Goal: Task Accomplishment & Management: Manage account settings

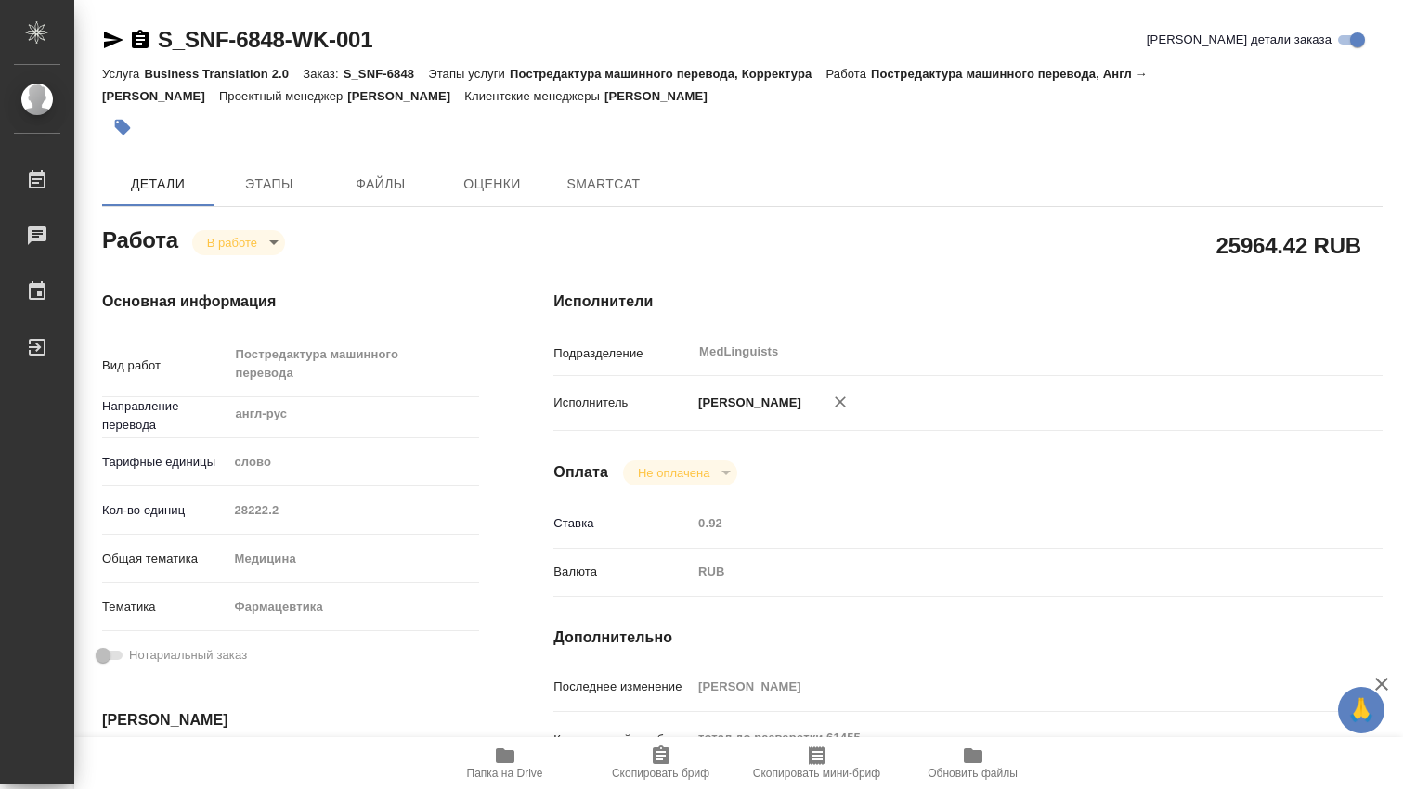
type textarea "x"
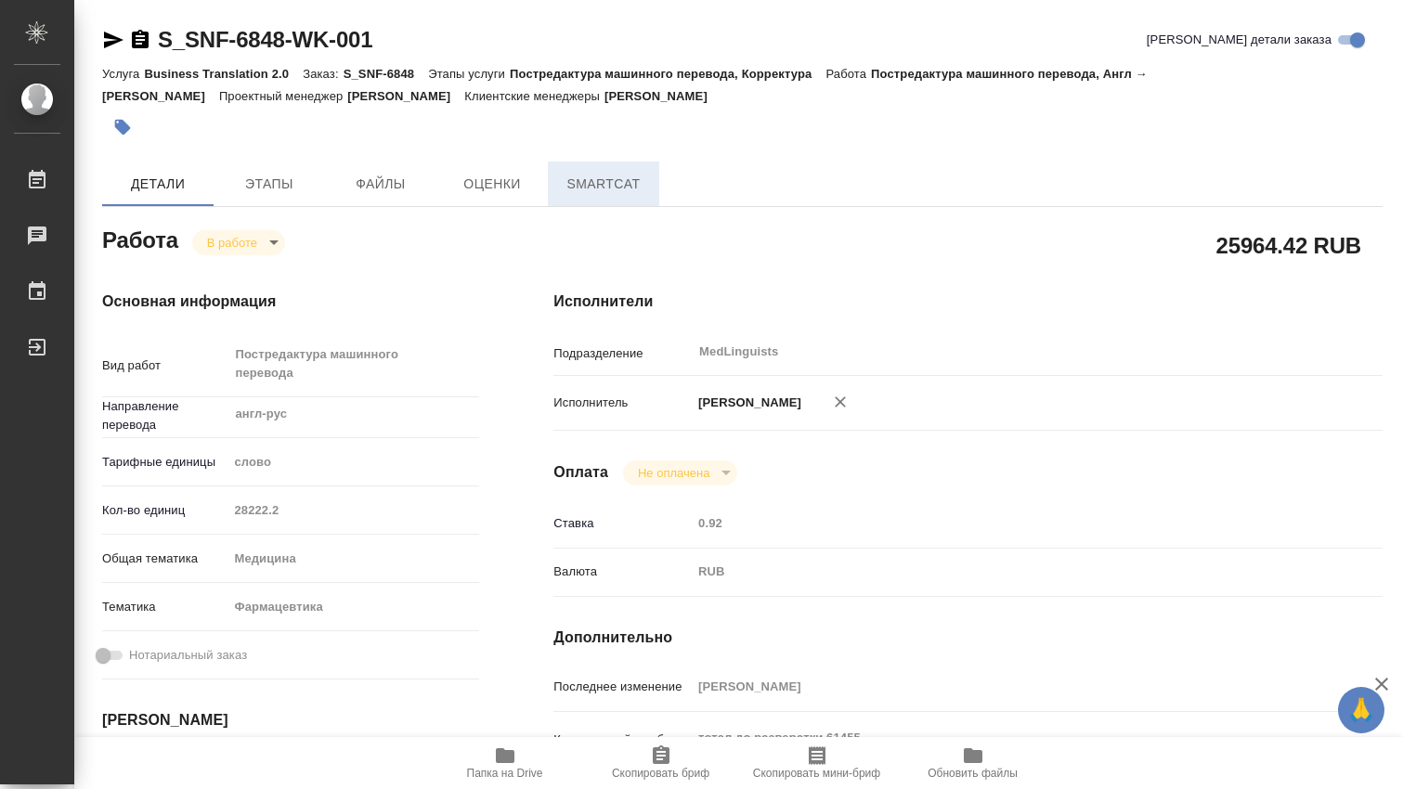
type textarea "x"
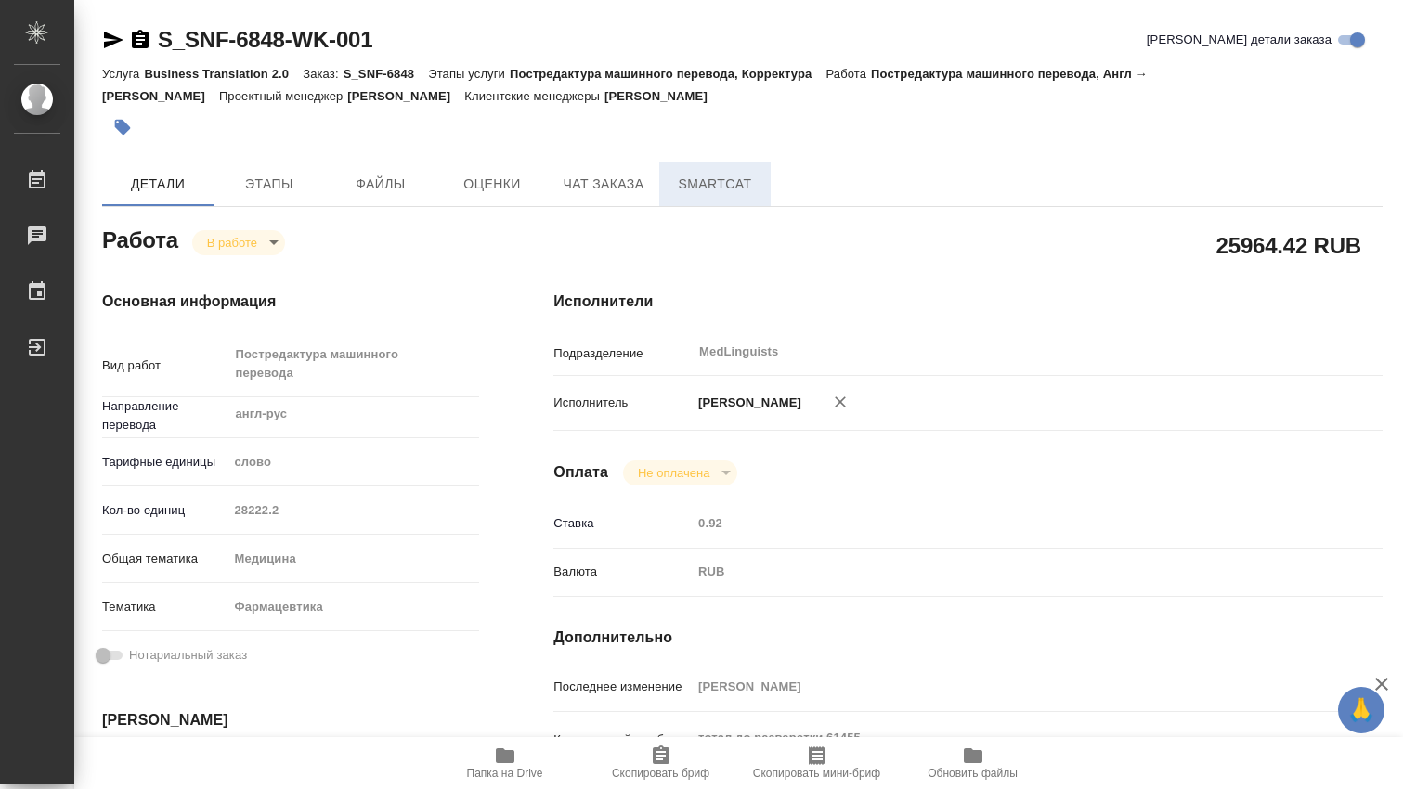
click at [709, 180] on span "SmartCat" at bounding box center [714, 184] width 89 height 23
type textarea "x"
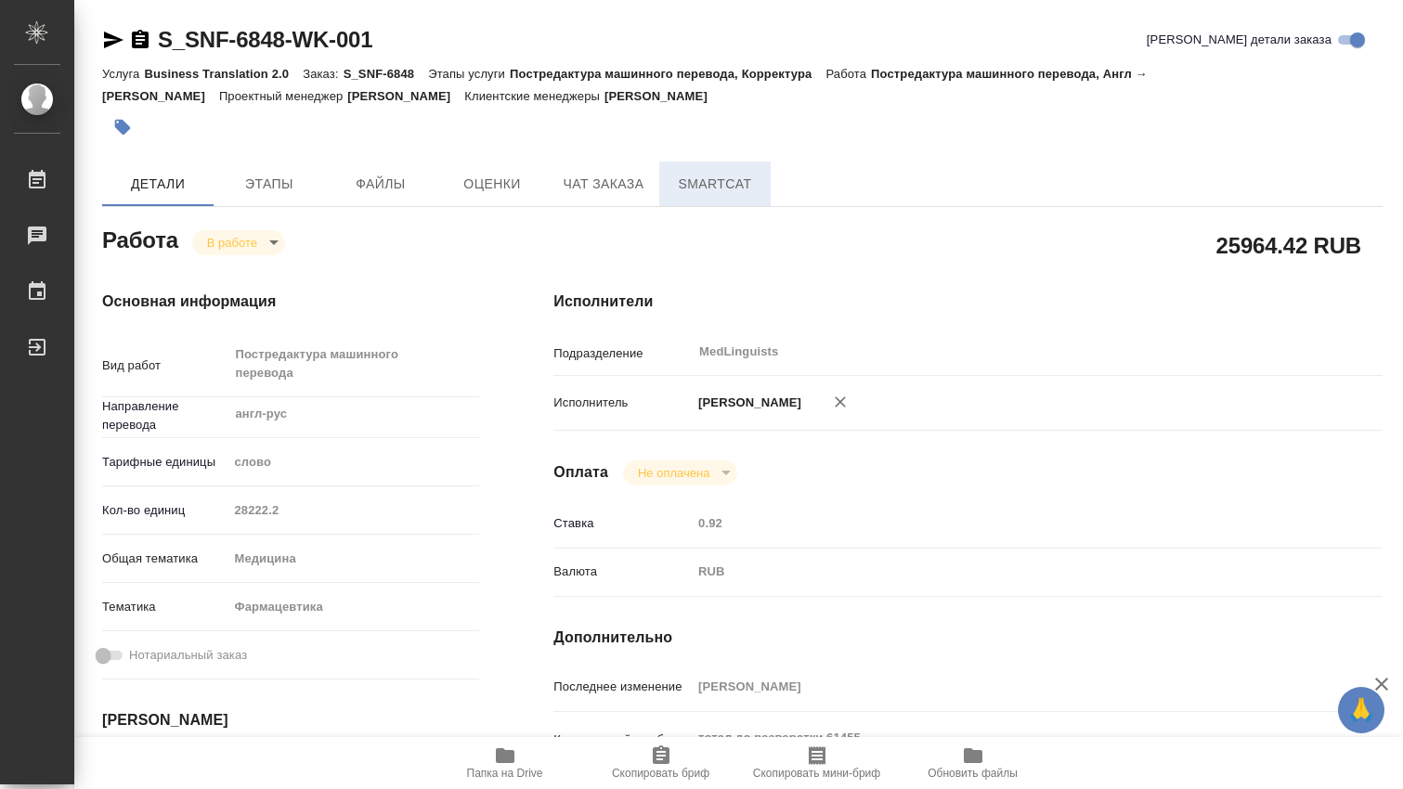
type textarea "x"
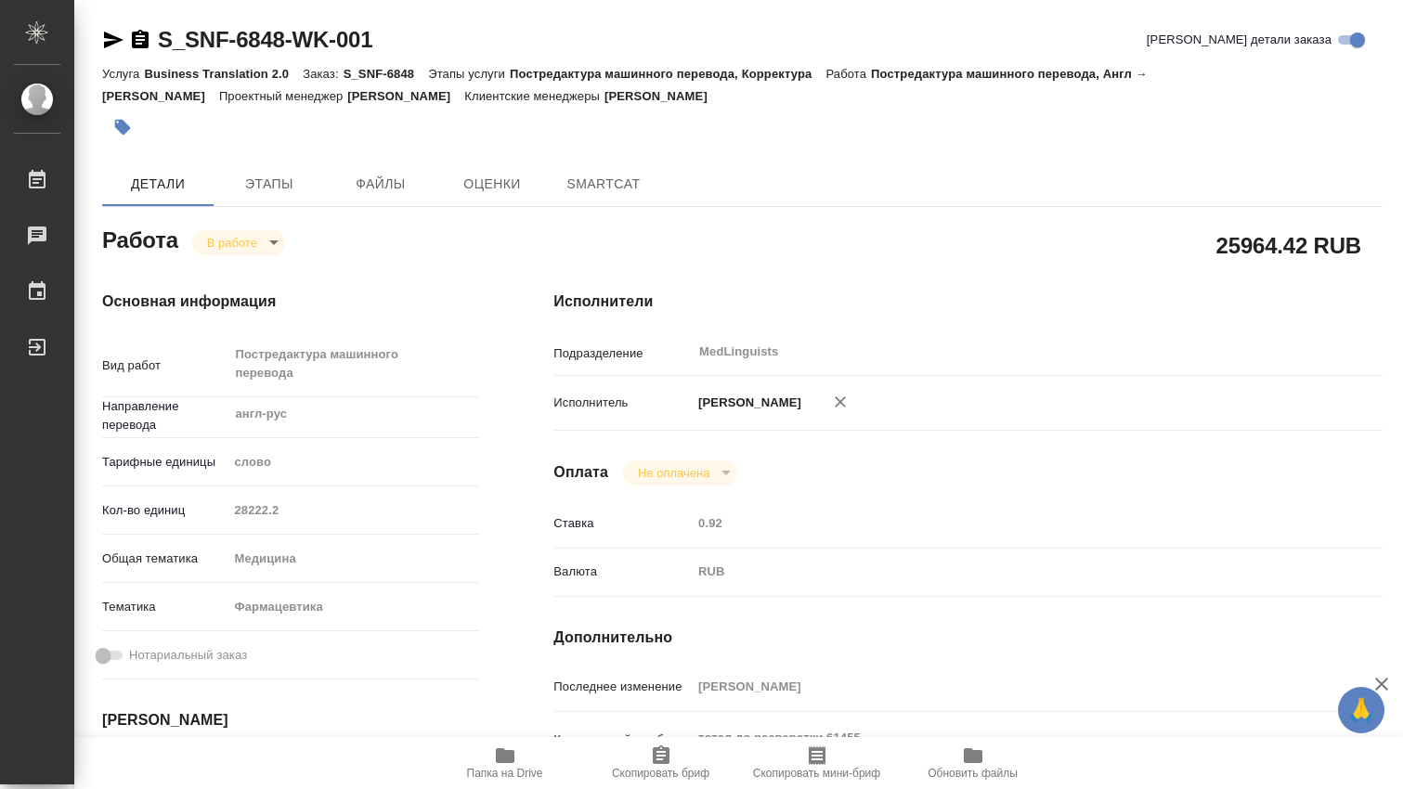
type textarea "x"
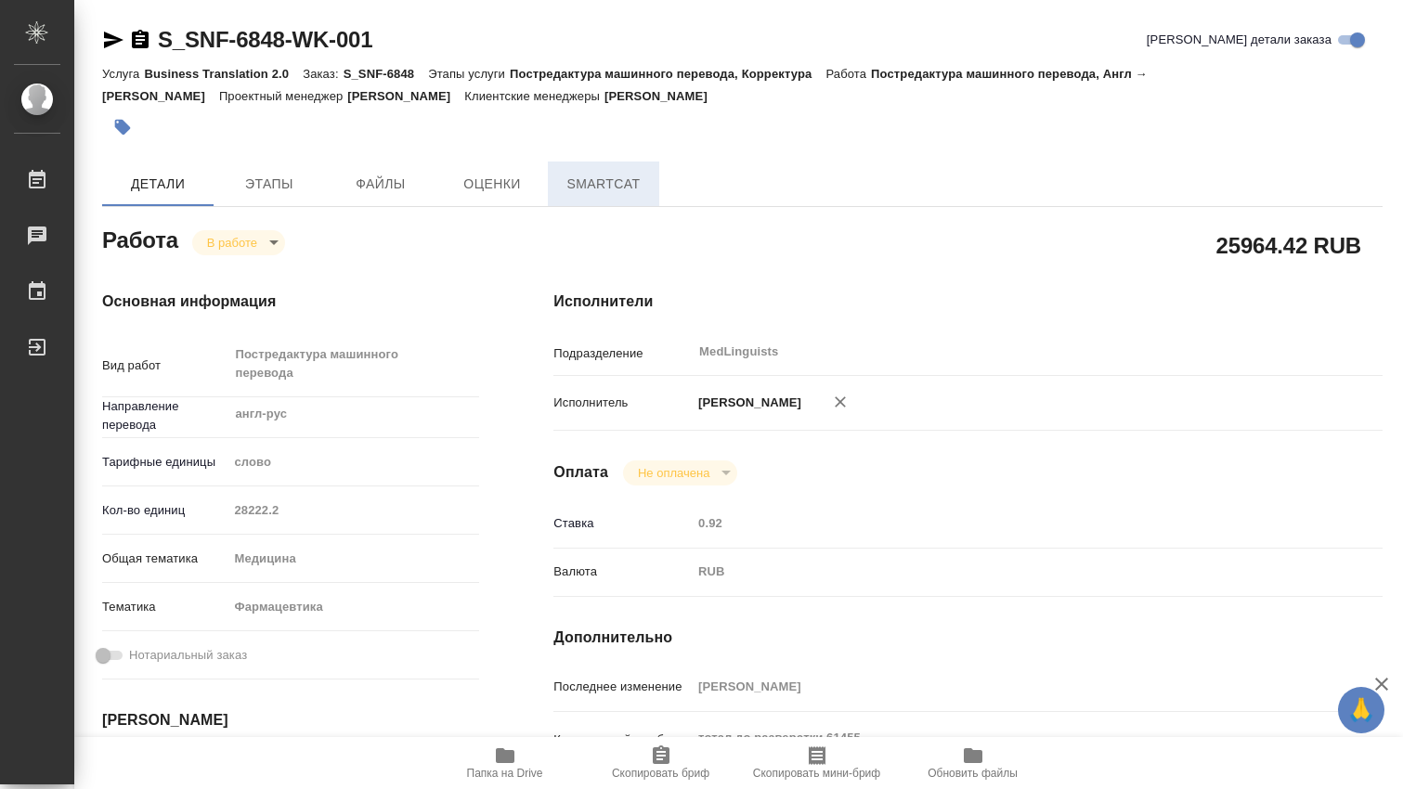
type textarea "x"
click at [626, 187] on span "Чат заказа" at bounding box center [603, 184] width 89 height 23
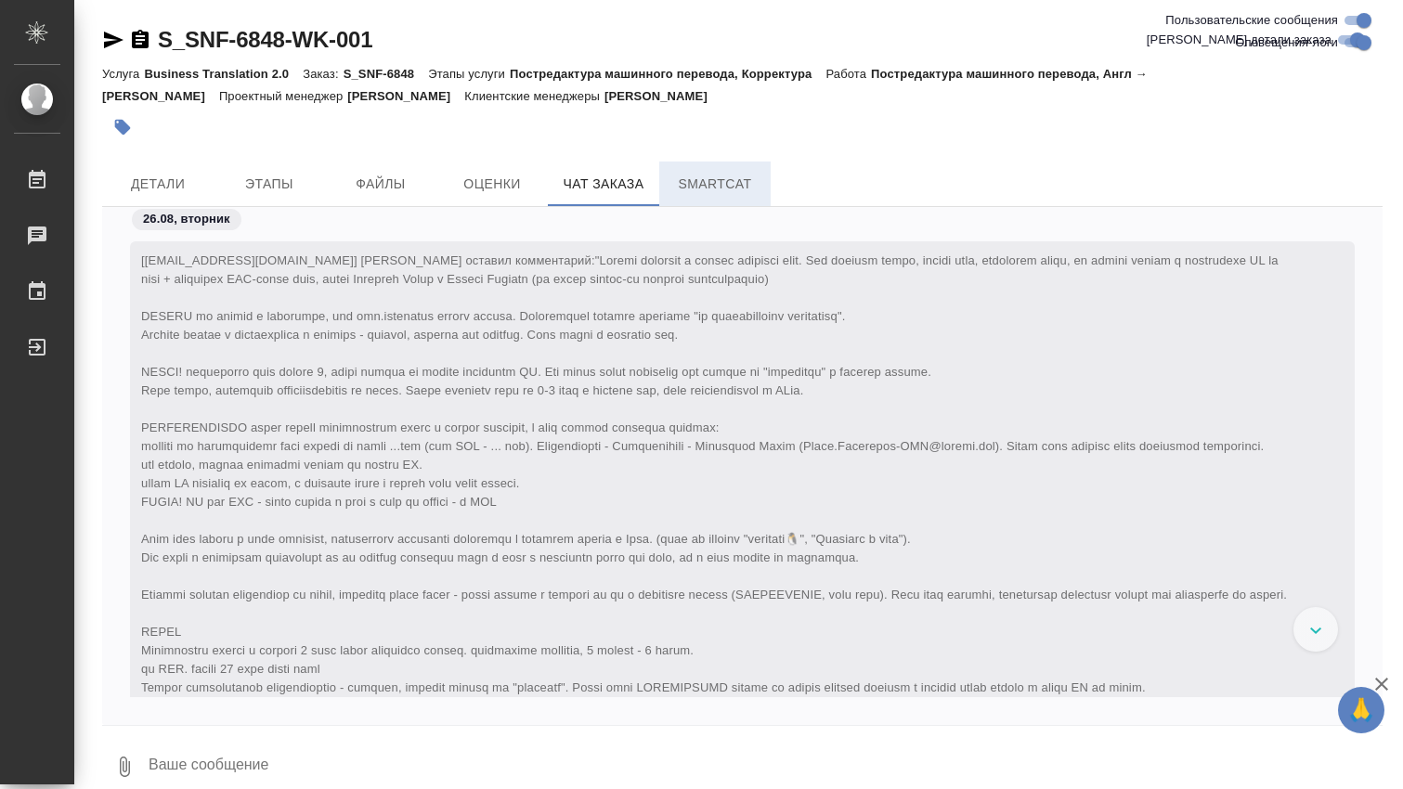
scroll to position [92246, 0]
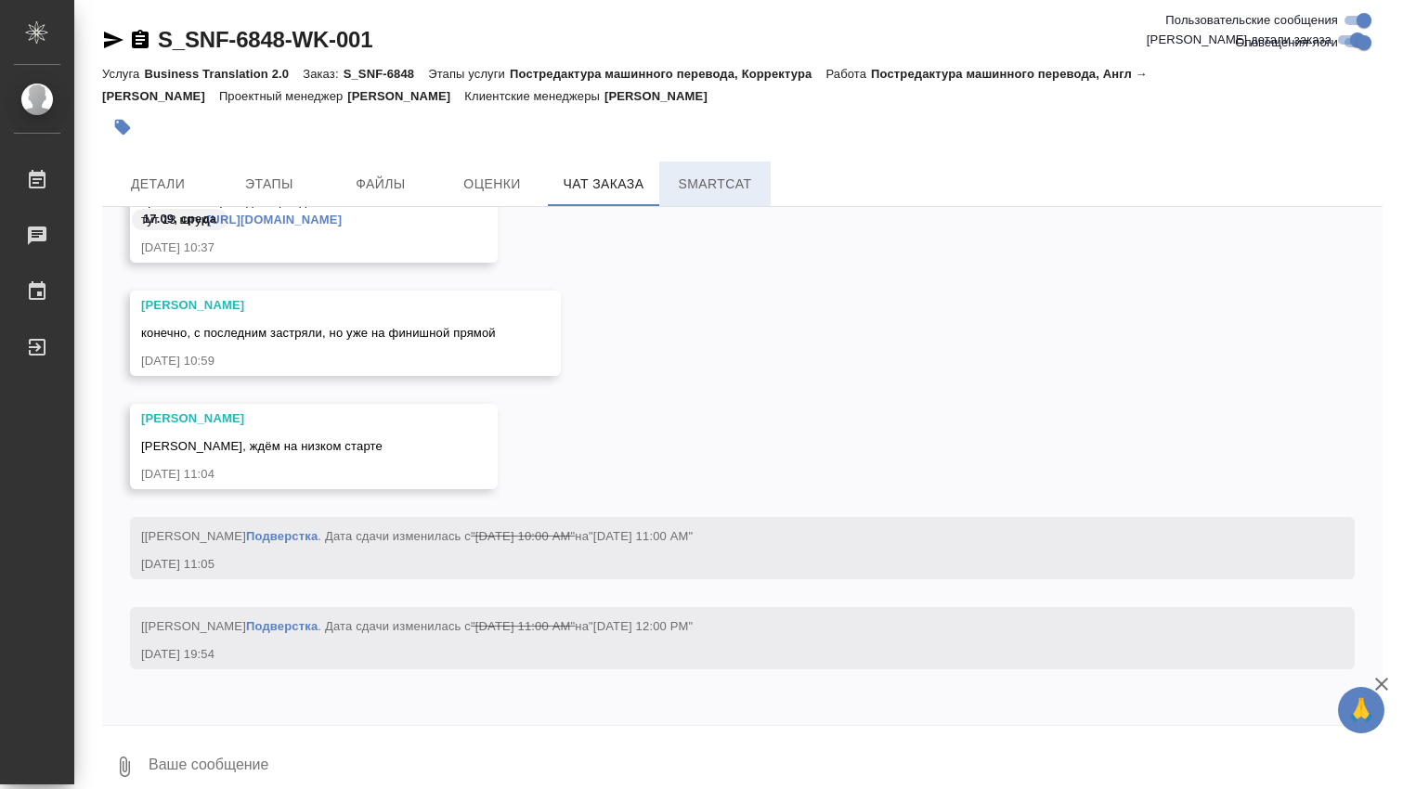
click at [721, 184] on span "SmartCat" at bounding box center [714, 184] width 89 height 23
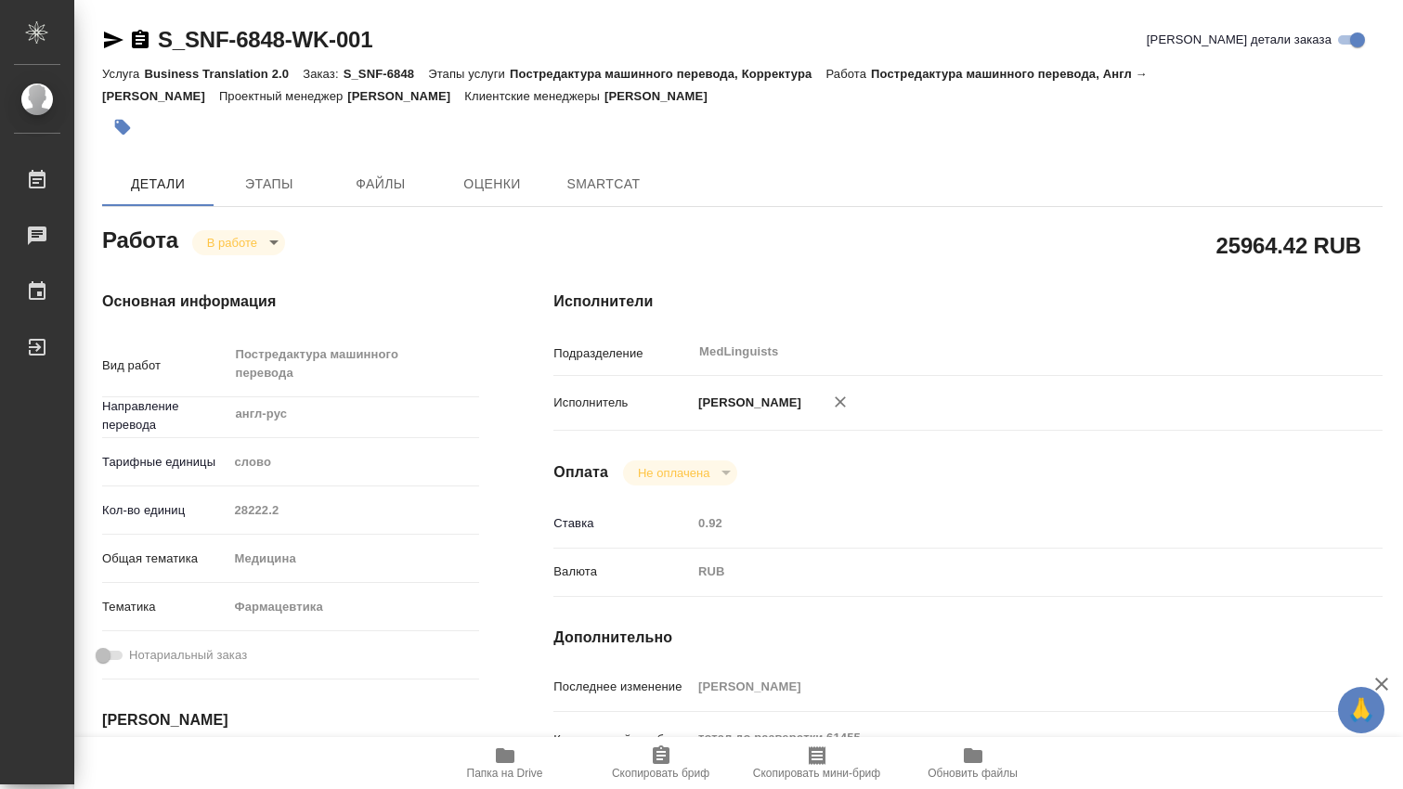
type textarea "x"
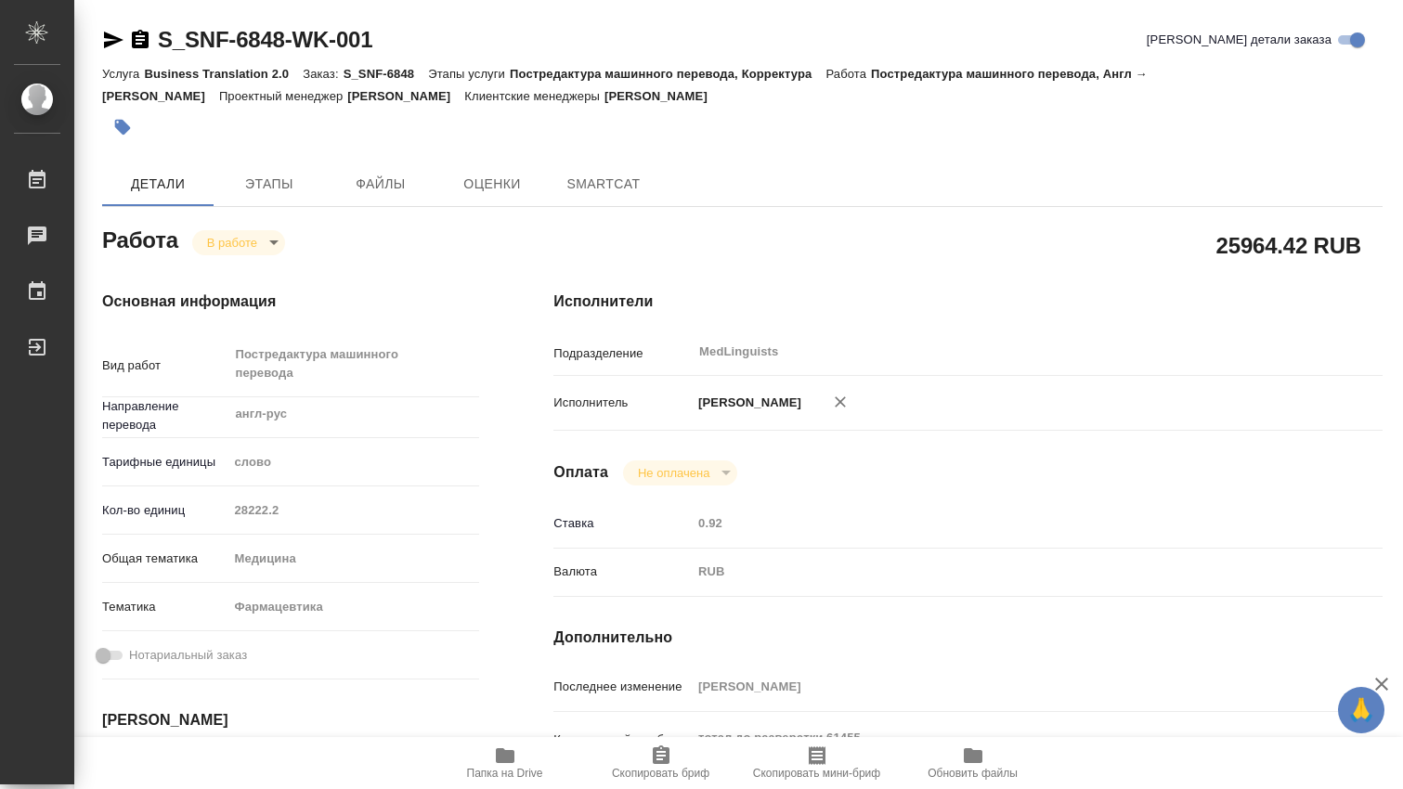
type textarea "x"
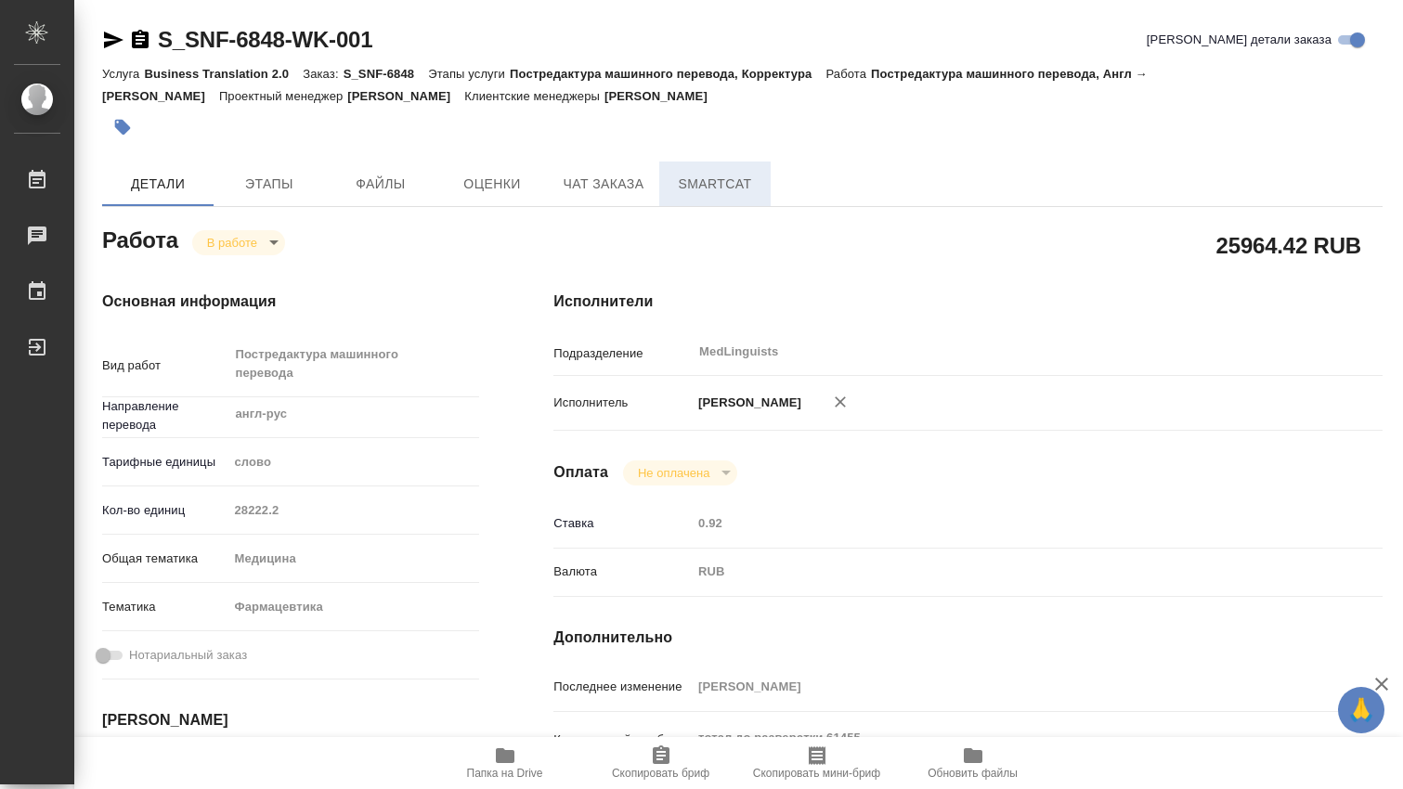
click at [714, 191] on span "SmartCat" at bounding box center [714, 184] width 89 height 23
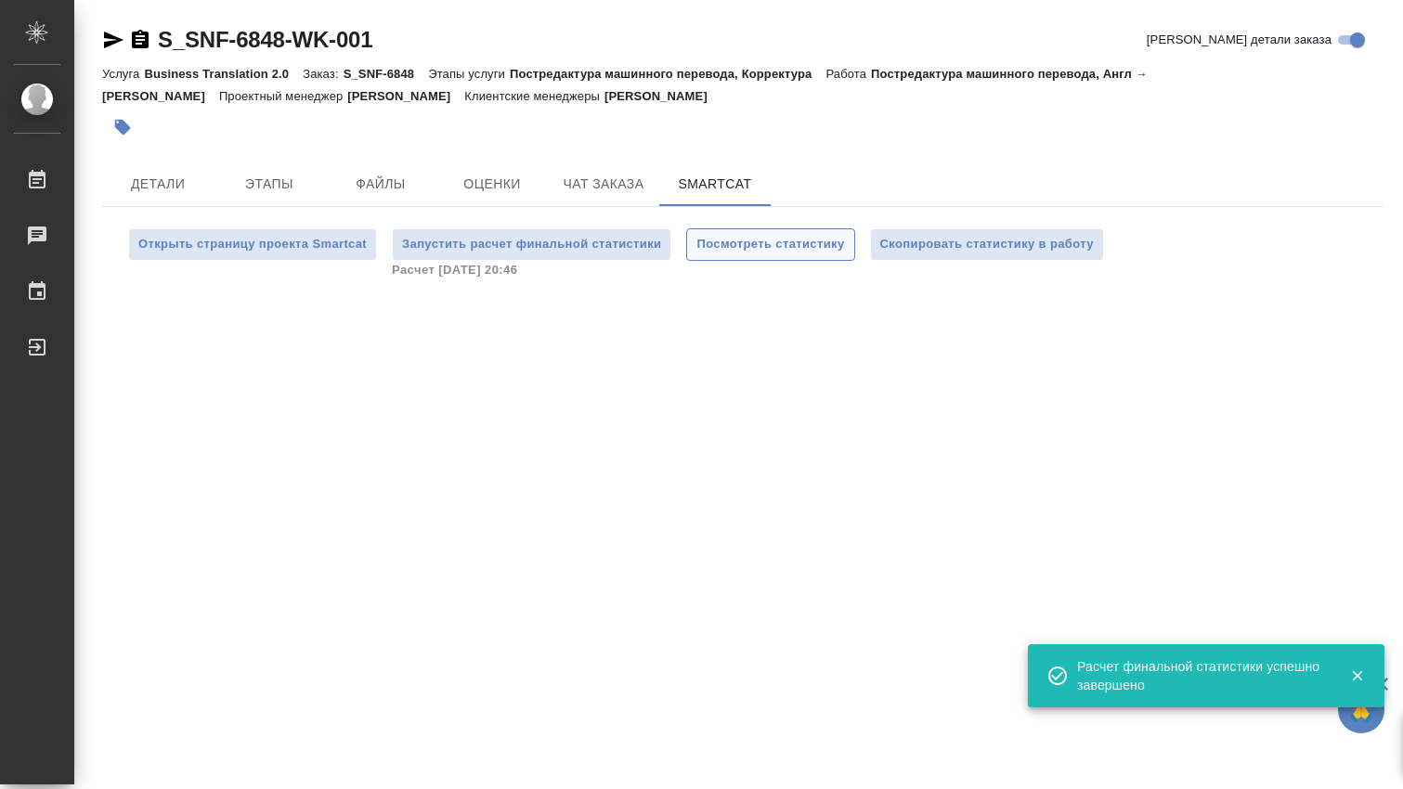
click at [809, 244] on span "Посмотреть статистику" at bounding box center [770, 244] width 148 height 21
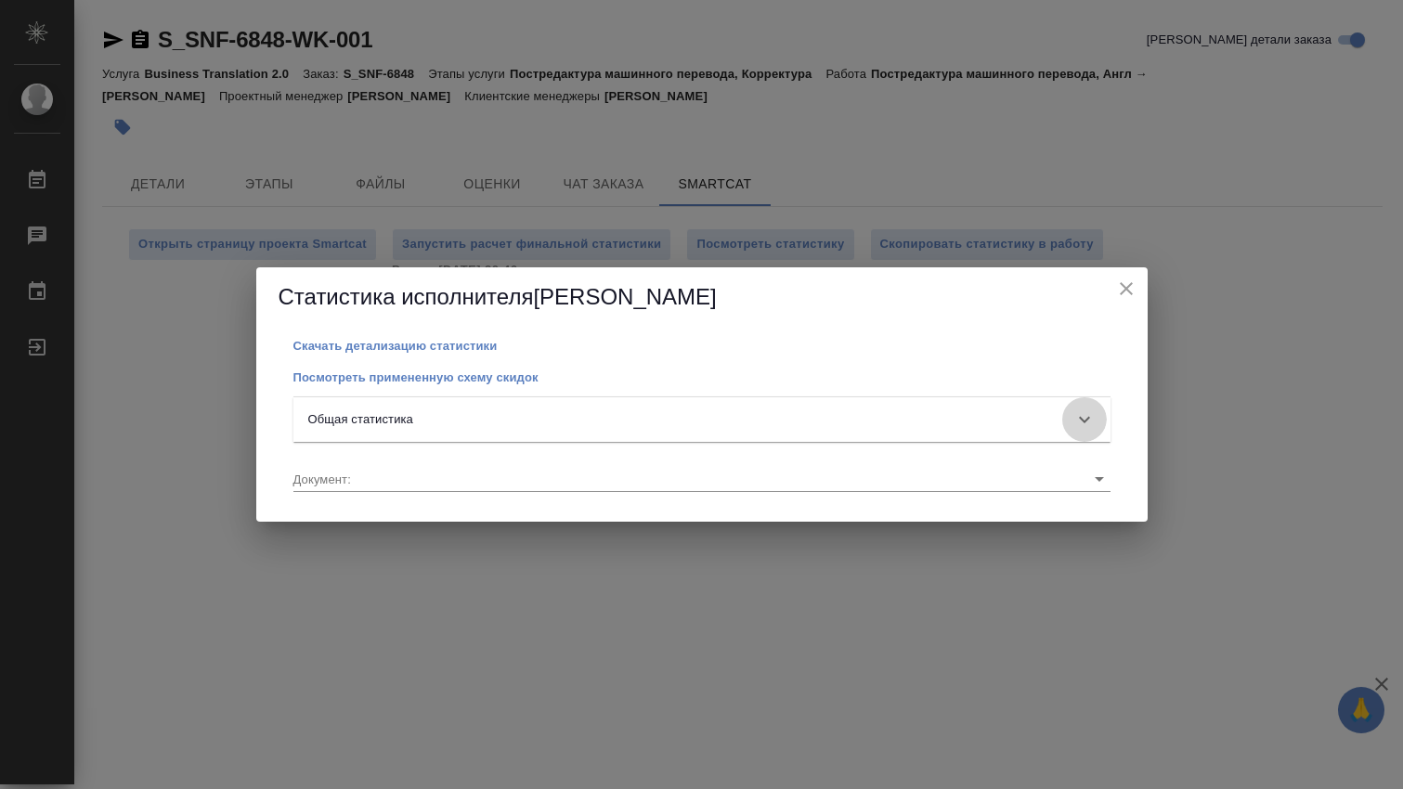
click at [1084, 422] on icon at bounding box center [1084, 419] width 11 height 6
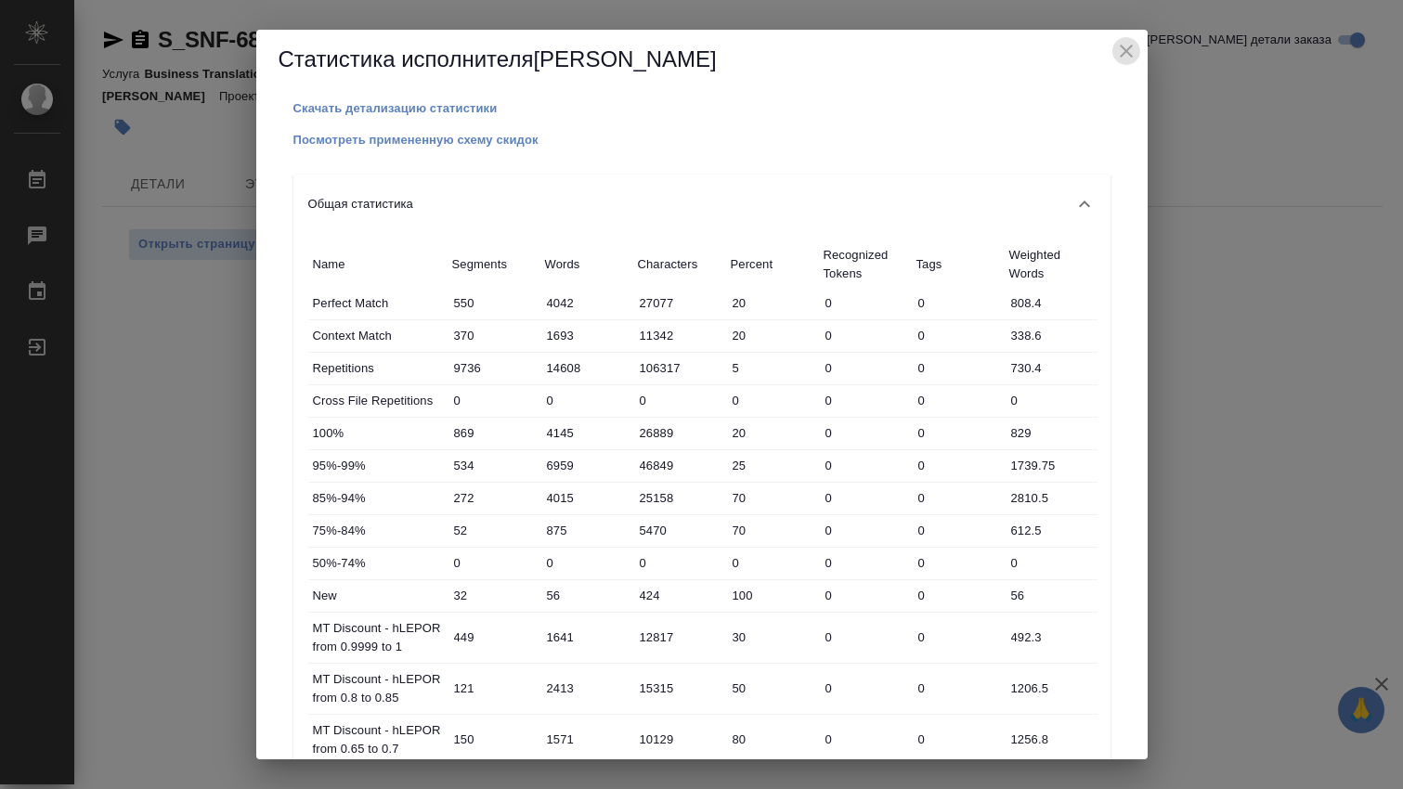
click at [1124, 47] on icon "close" at bounding box center [1126, 51] width 22 height 22
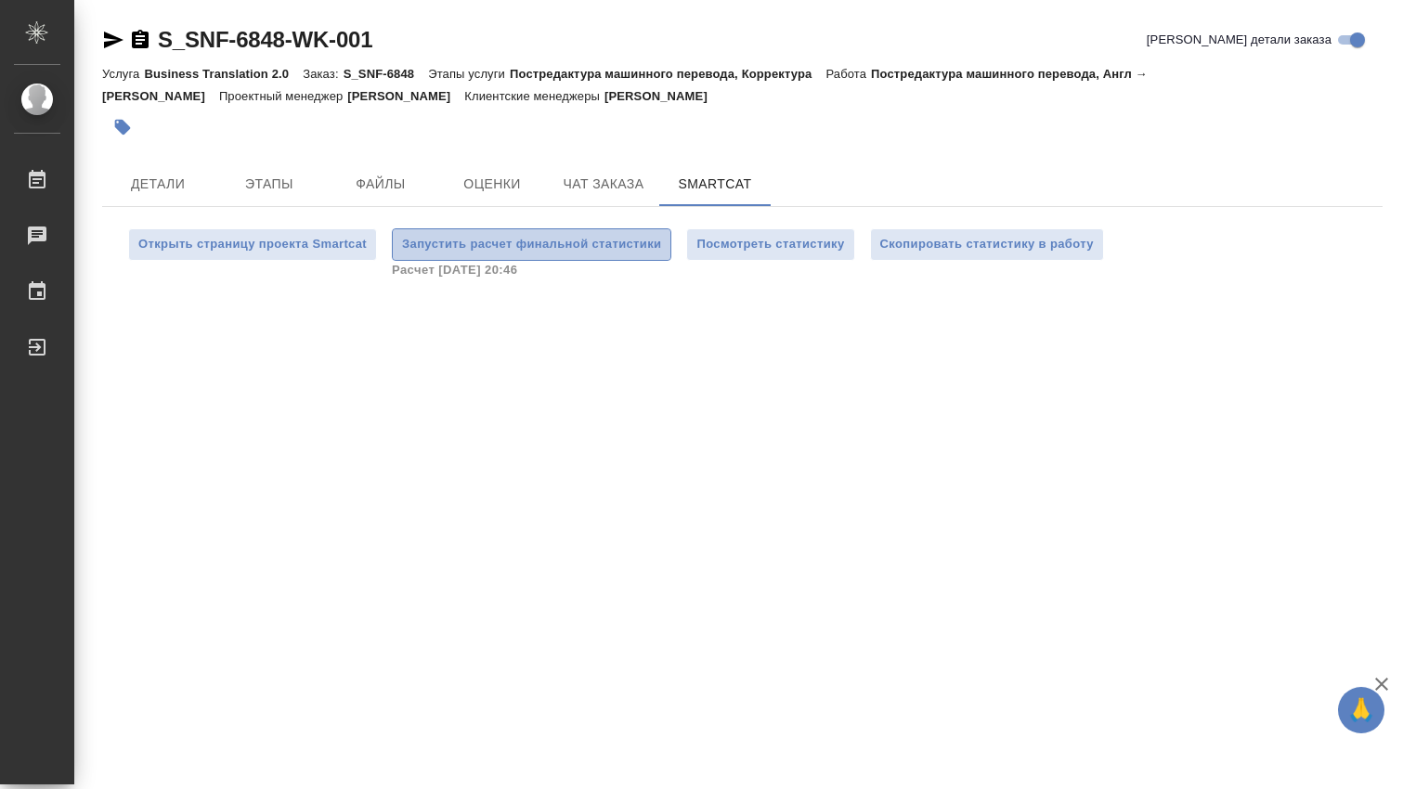
click at [502, 244] on span "Запустить расчет финальной статистики" at bounding box center [531, 244] width 259 height 21
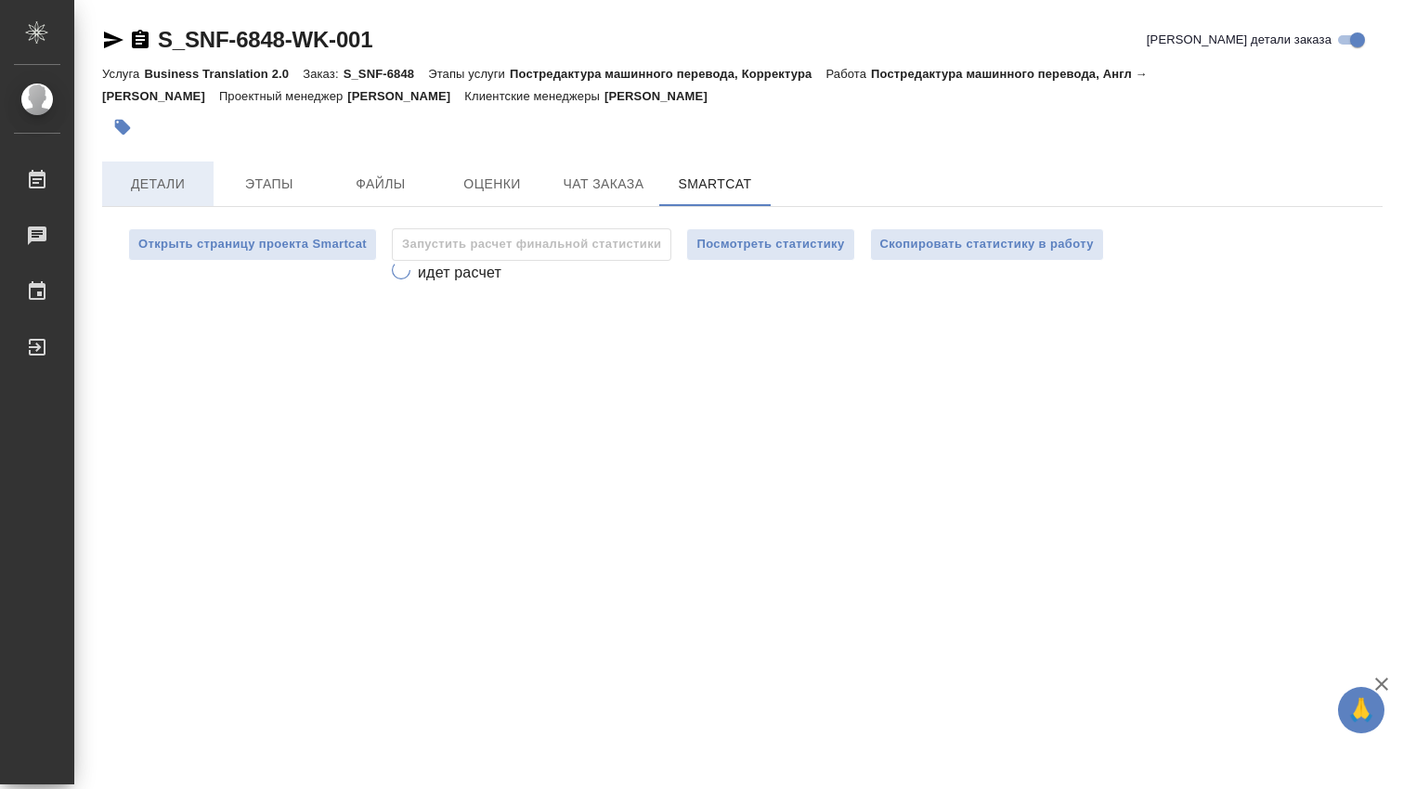
click at [165, 183] on span "Детали" at bounding box center [157, 184] width 89 height 23
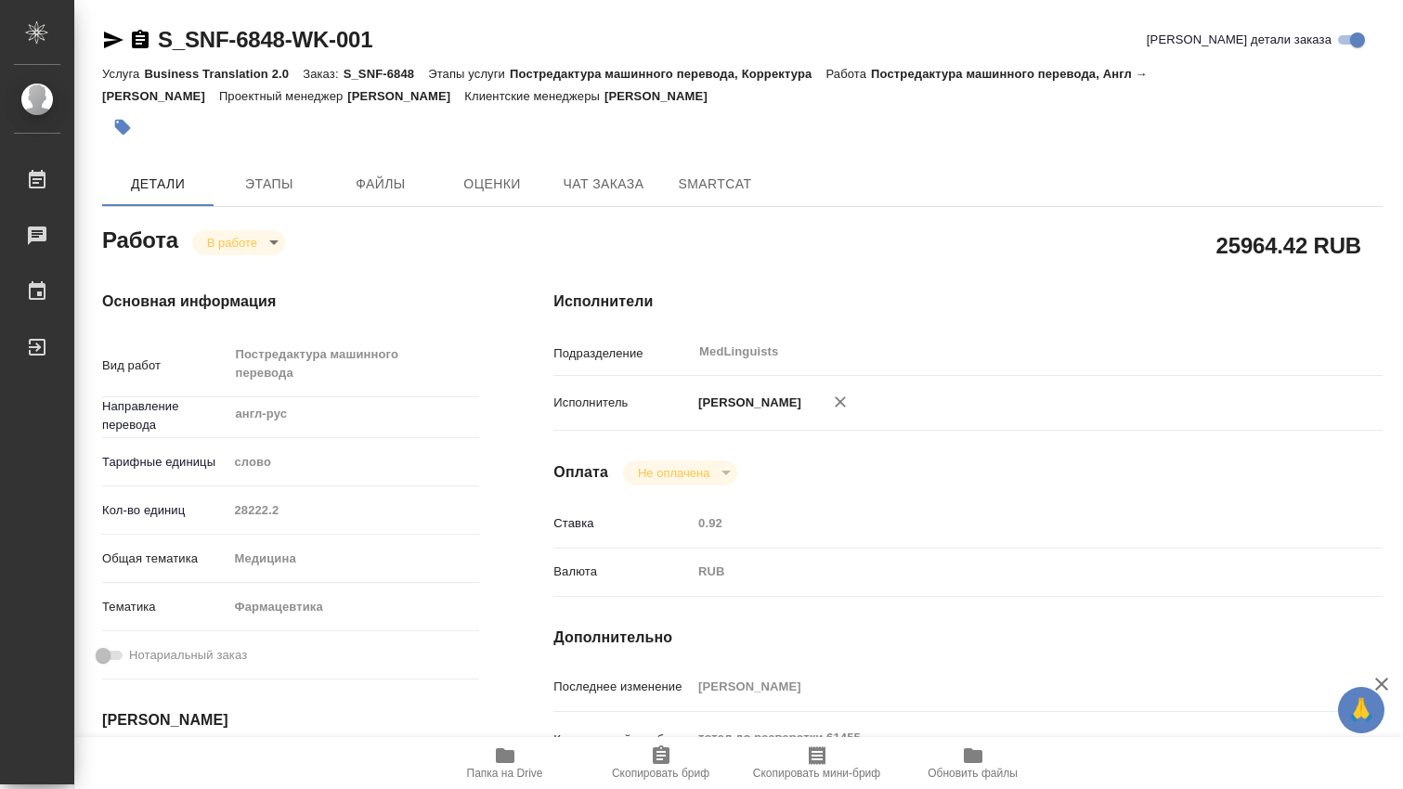
type textarea "x"
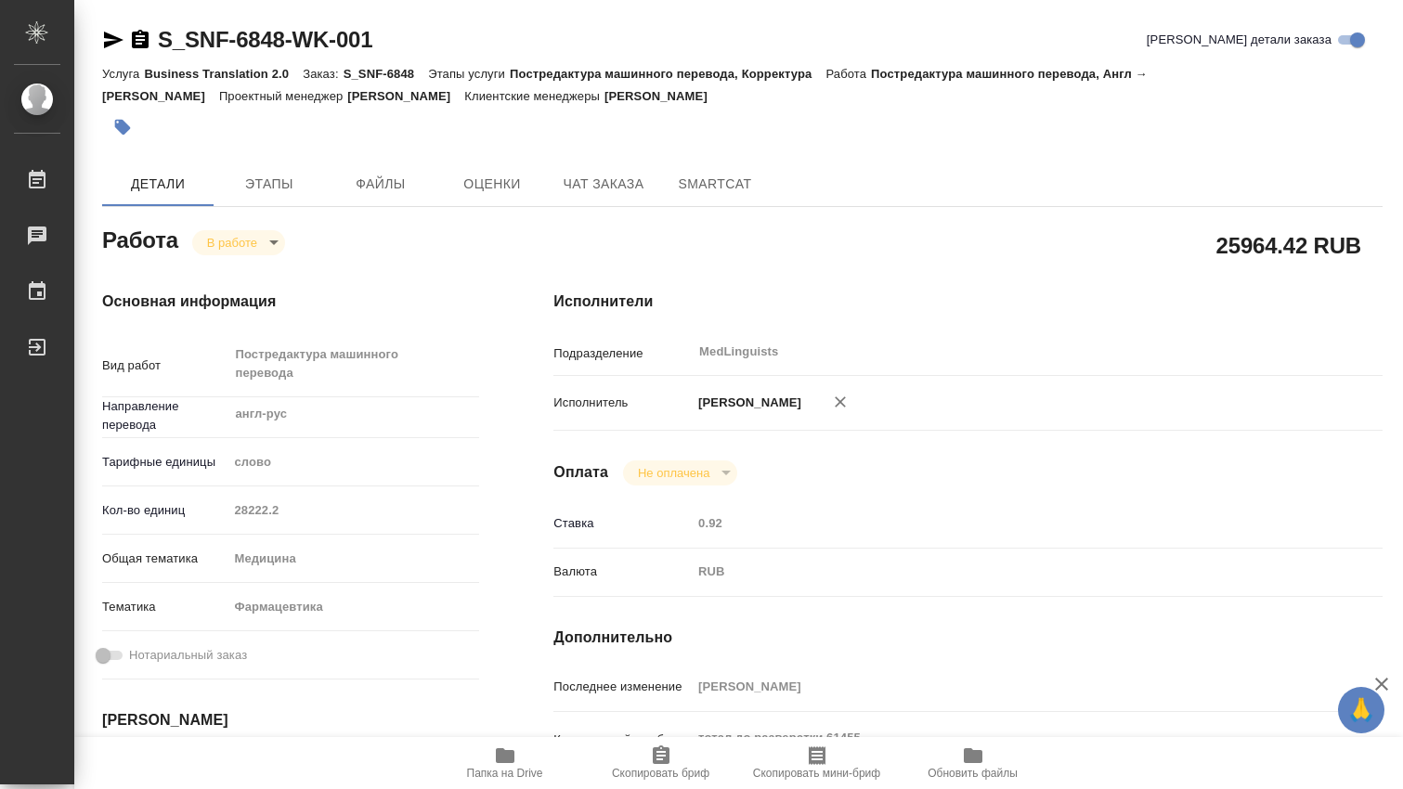
type textarea "x"
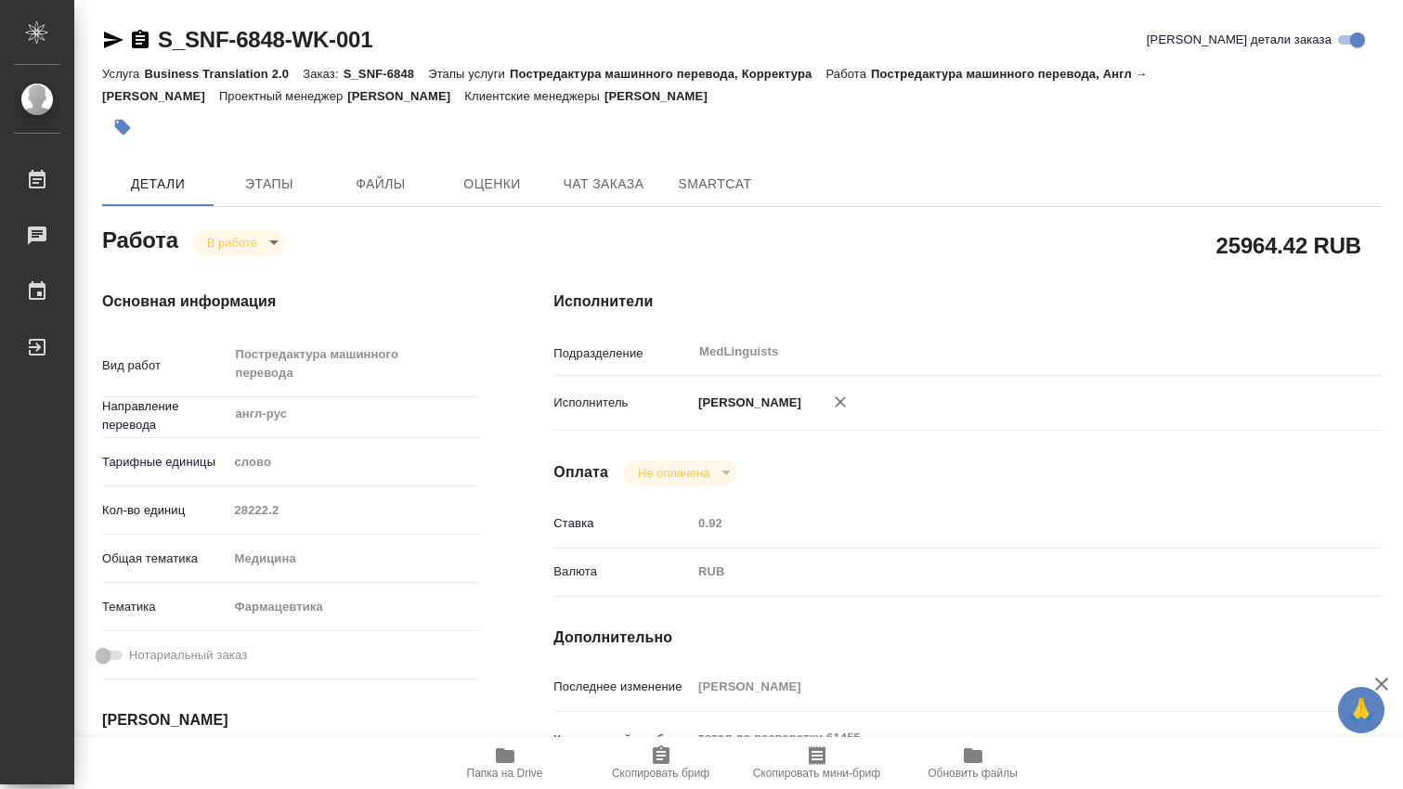
type textarea "x"
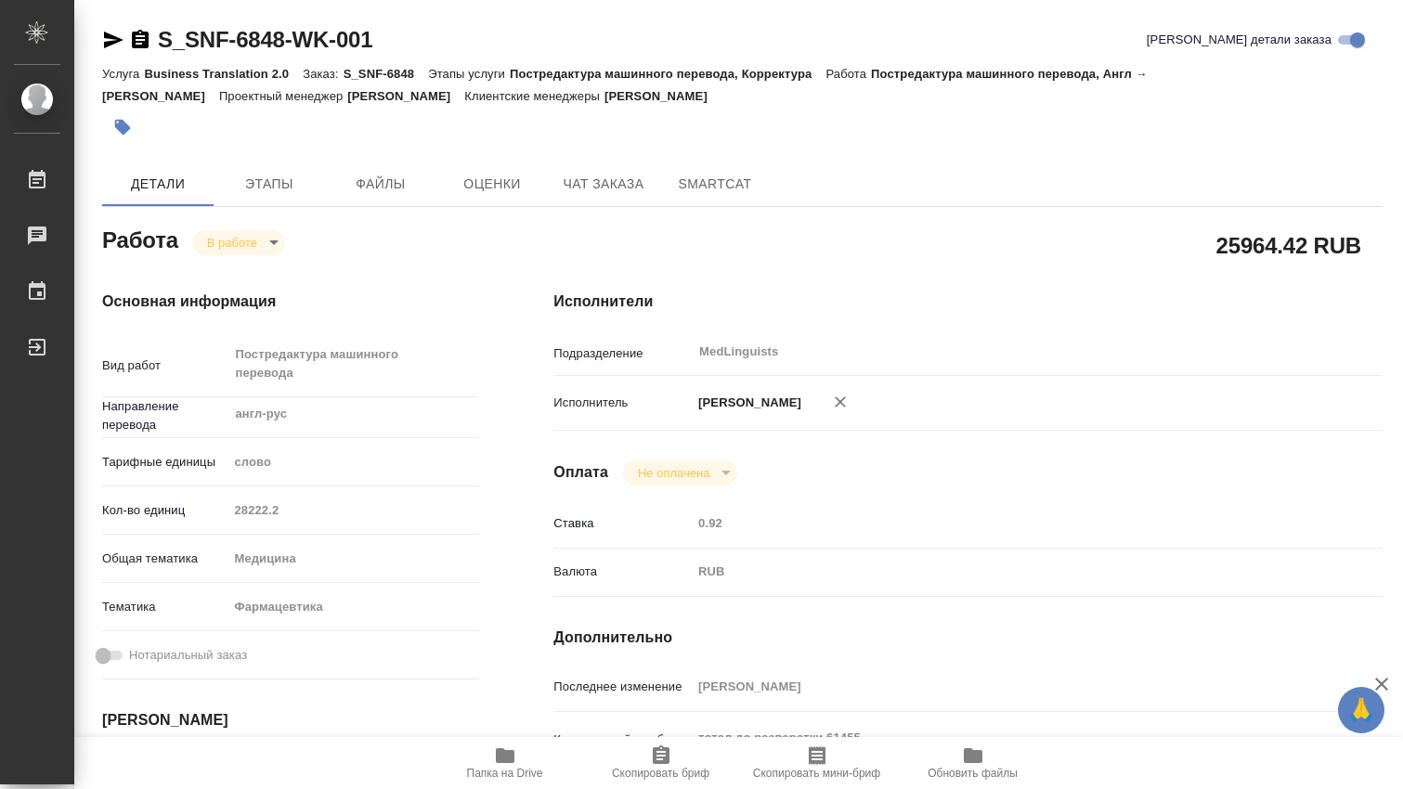
click at [496, 755] on icon "button" at bounding box center [505, 755] width 19 height 15
click at [269, 247] on body "🙏 .cls-1 fill:#fff; AWATERA Dmitrieva Olga Работы 0 Чаты График Выйти S_SNF-684…" at bounding box center [701, 394] width 1403 height 789
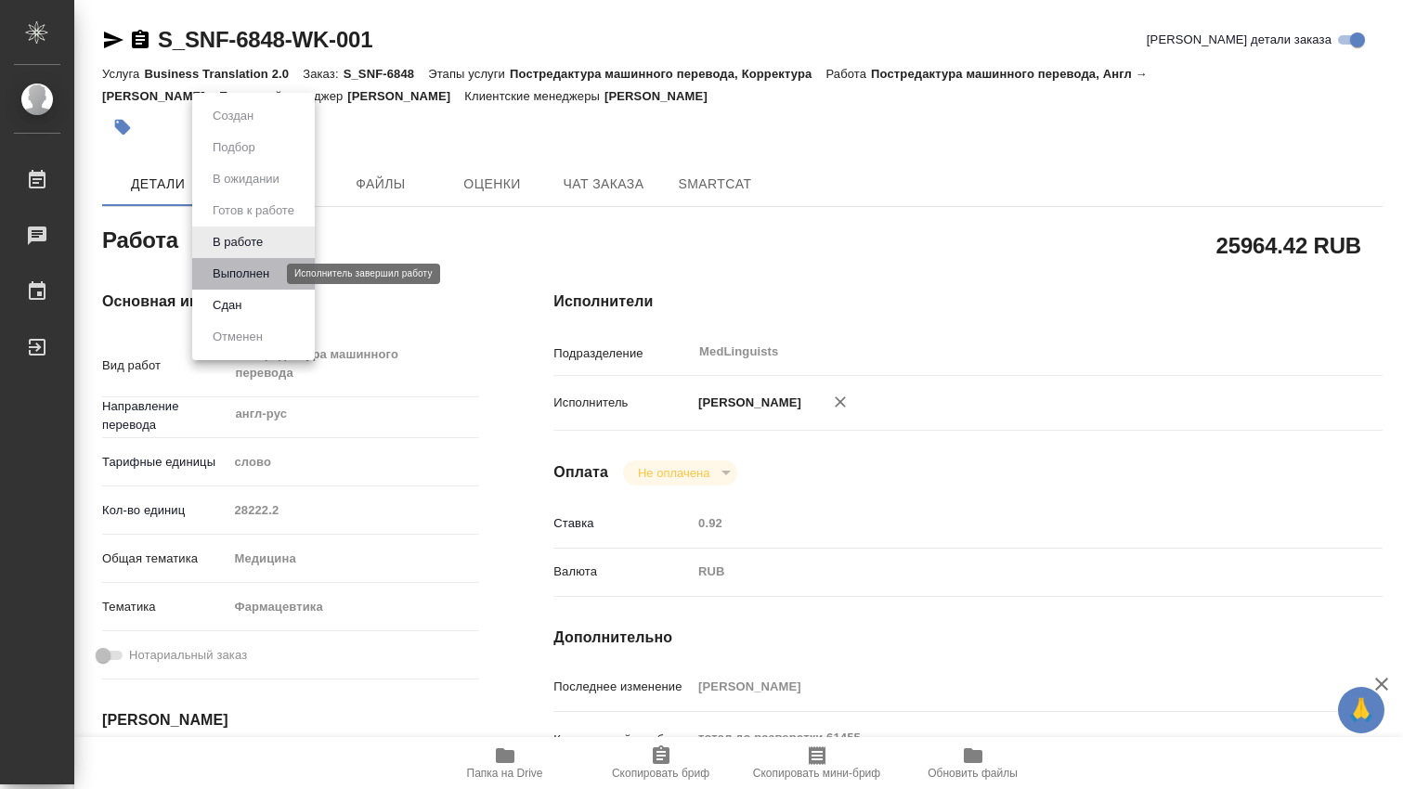
click at [268, 272] on button "Выполнен" at bounding box center [241, 274] width 68 height 20
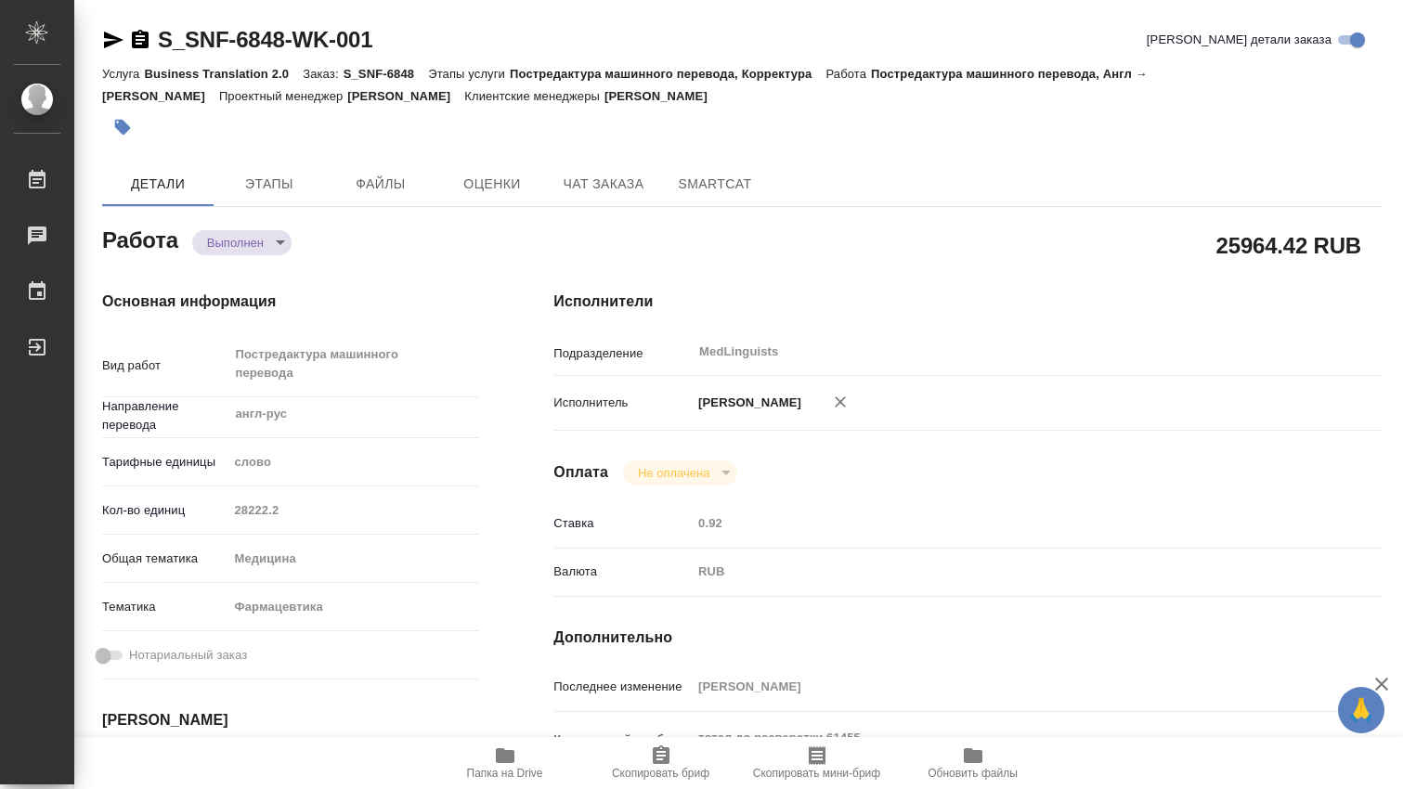
type textarea "x"
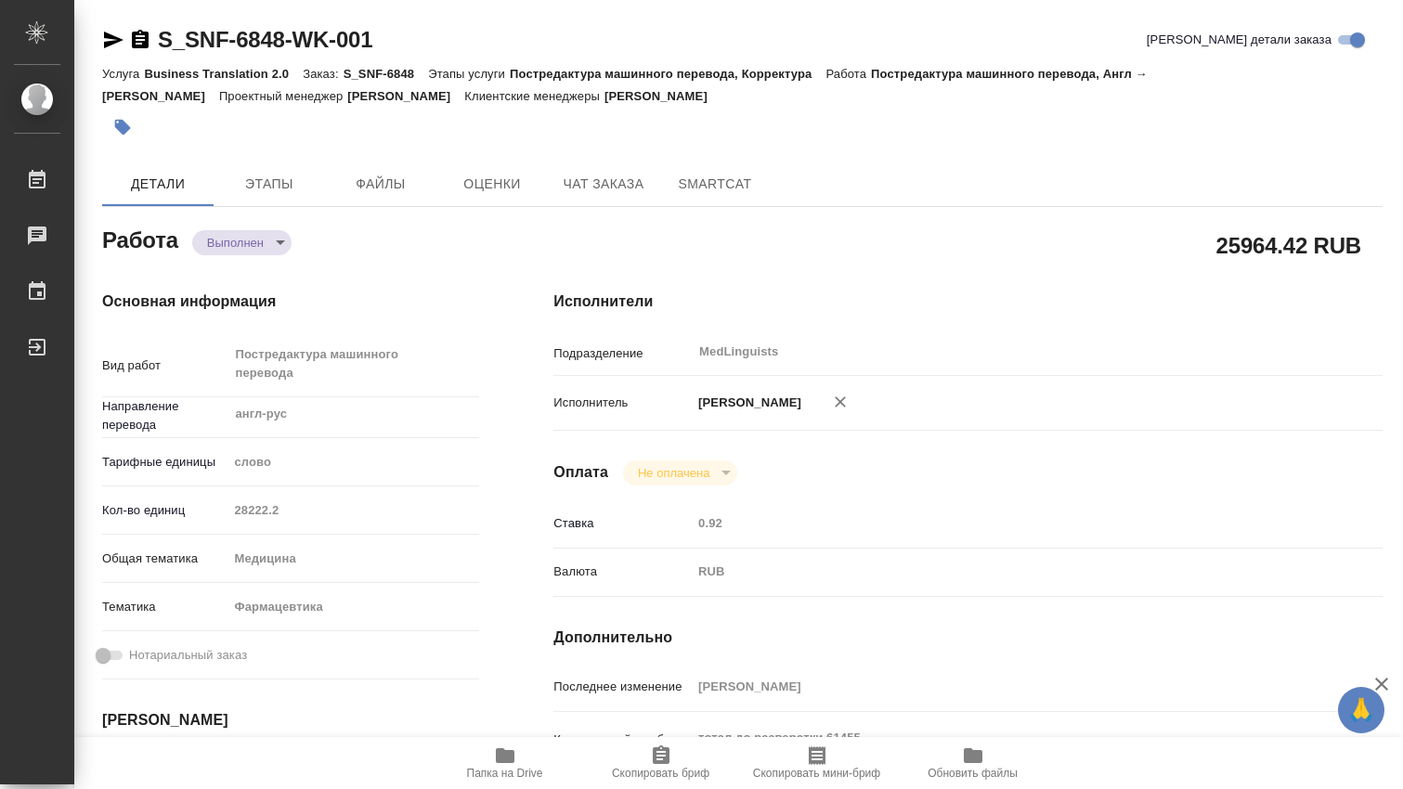
type textarea "x"
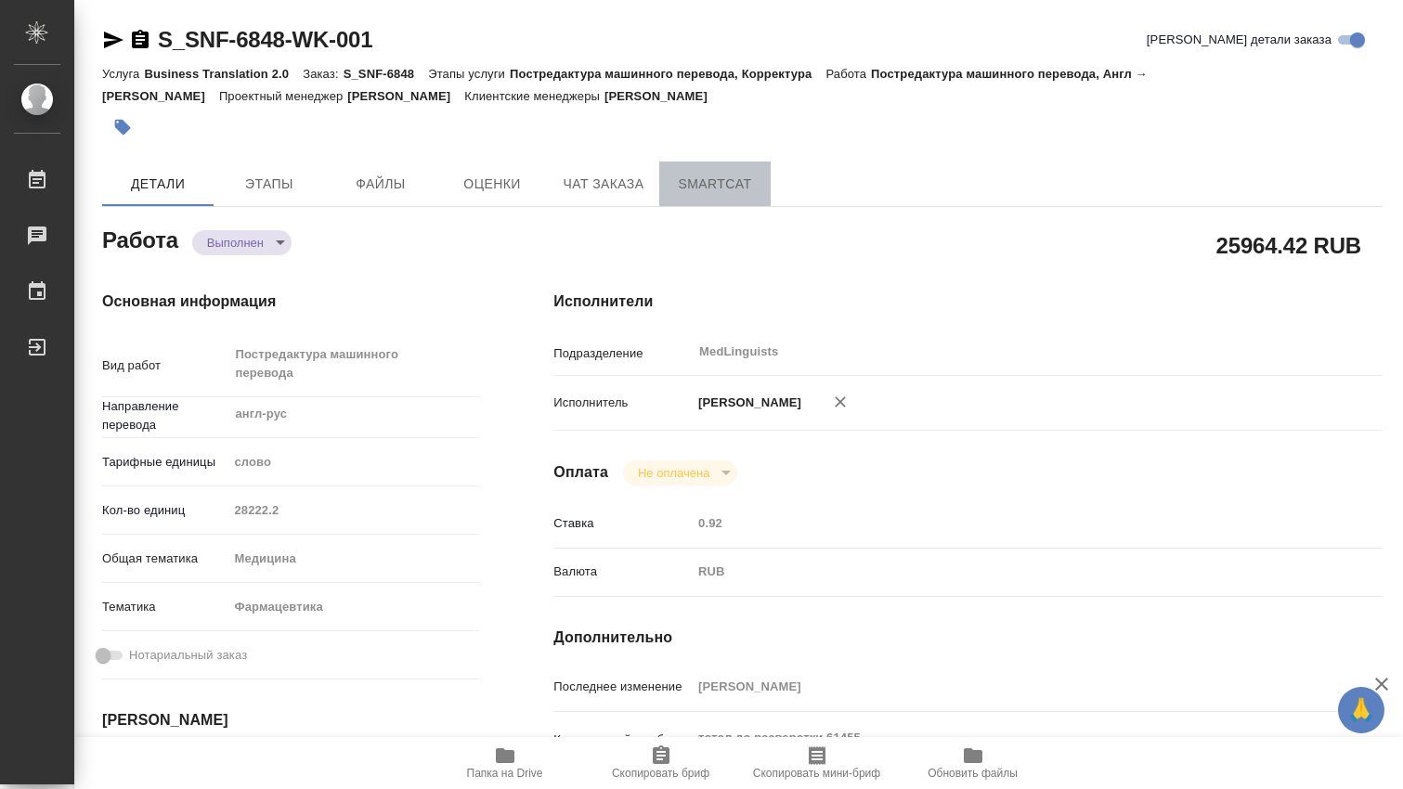
click at [708, 188] on span "SmartCat" at bounding box center [714, 184] width 89 height 23
type textarea "x"
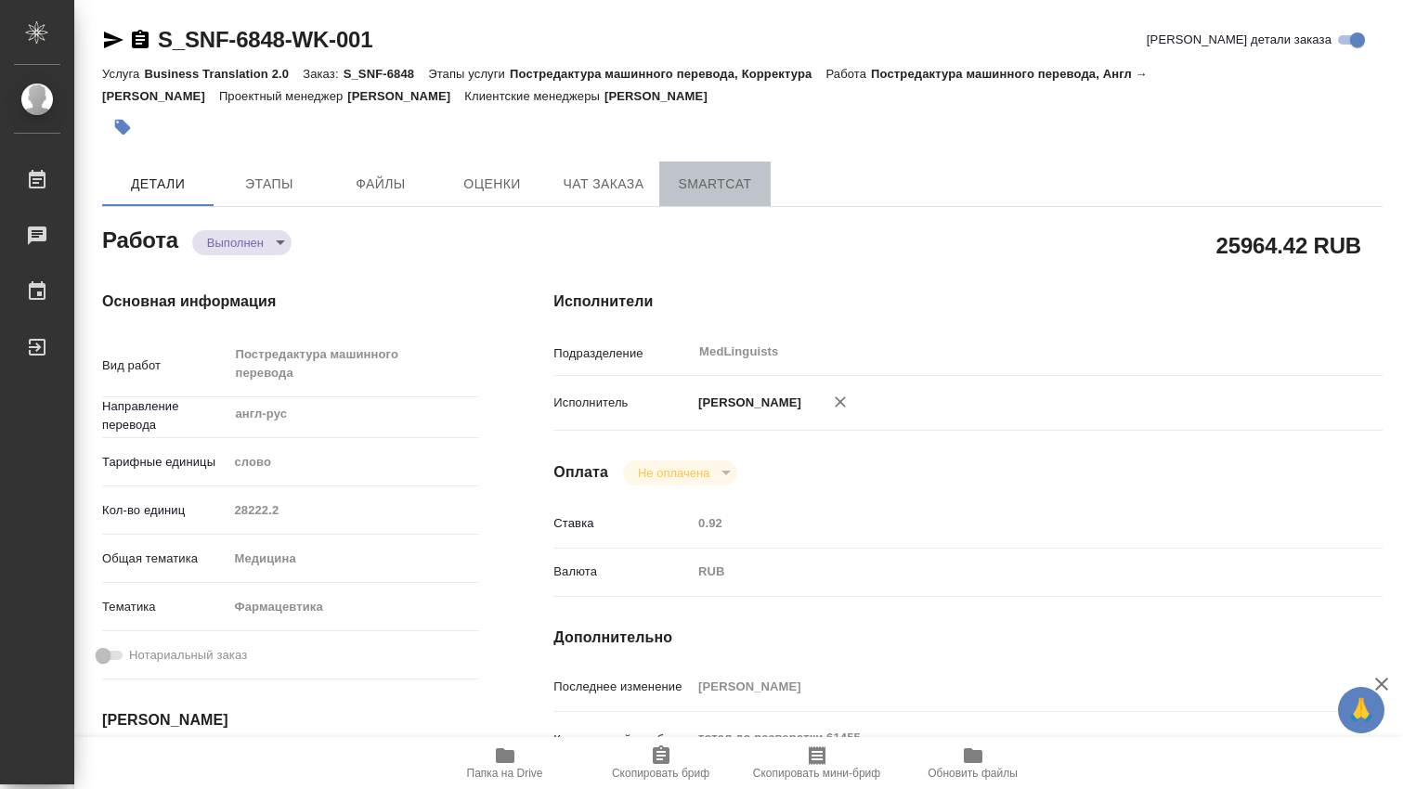
type textarea "x"
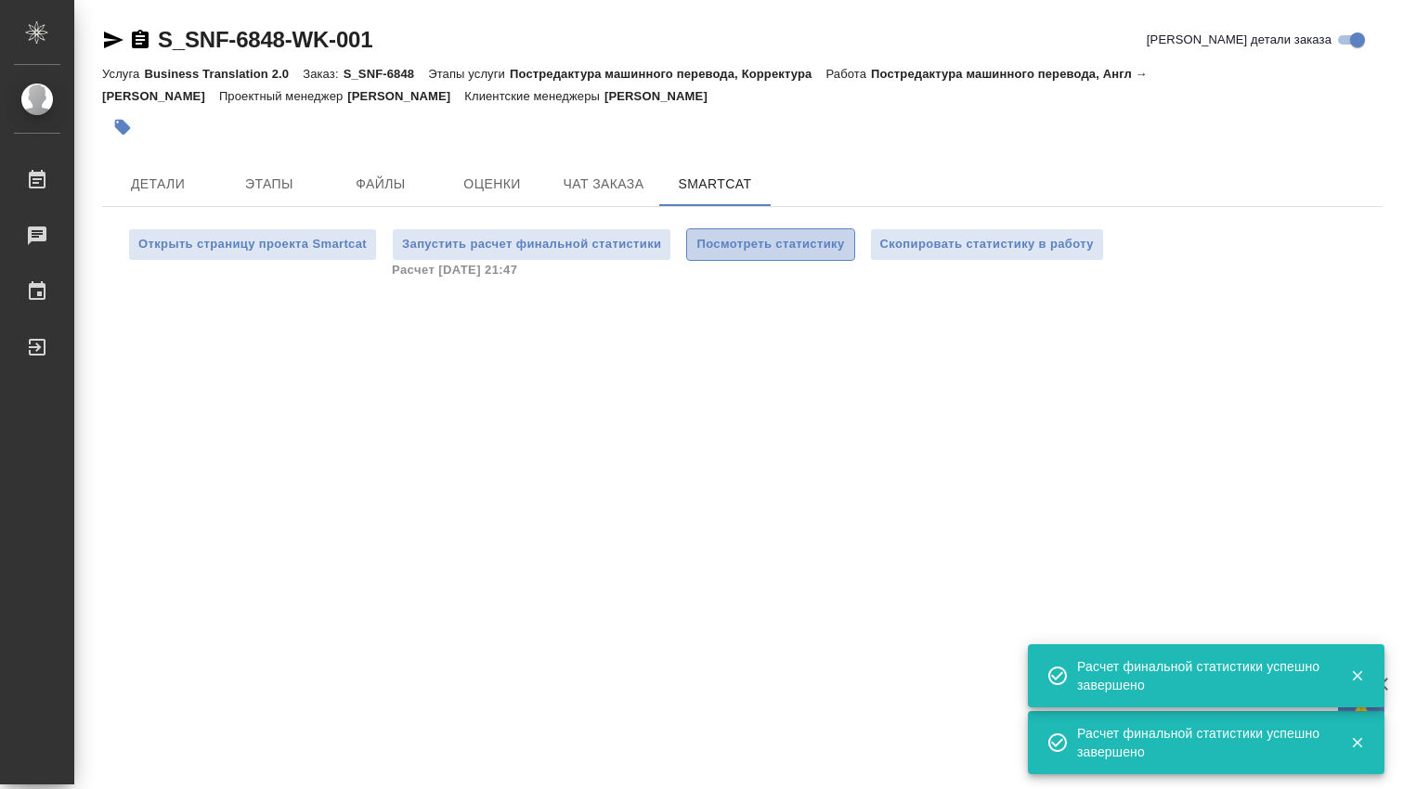
click at [769, 243] on span "Посмотреть статистику" at bounding box center [770, 244] width 148 height 21
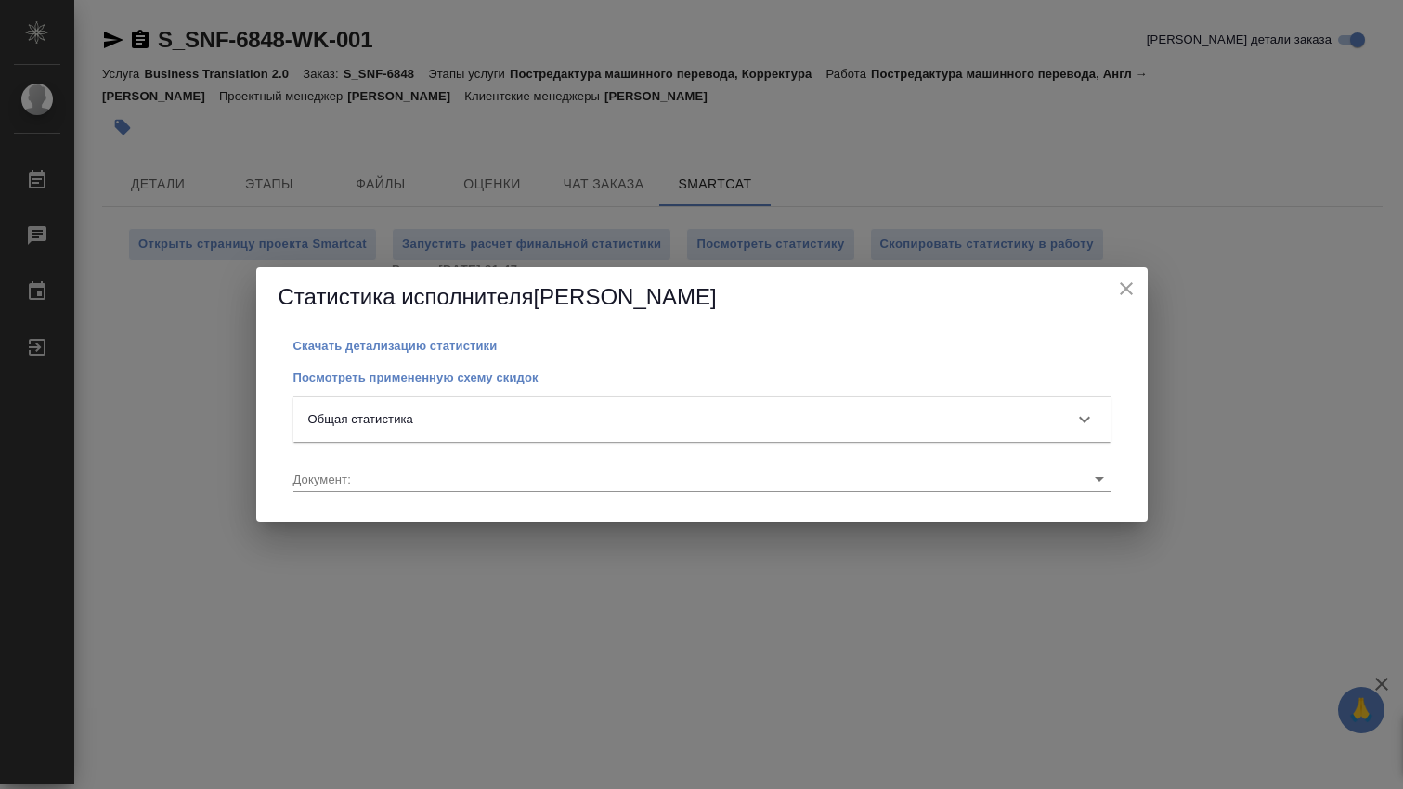
click at [1087, 416] on icon at bounding box center [1084, 420] width 22 height 22
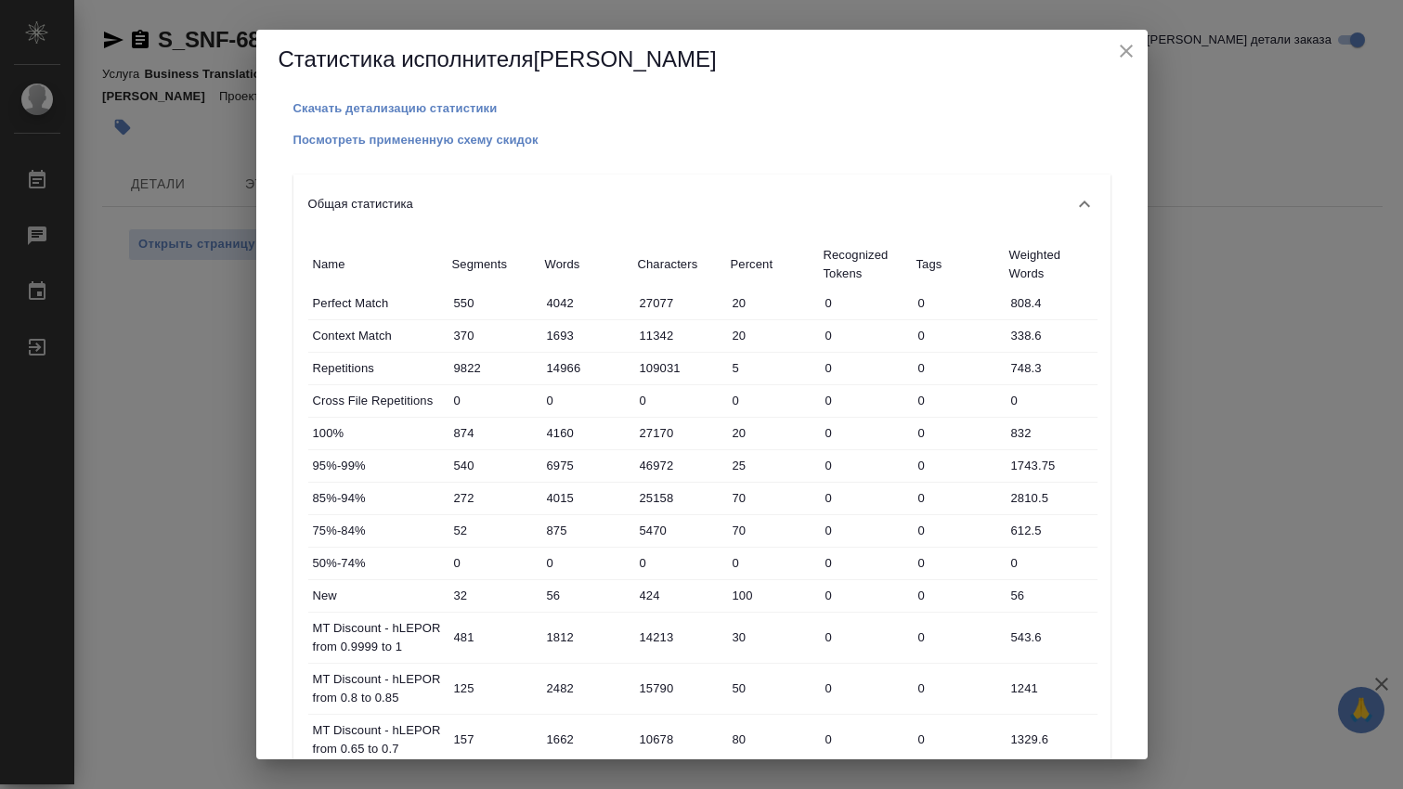
click at [1130, 54] on icon "close" at bounding box center [1126, 51] width 22 height 22
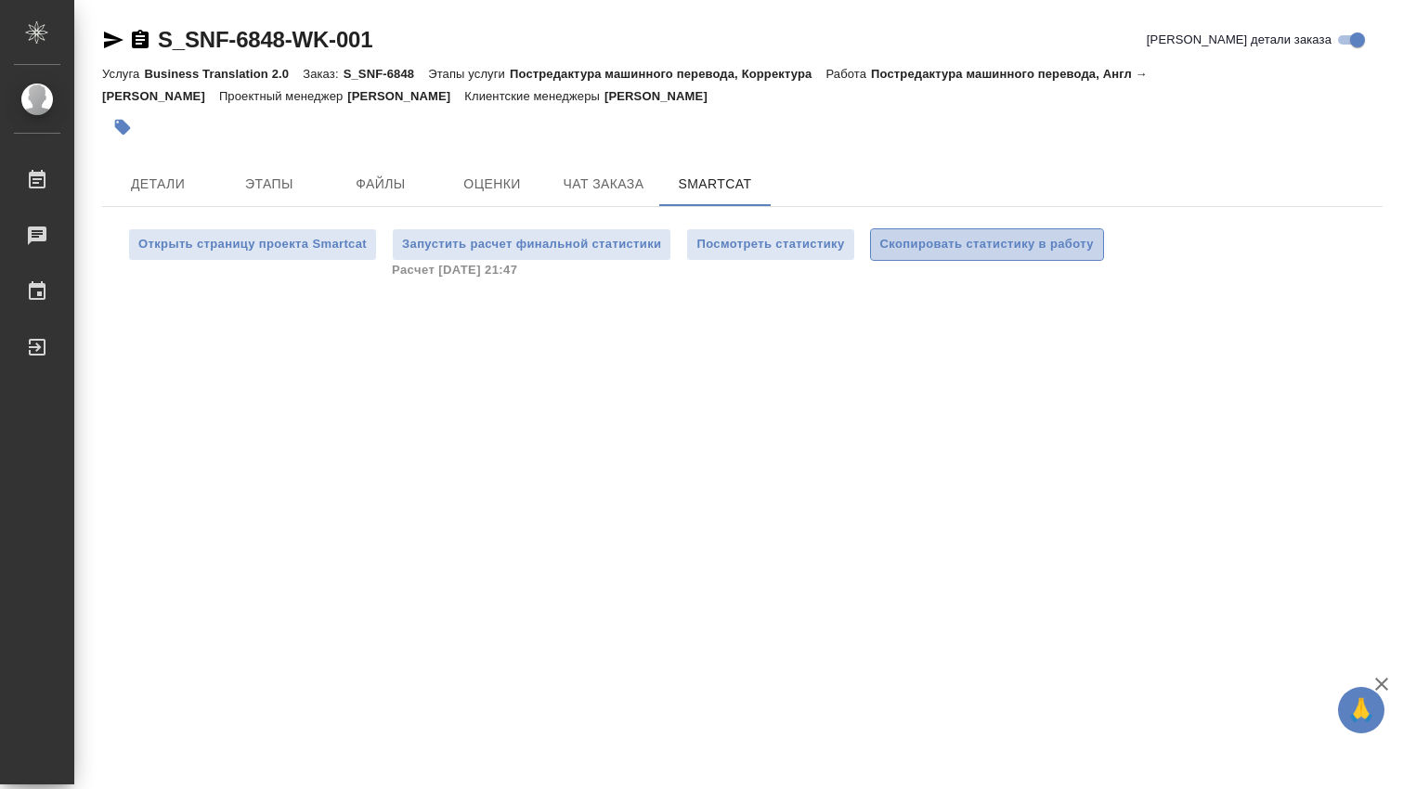
click at [980, 243] on span "Скопировать статистику в работу" at bounding box center [987, 244] width 214 height 21
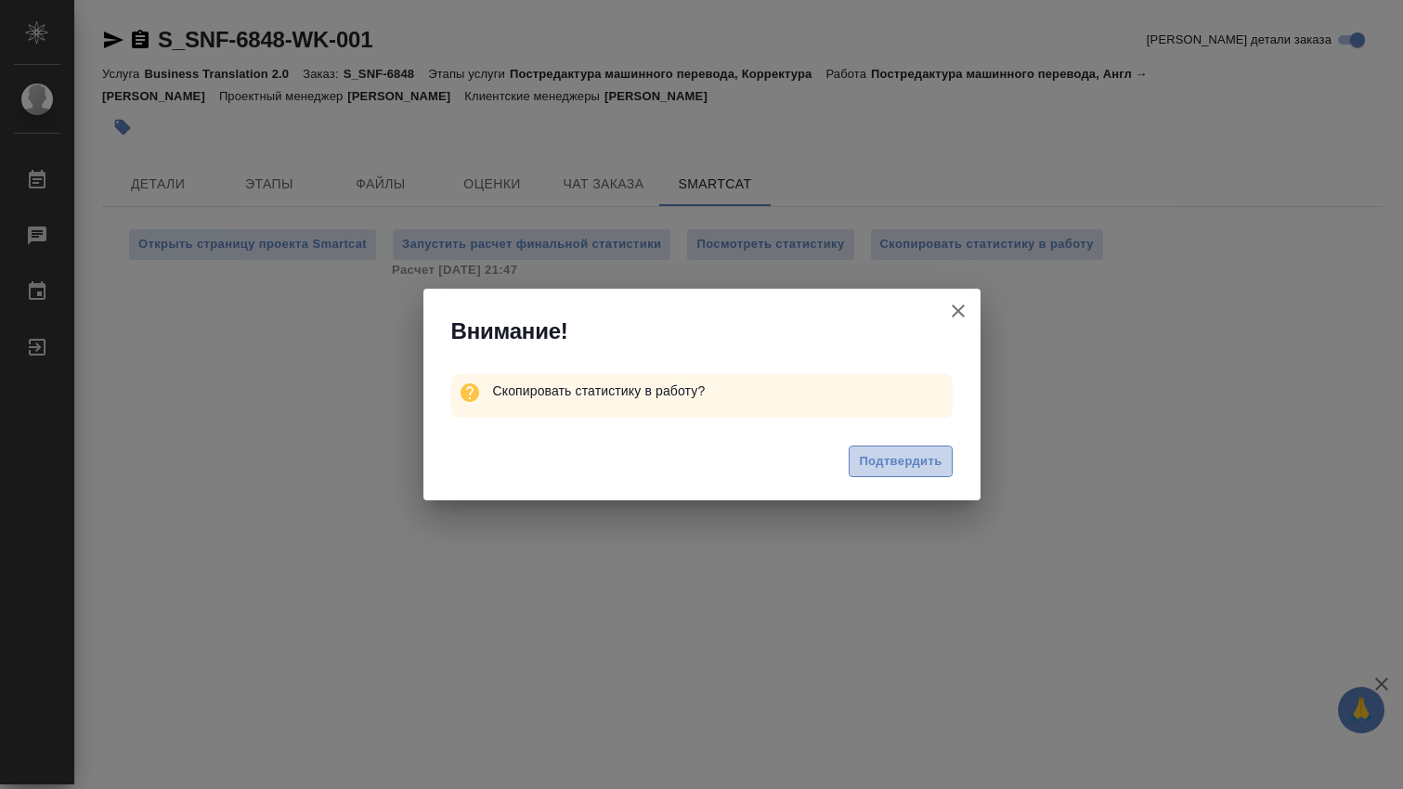
click at [888, 457] on span "Подтвердить" at bounding box center [900, 461] width 83 height 21
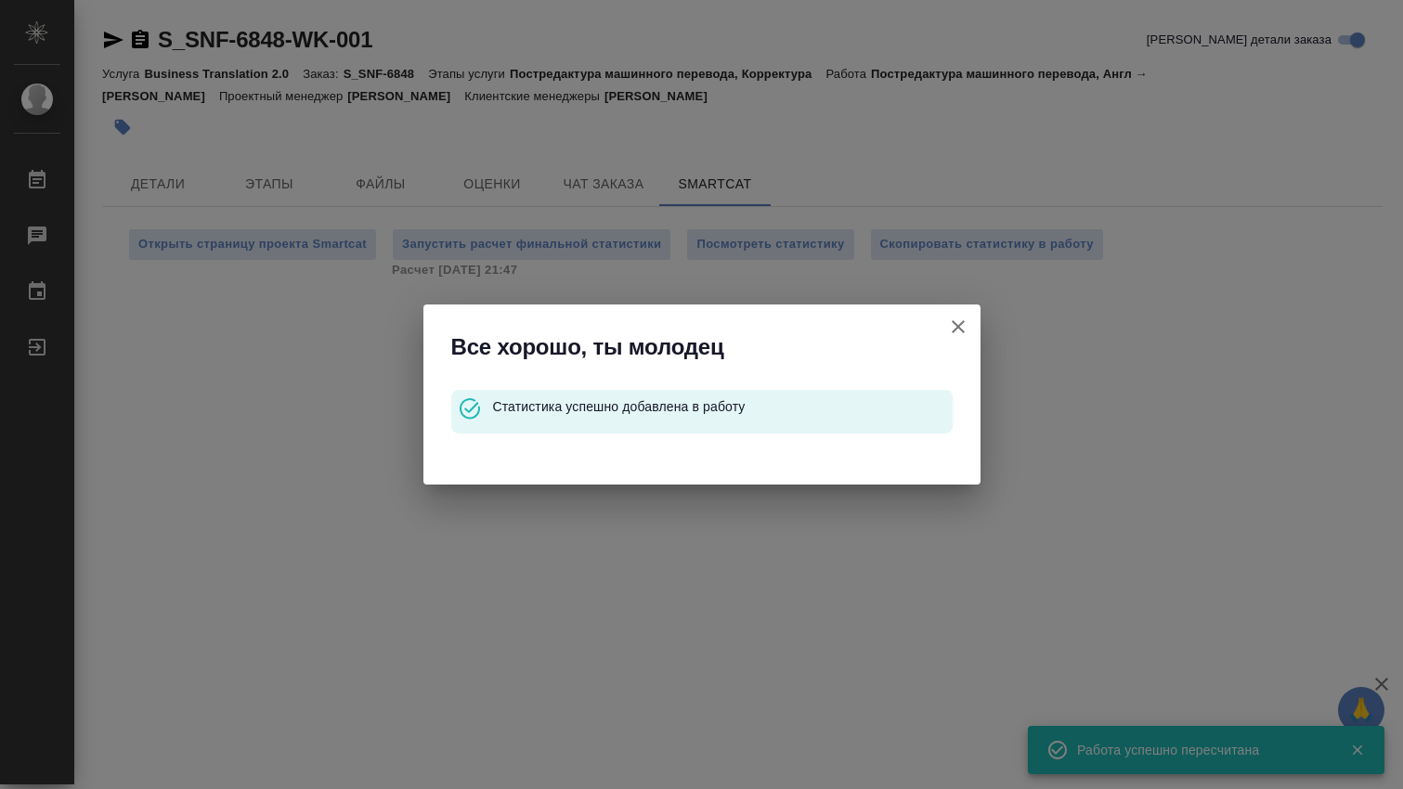
click at [955, 320] on icon "button" at bounding box center [958, 327] width 22 height 22
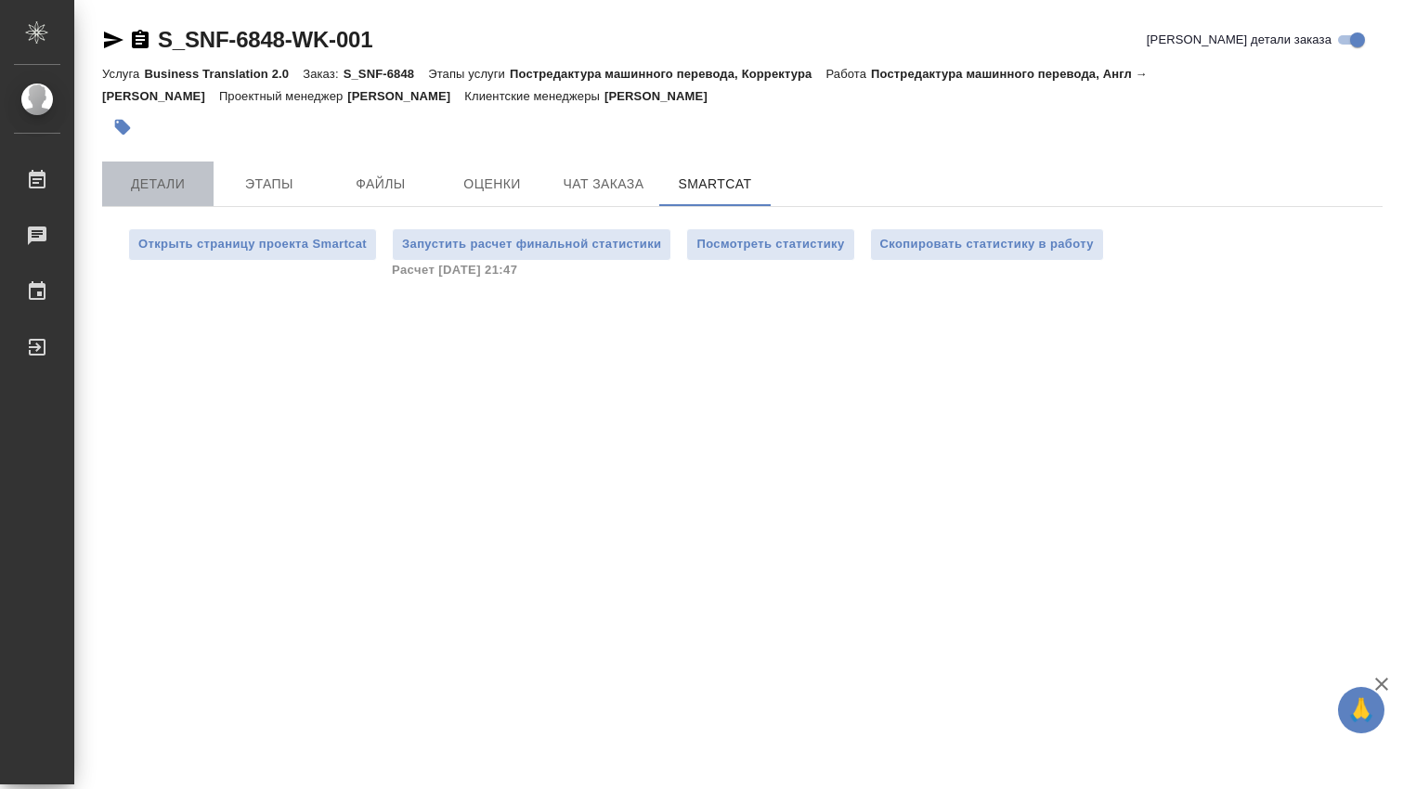
drag, startPoint x: 156, startPoint y: 184, endPoint x: 192, endPoint y: 214, distance: 47.4
click at [155, 184] on span "Детали" at bounding box center [157, 184] width 89 height 23
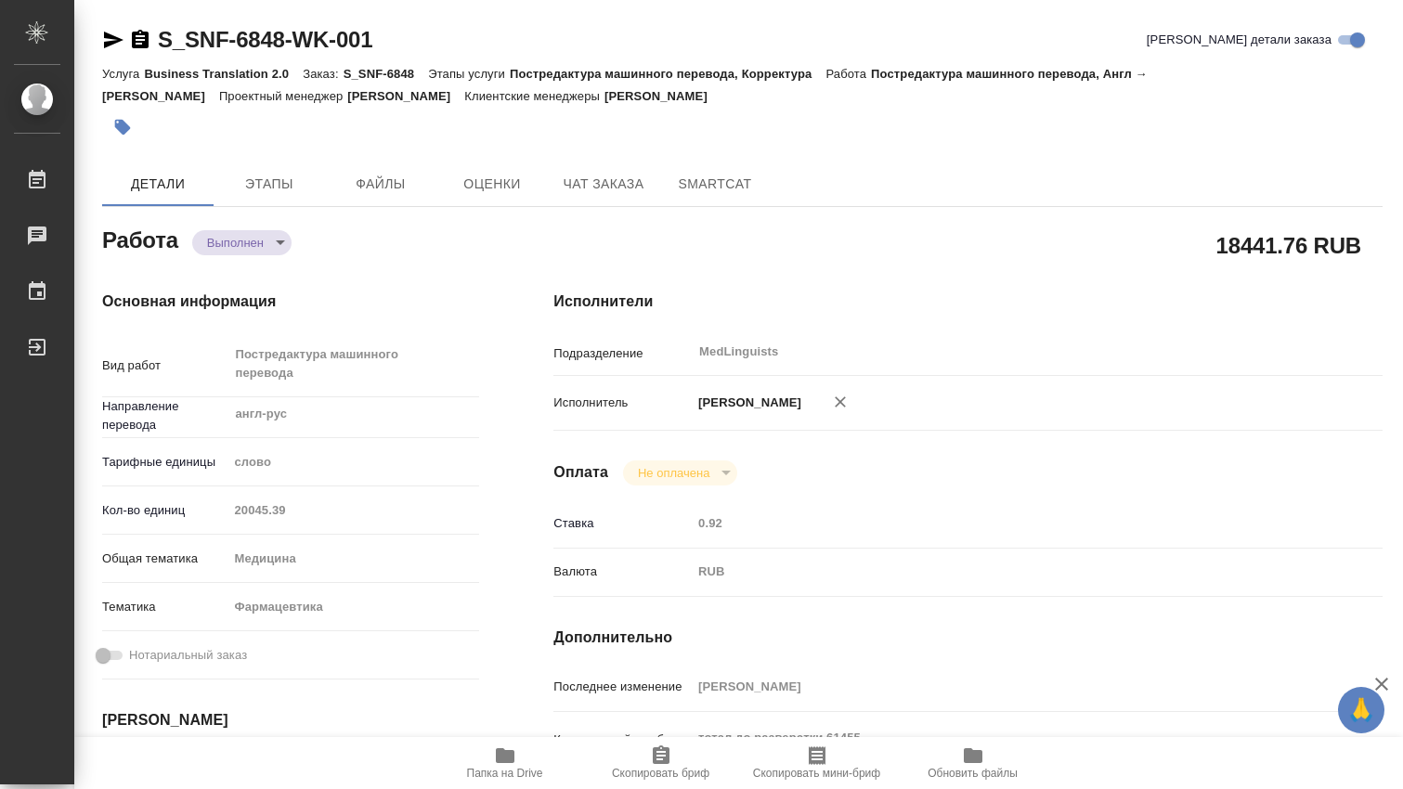
type textarea "x"
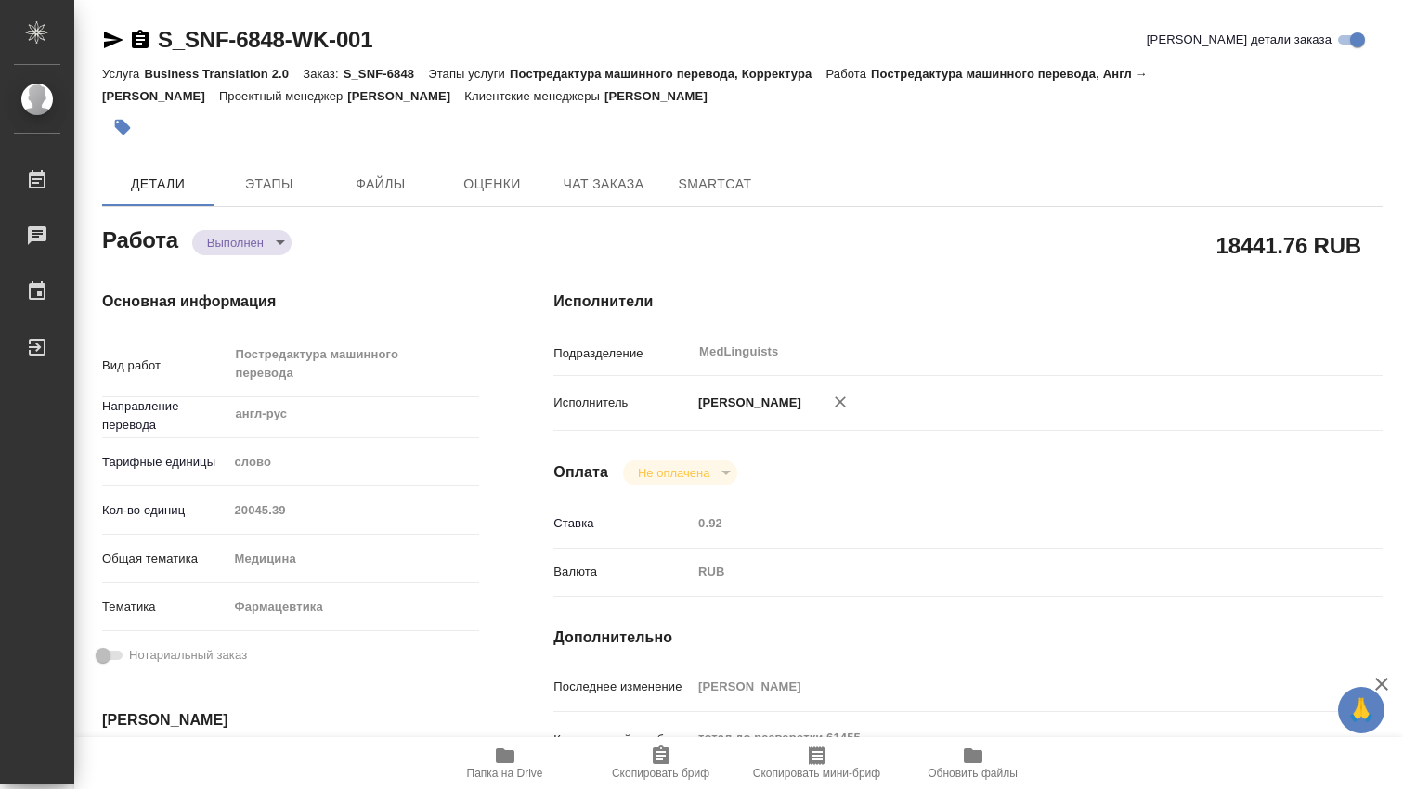
type textarea "x"
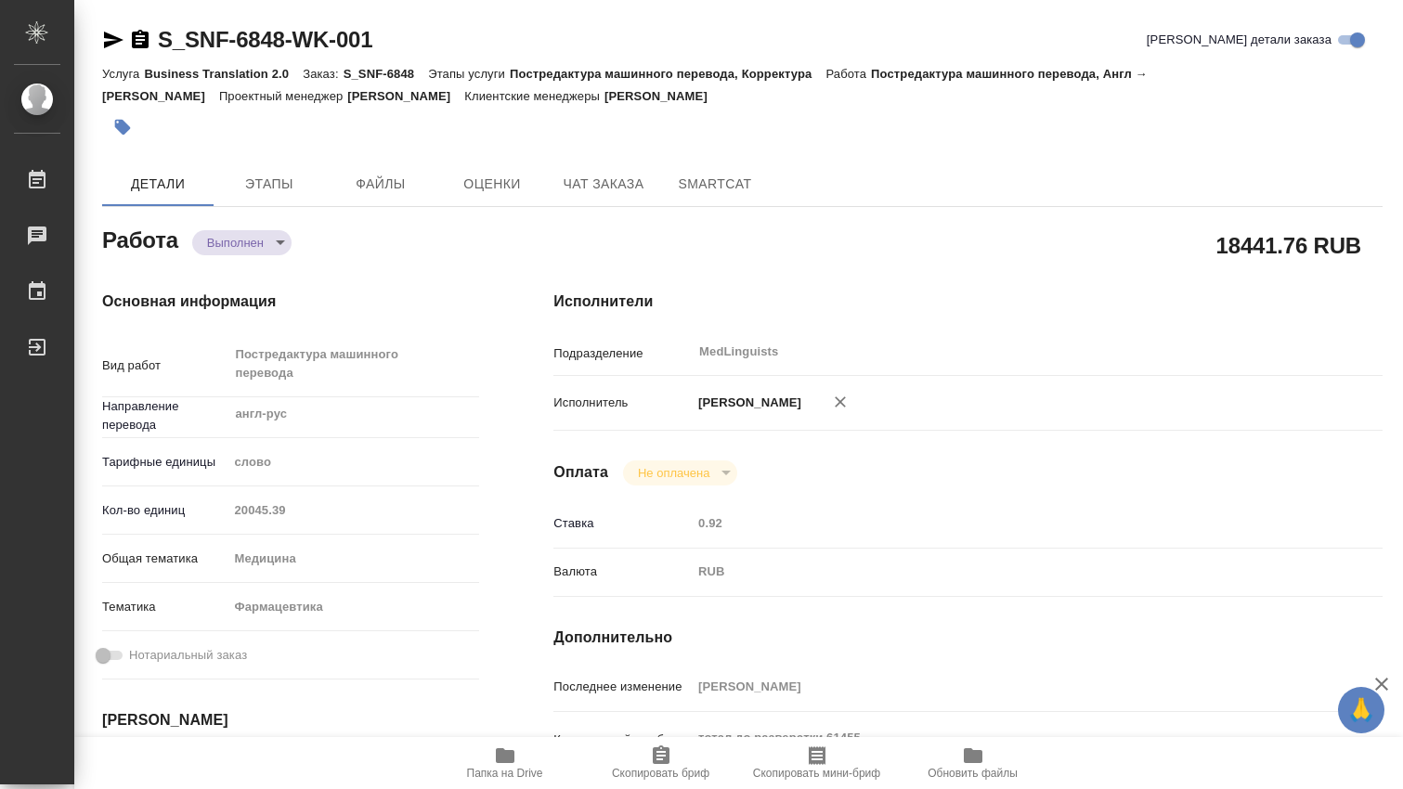
type textarea "x"
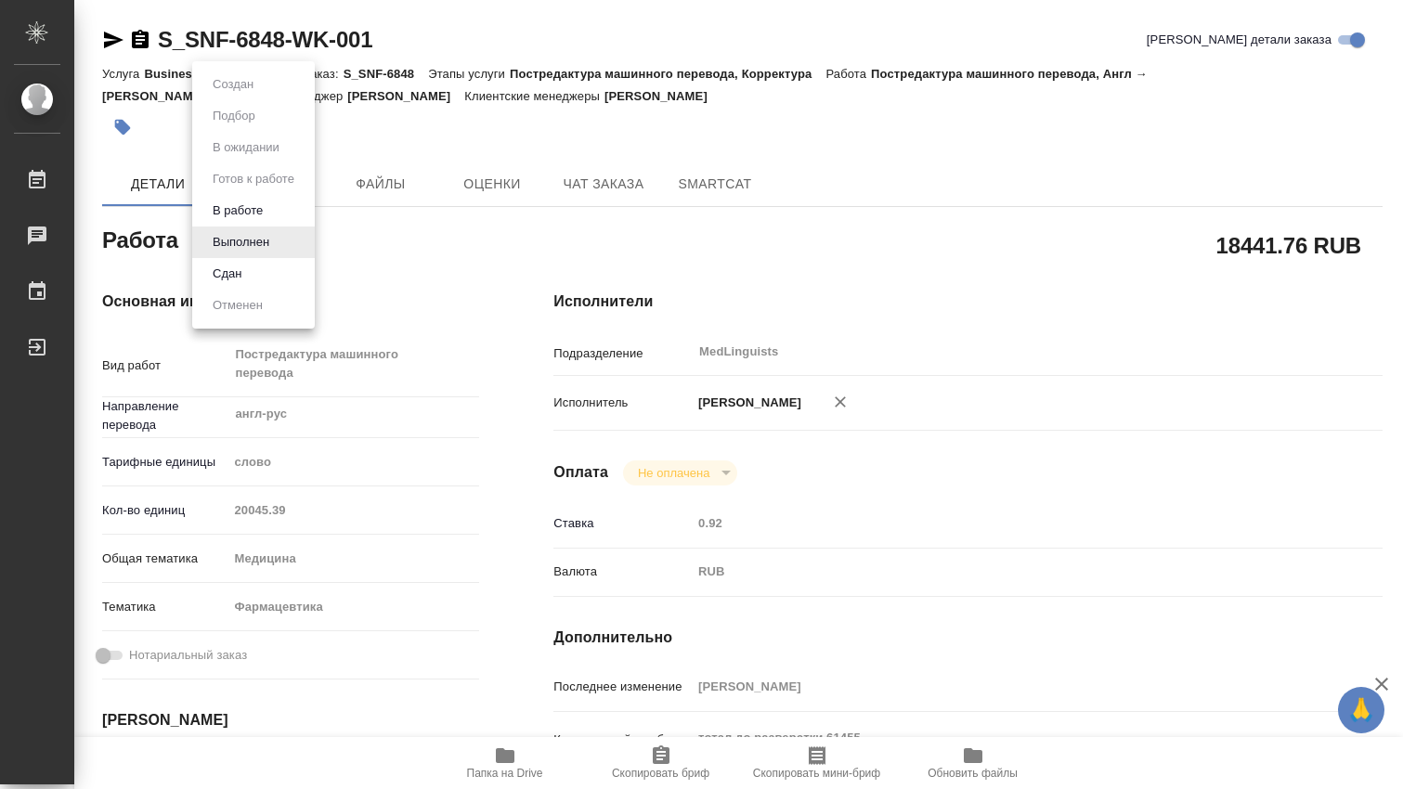
click at [279, 240] on body "🙏 .cls-1 fill:#fff; AWATERA Dmitrieva Olga Работы 0 Чаты График Выйти S_SNF-684…" at bounding box center [701, 394] width 1403 height 789
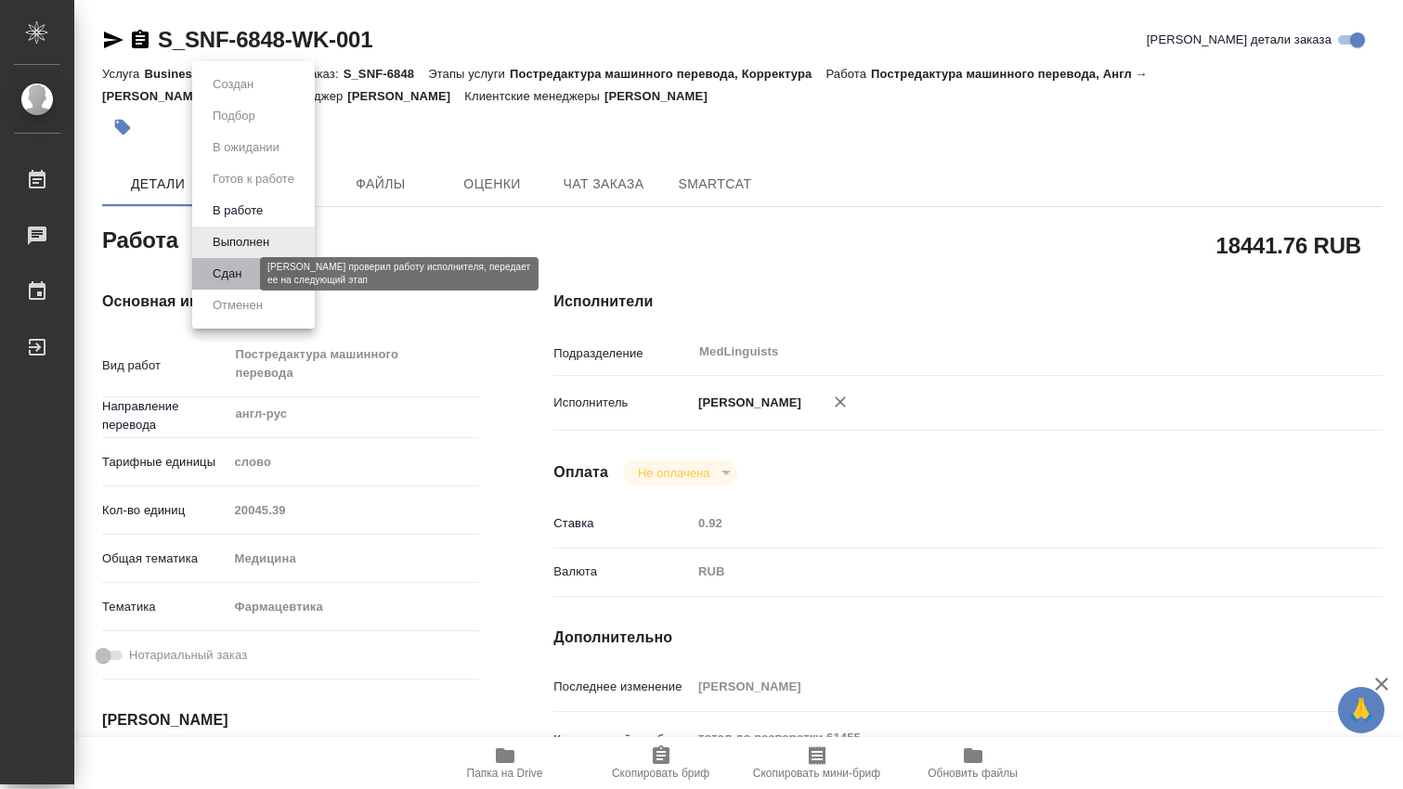
click at [247, 272] on button "Сдан" at bounding box center [227, 274] width 40 height 20
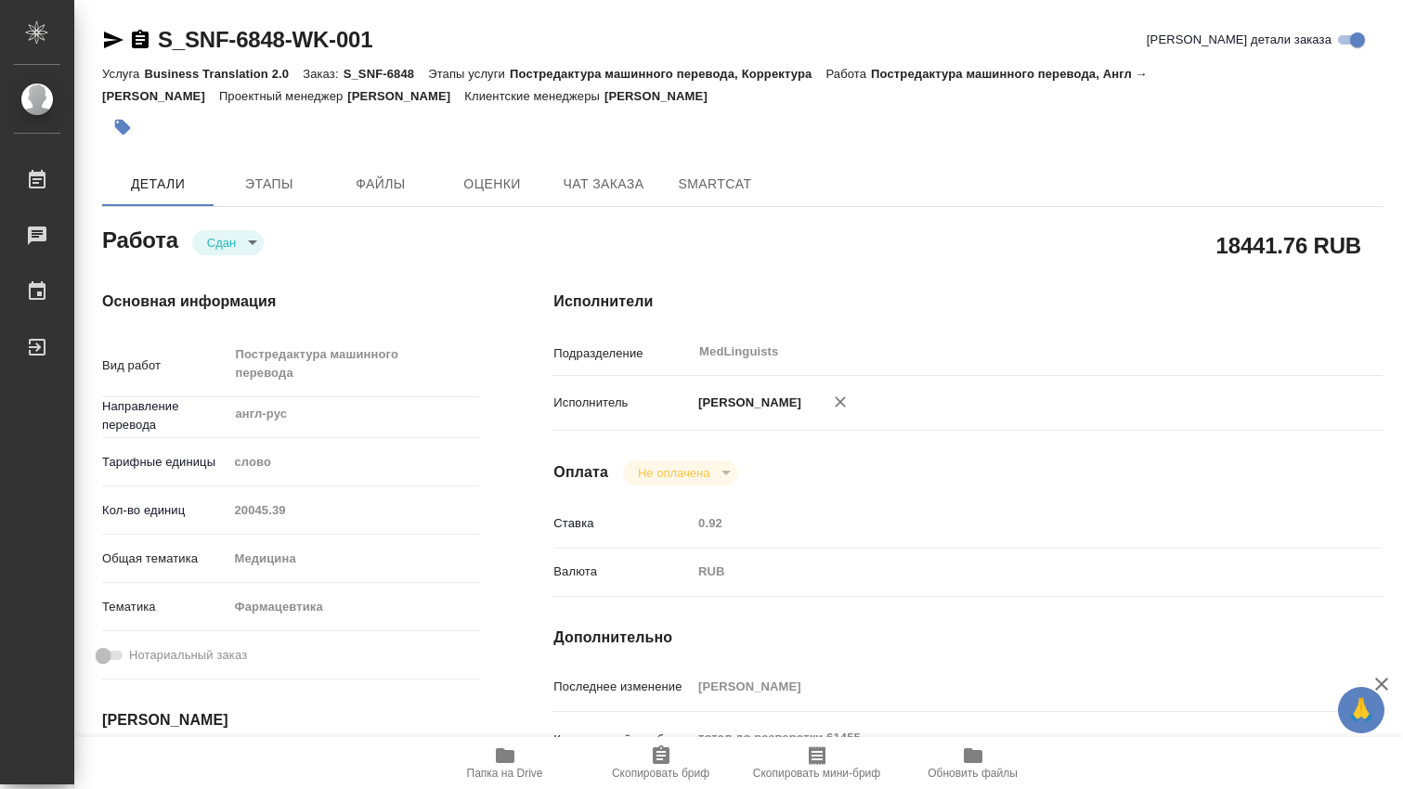
type textarea "x"
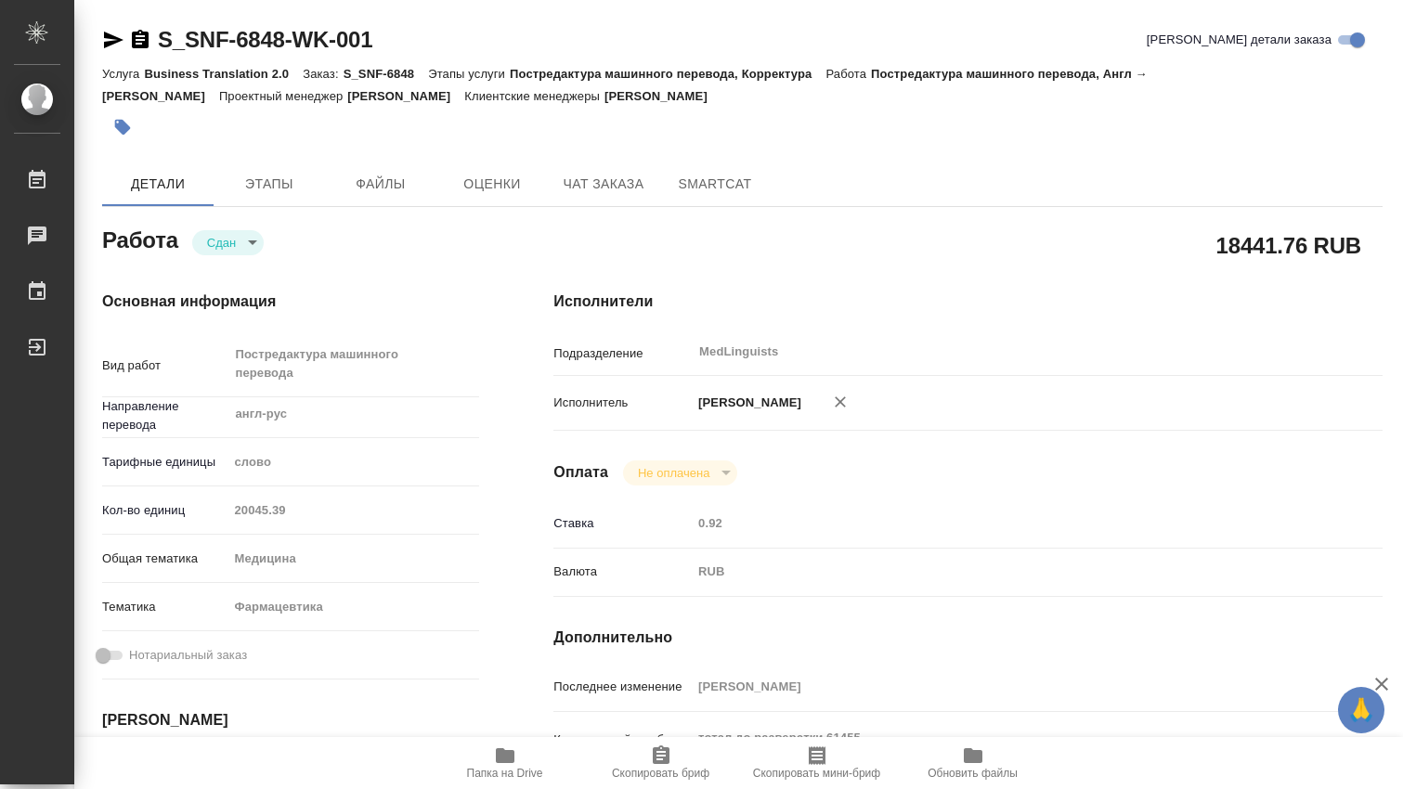
type textarea "x"
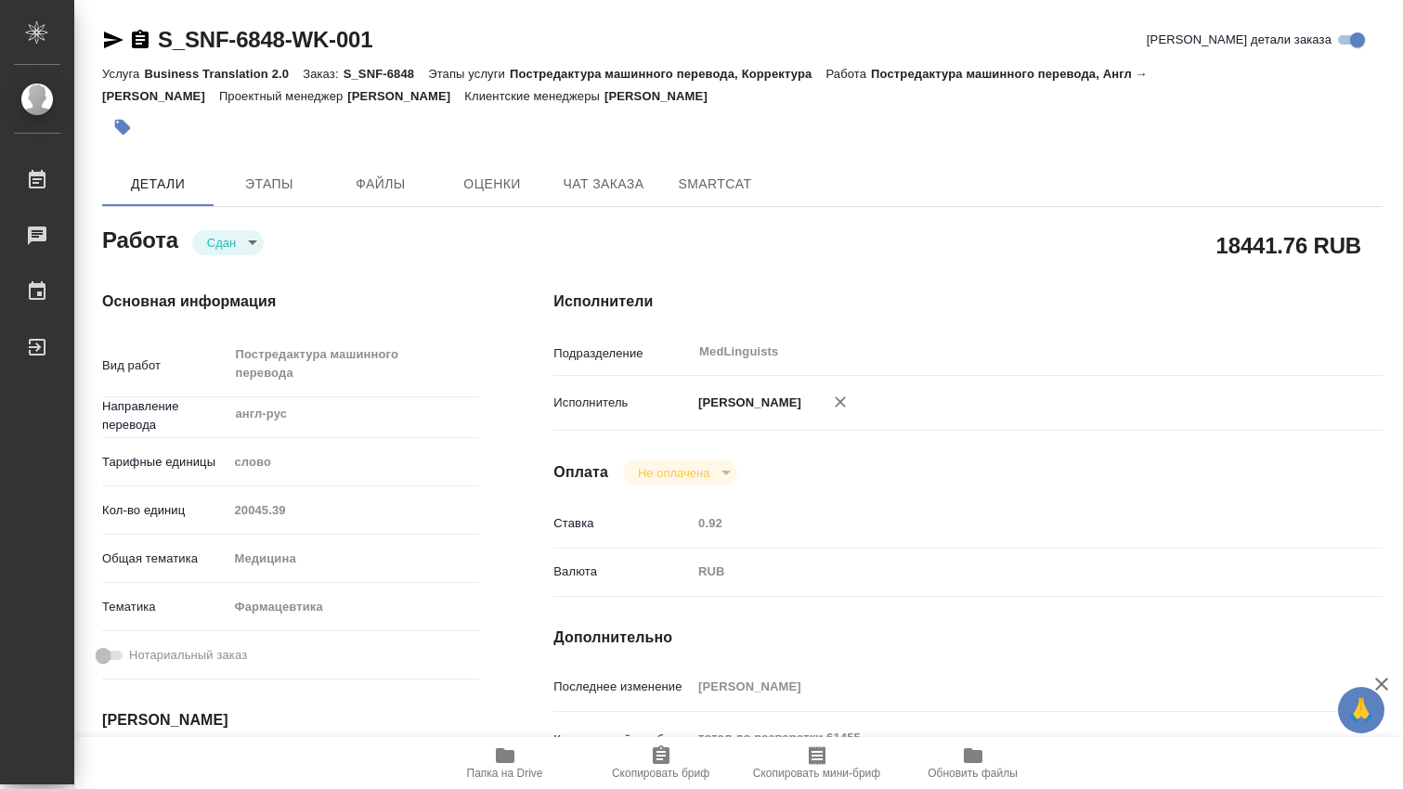
type textarea "x"
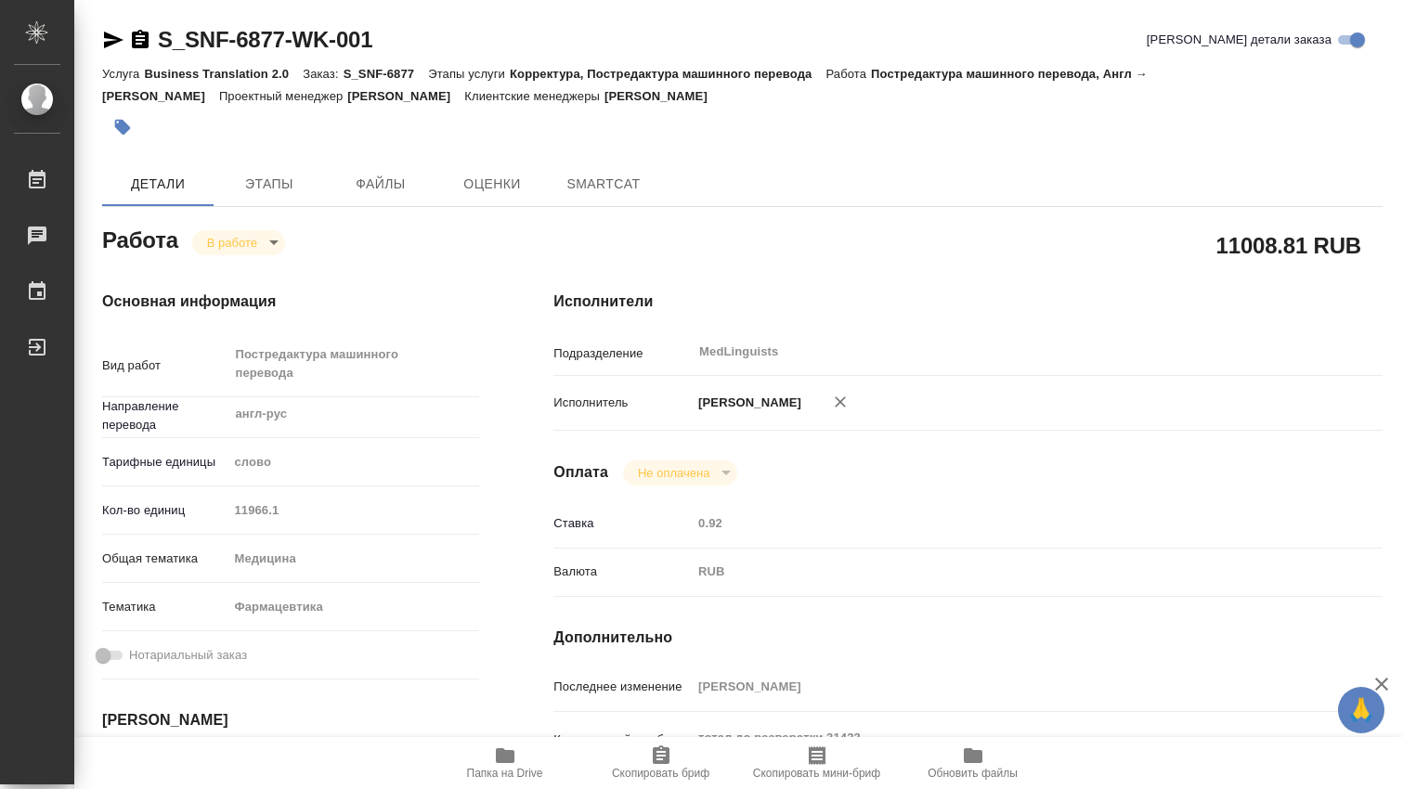
type textarea "x"
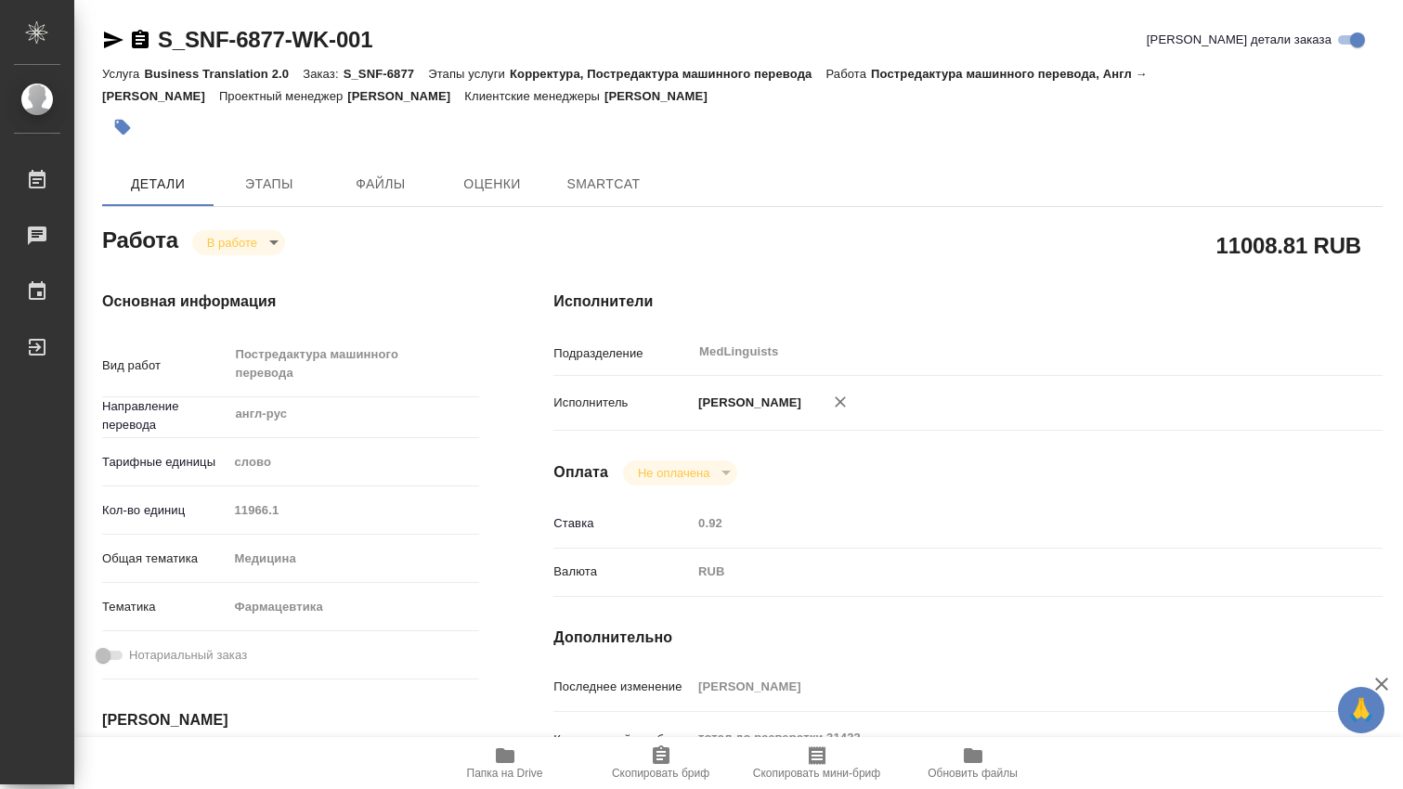
type textarea "x"
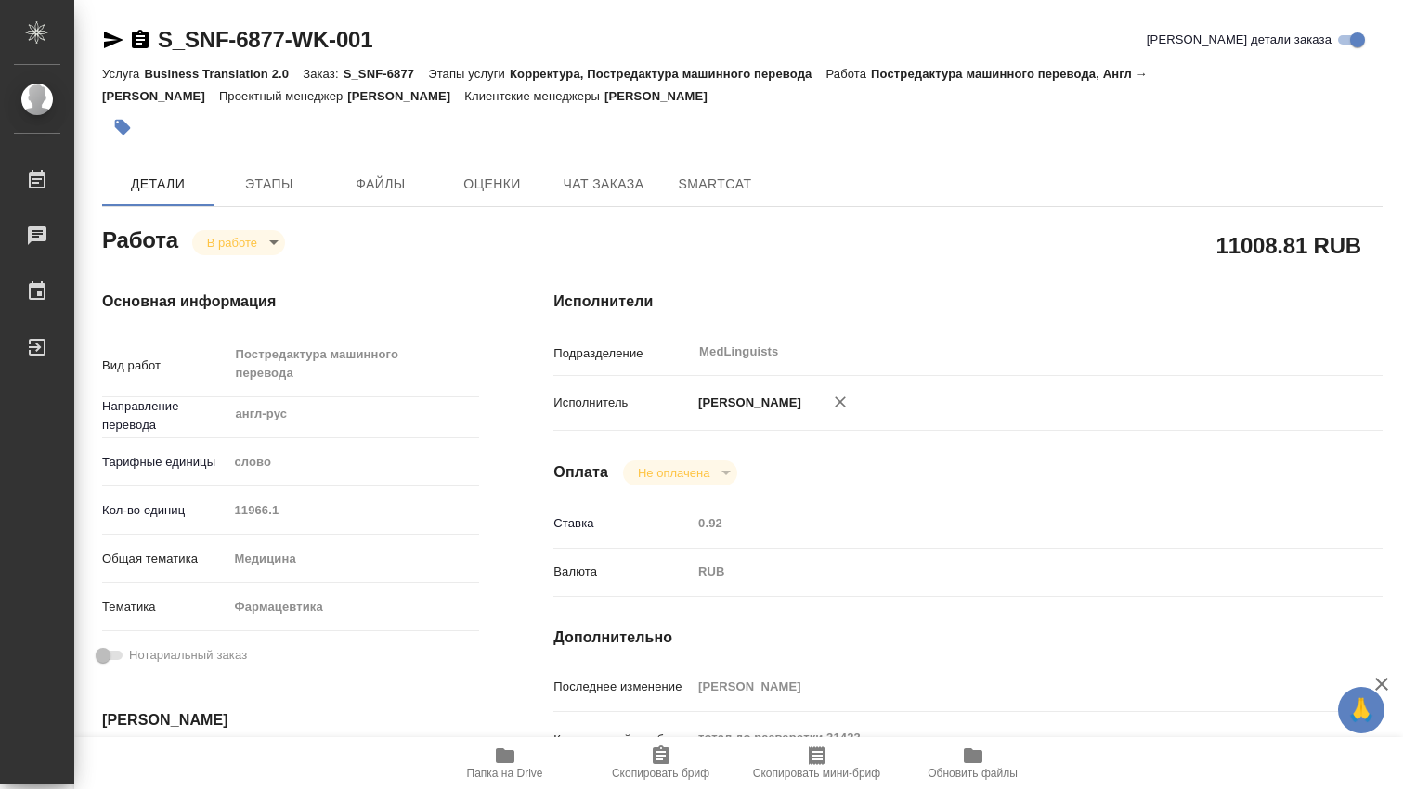
type textarea "x"
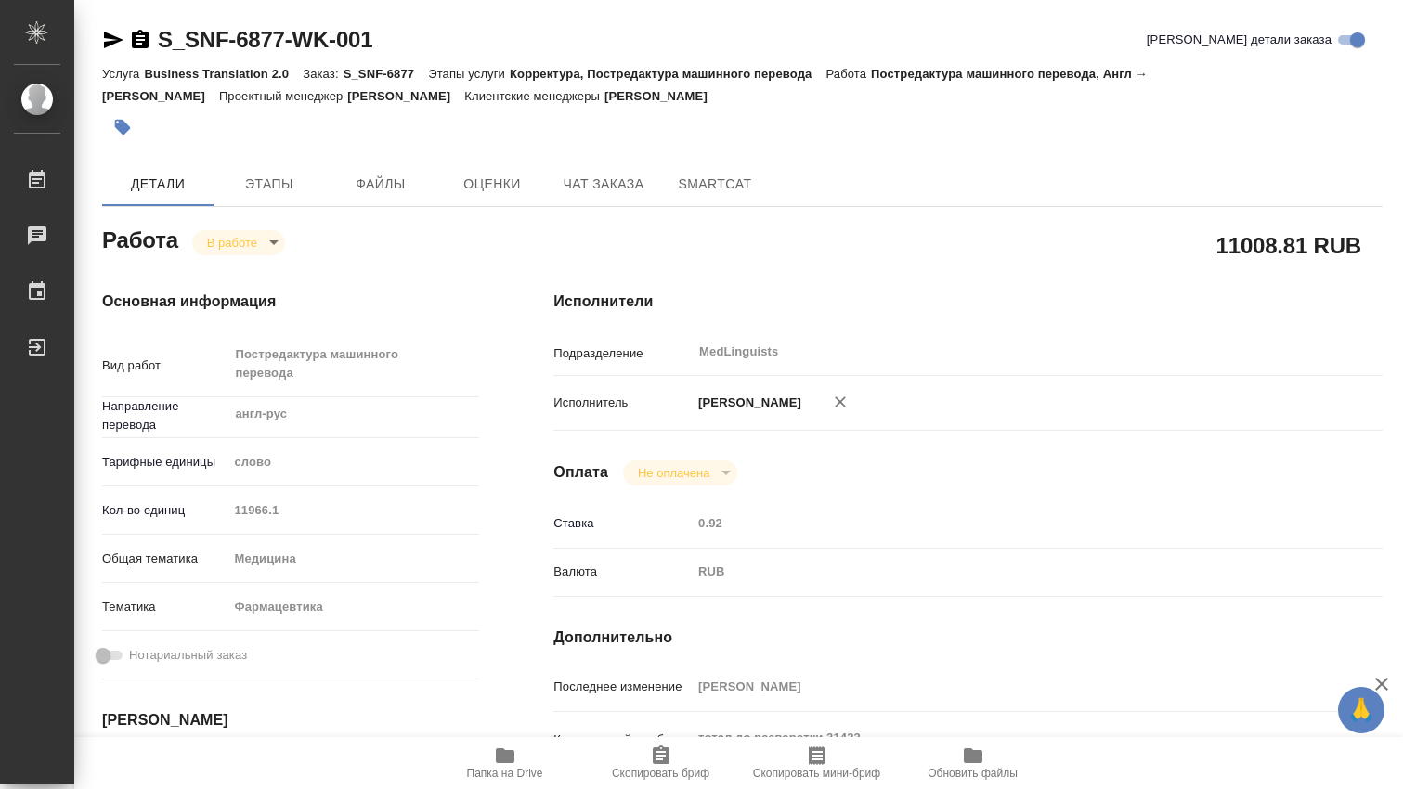
scroll to position [309, 0]
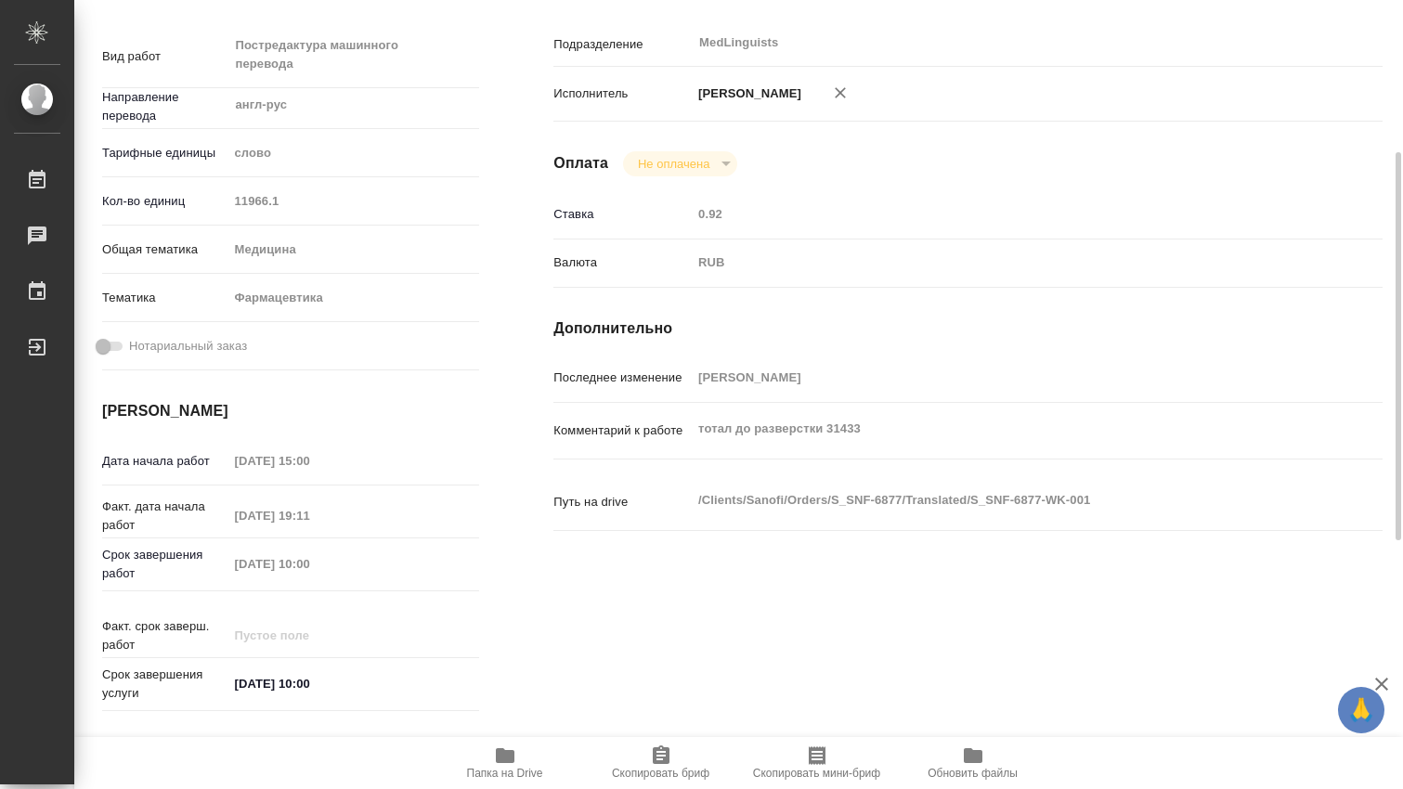
type textarea "x"
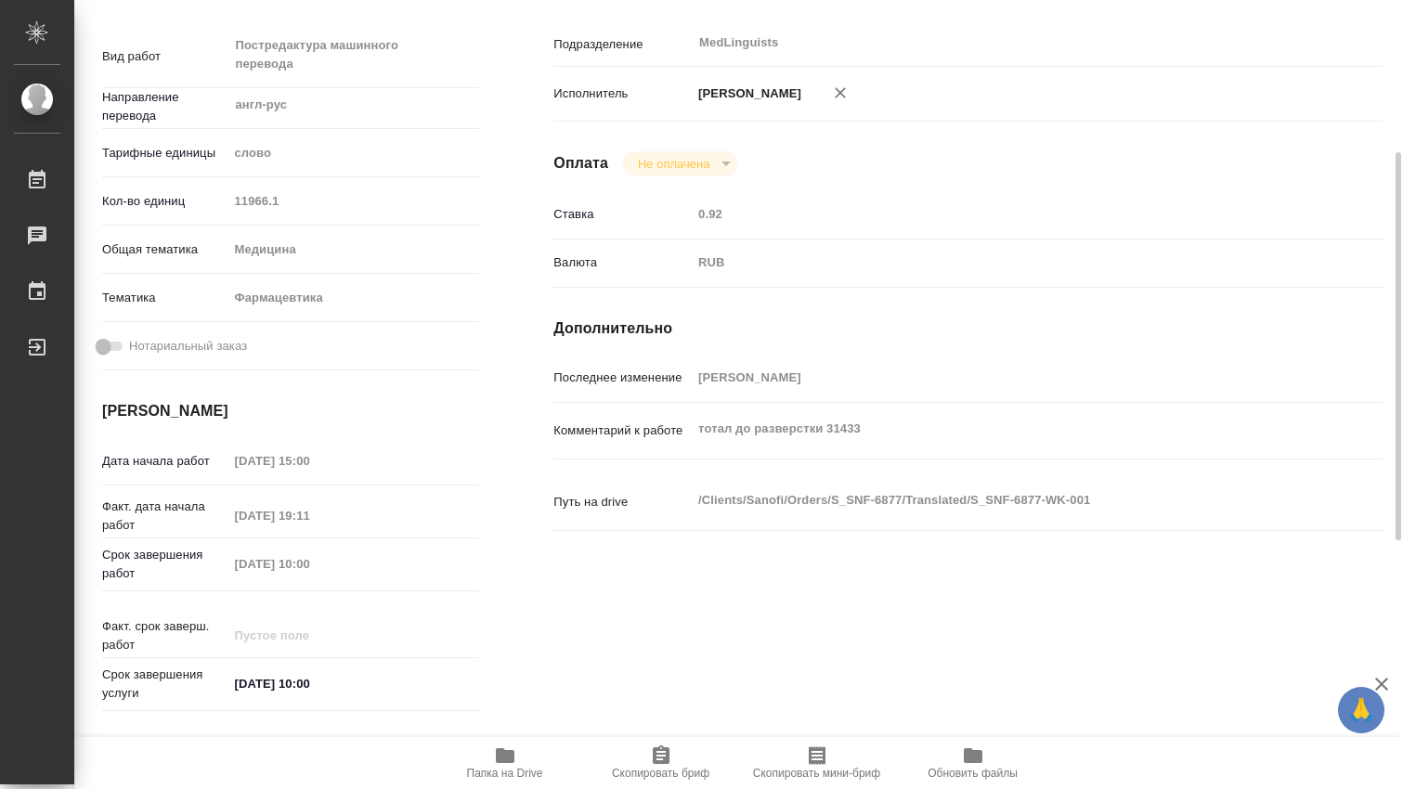
type textarea "x"
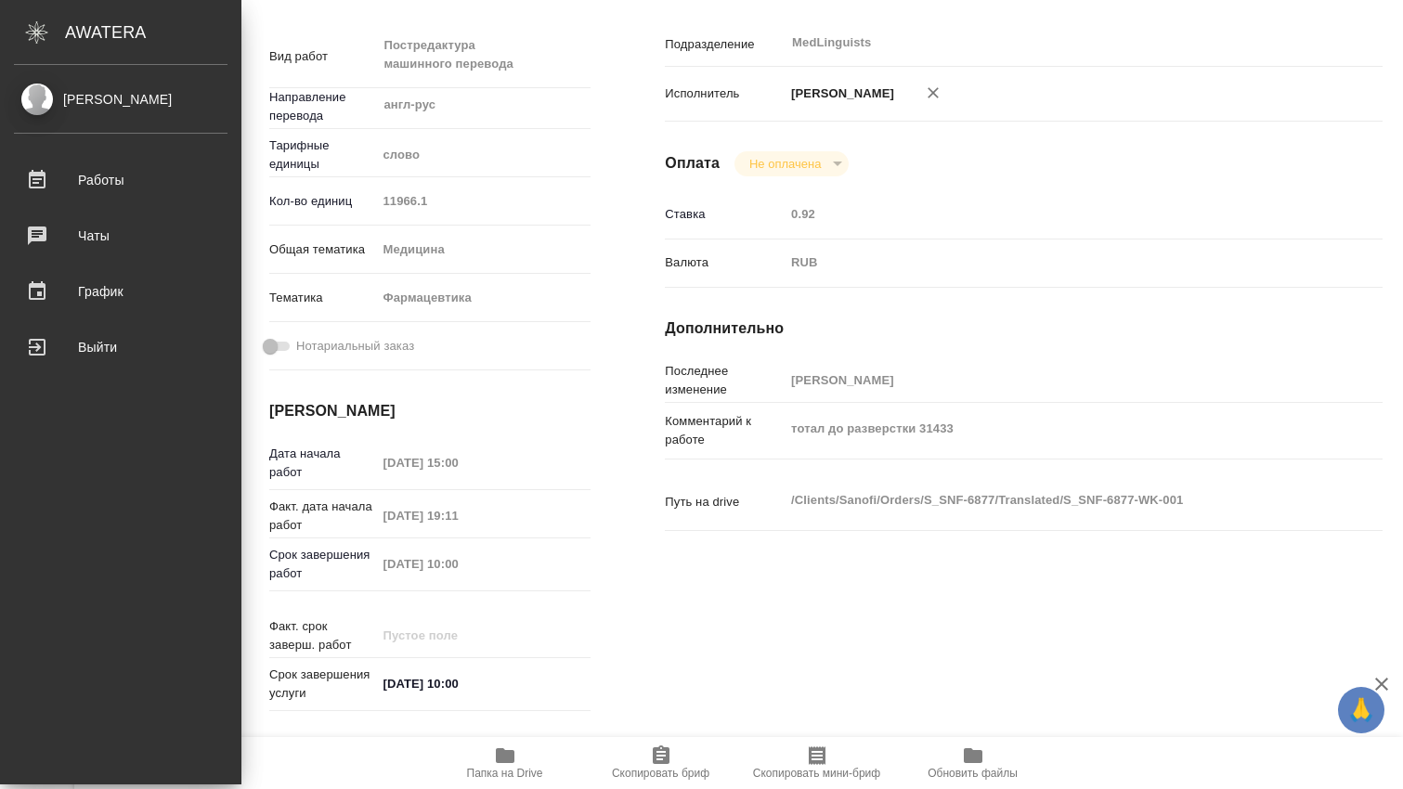
click at [689, 562] on div "Исполнители Подразделение MedLinguists ​ Исполнитель Дмитриева Ольга Оплата Не …" at bounding box center [1024, 349] width 792 height 811
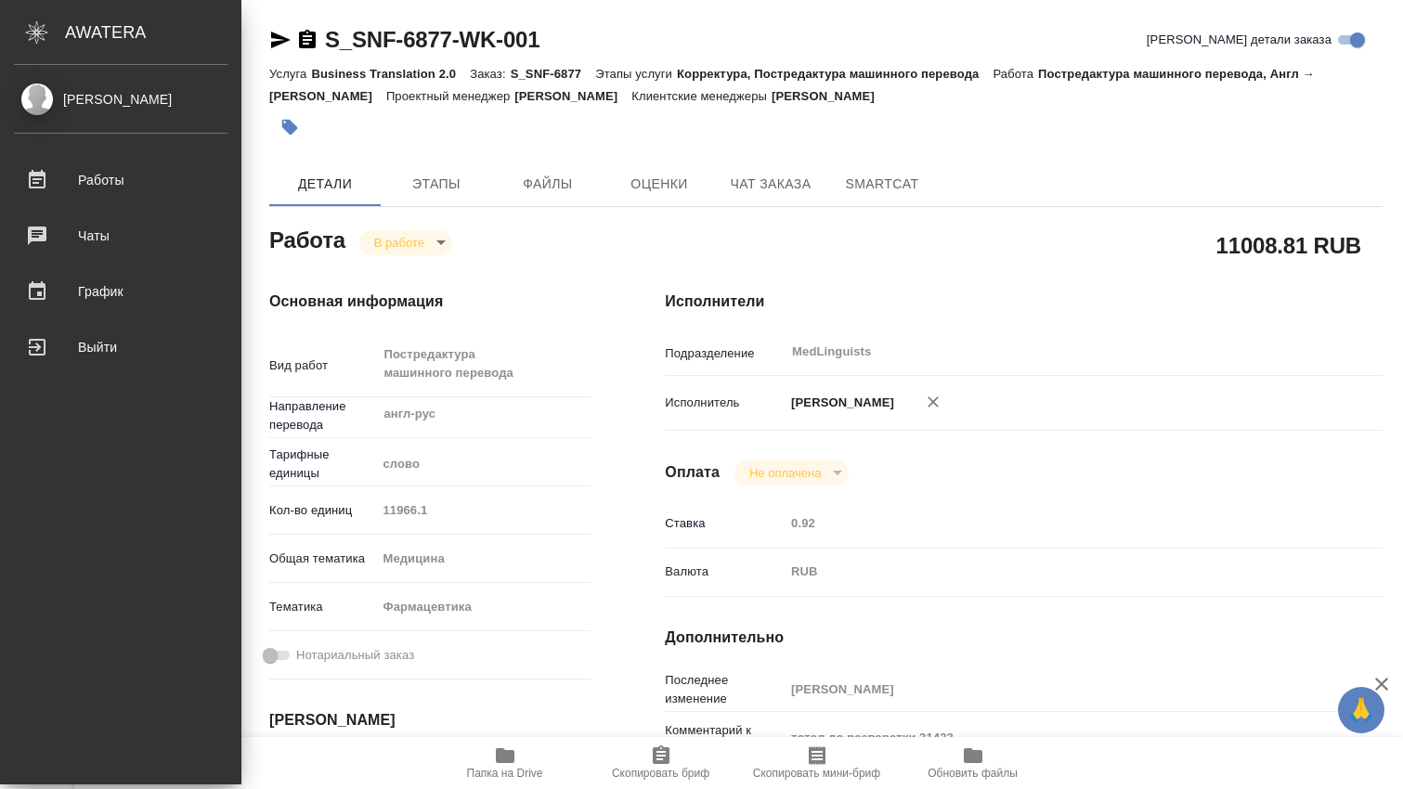
type textarea "x"
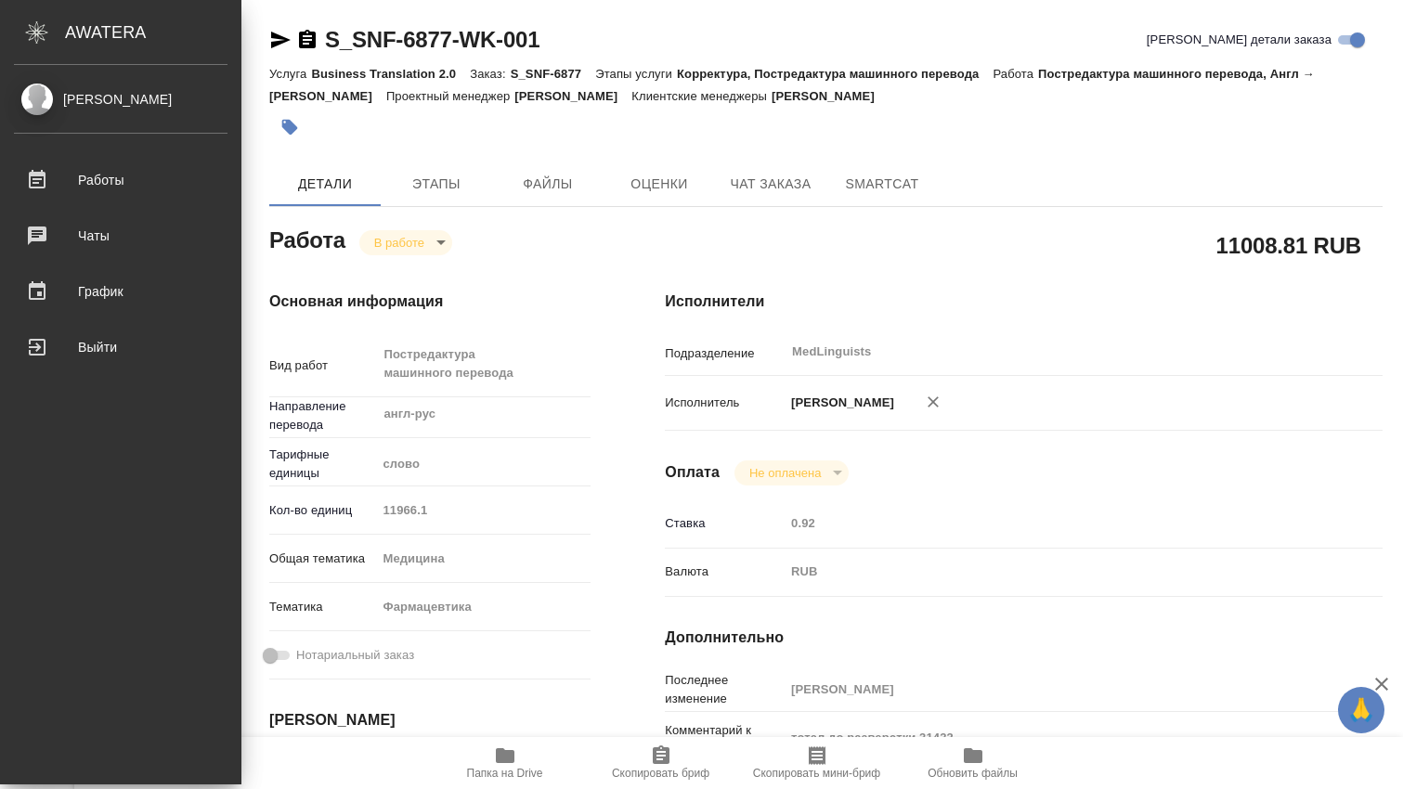
type textarea "x"
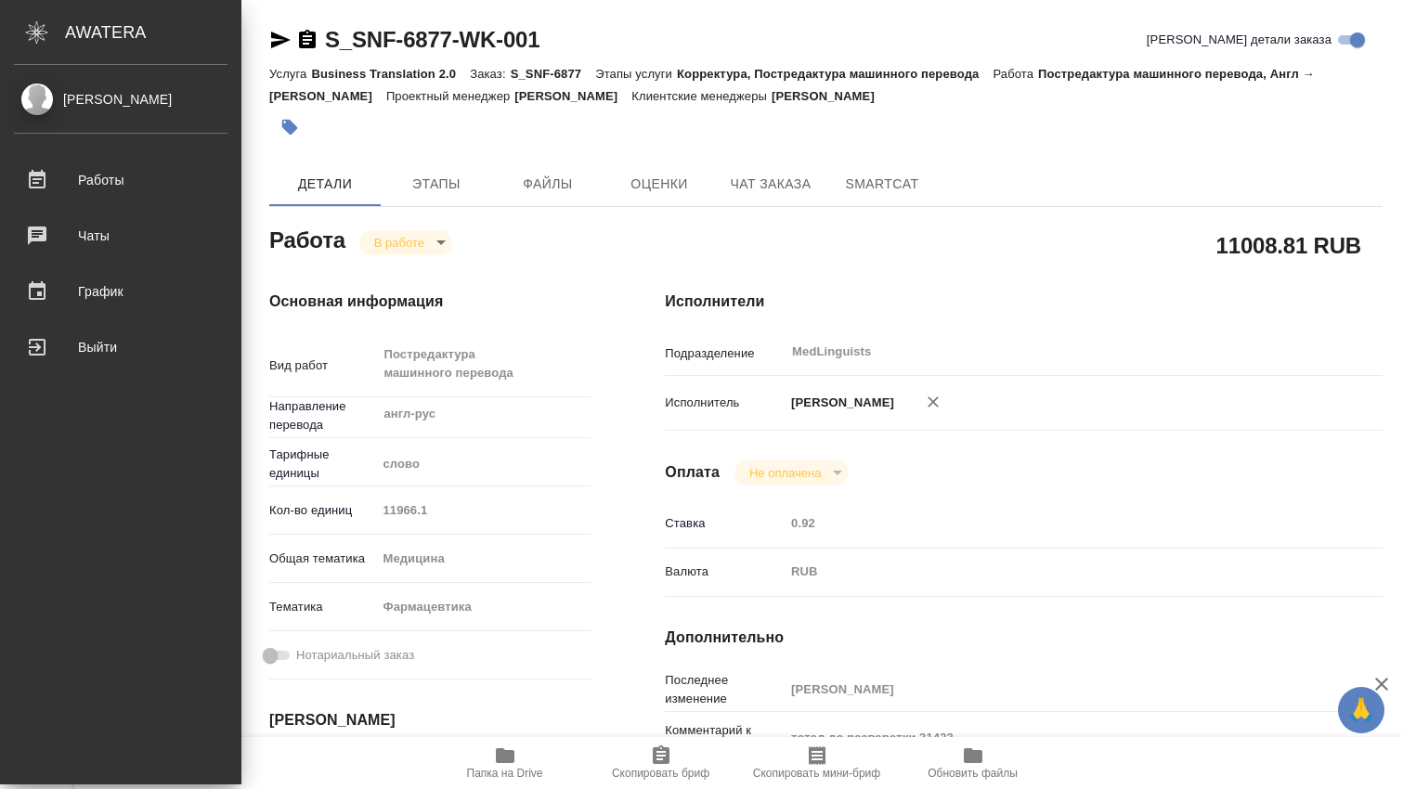
click at [139, 407] on div "Dmitrieva Olga Работы 0 Чаты График Выйти" at bounding box center [120, 425] width 241 height 720
type textarea "x"
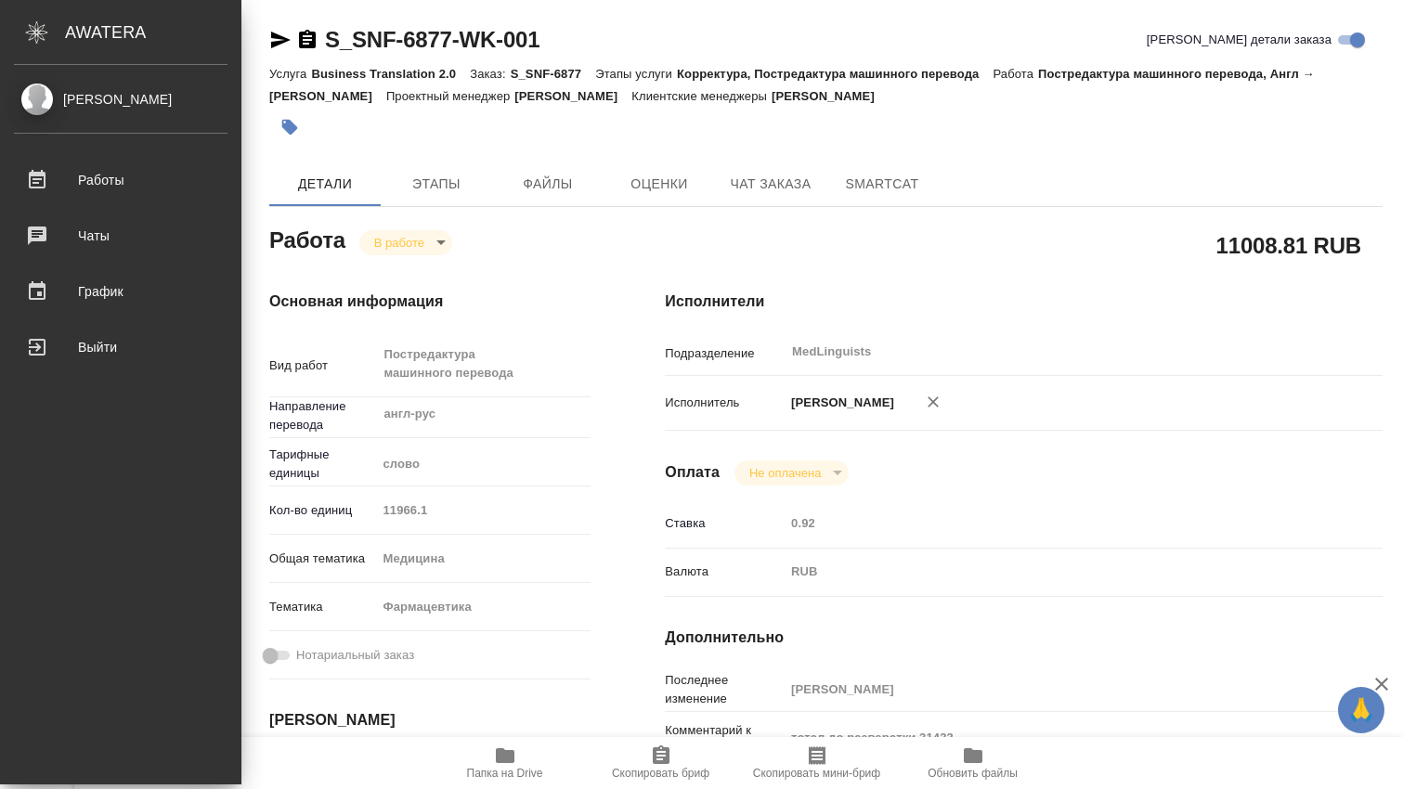
type textarea "x"
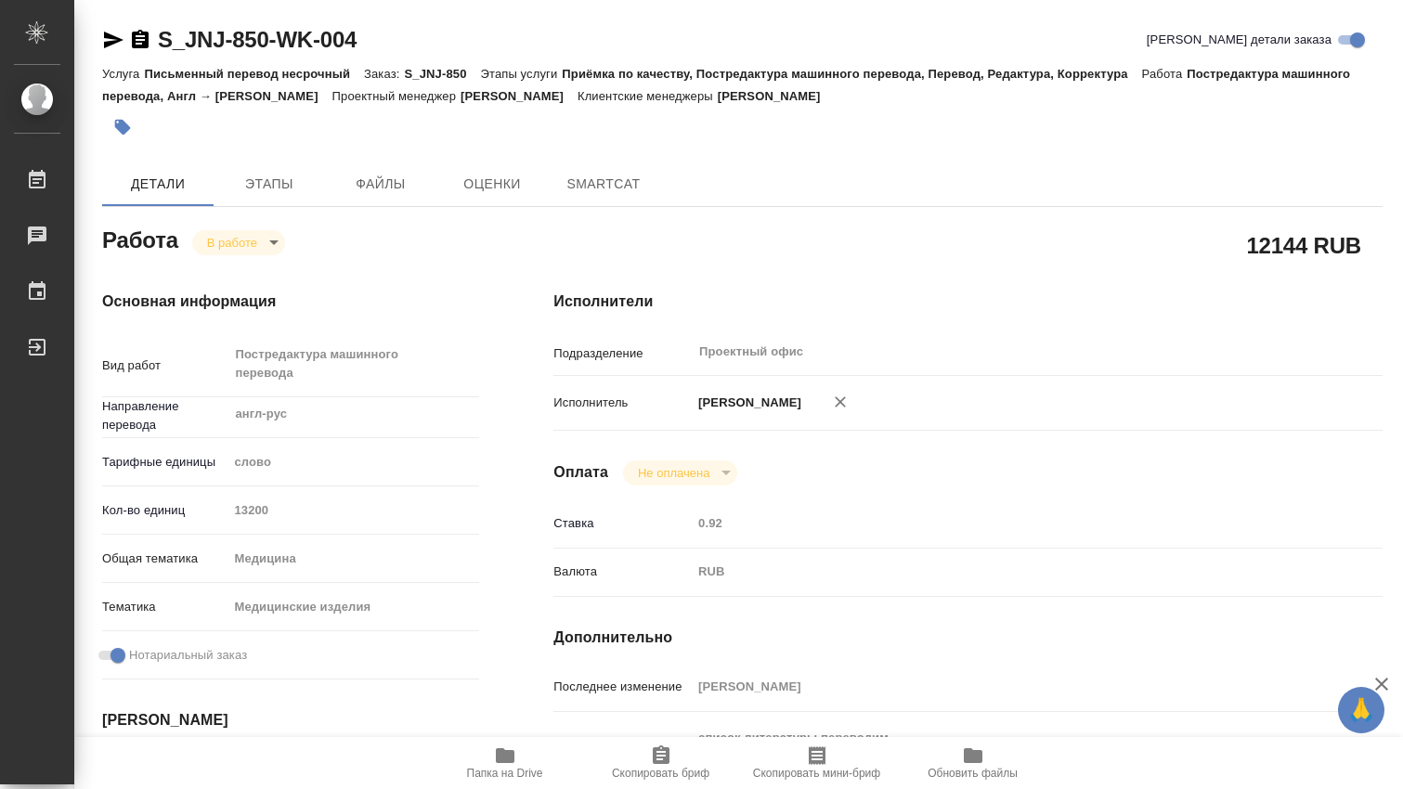
type textarea "x"
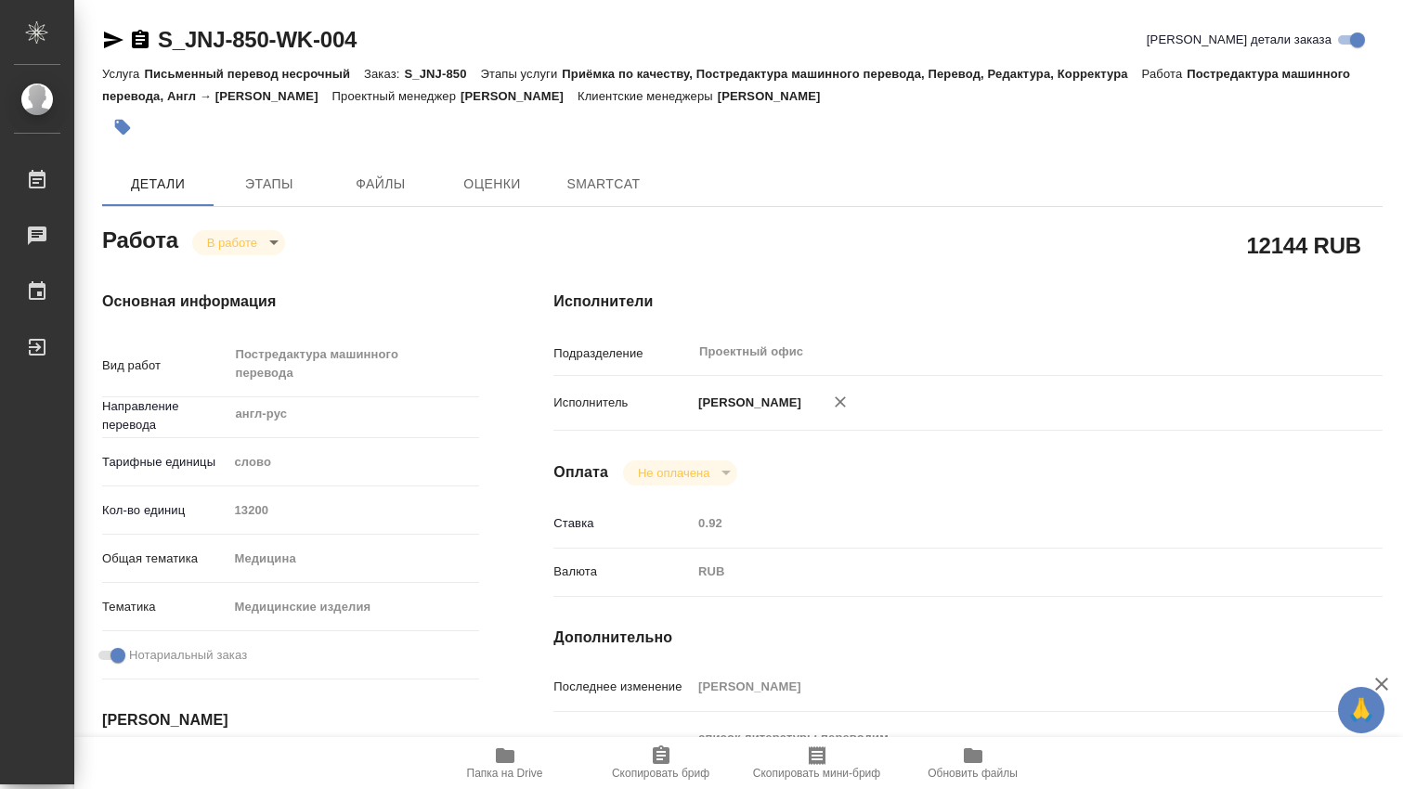
type textarea "x"
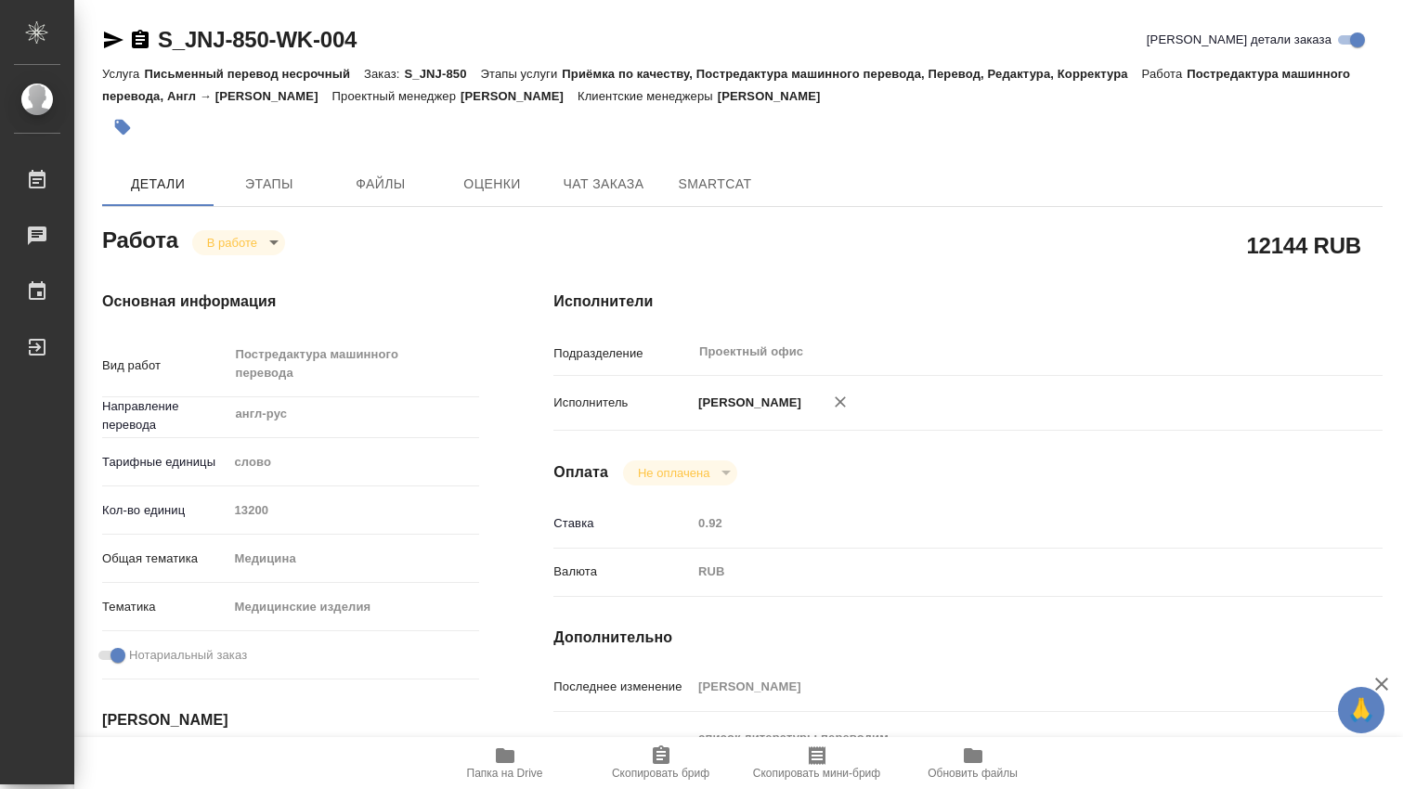
type textarea "x"
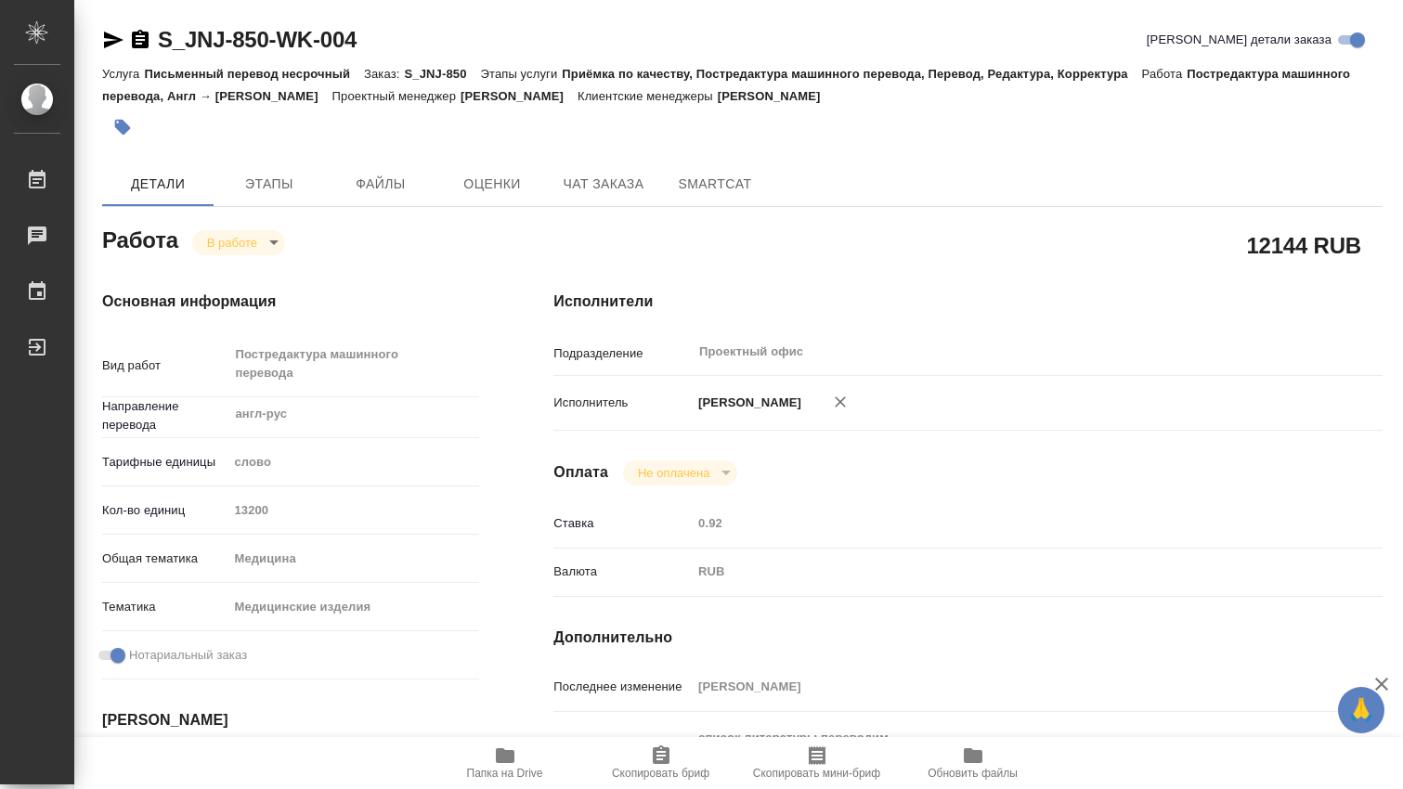
type textarea "x"
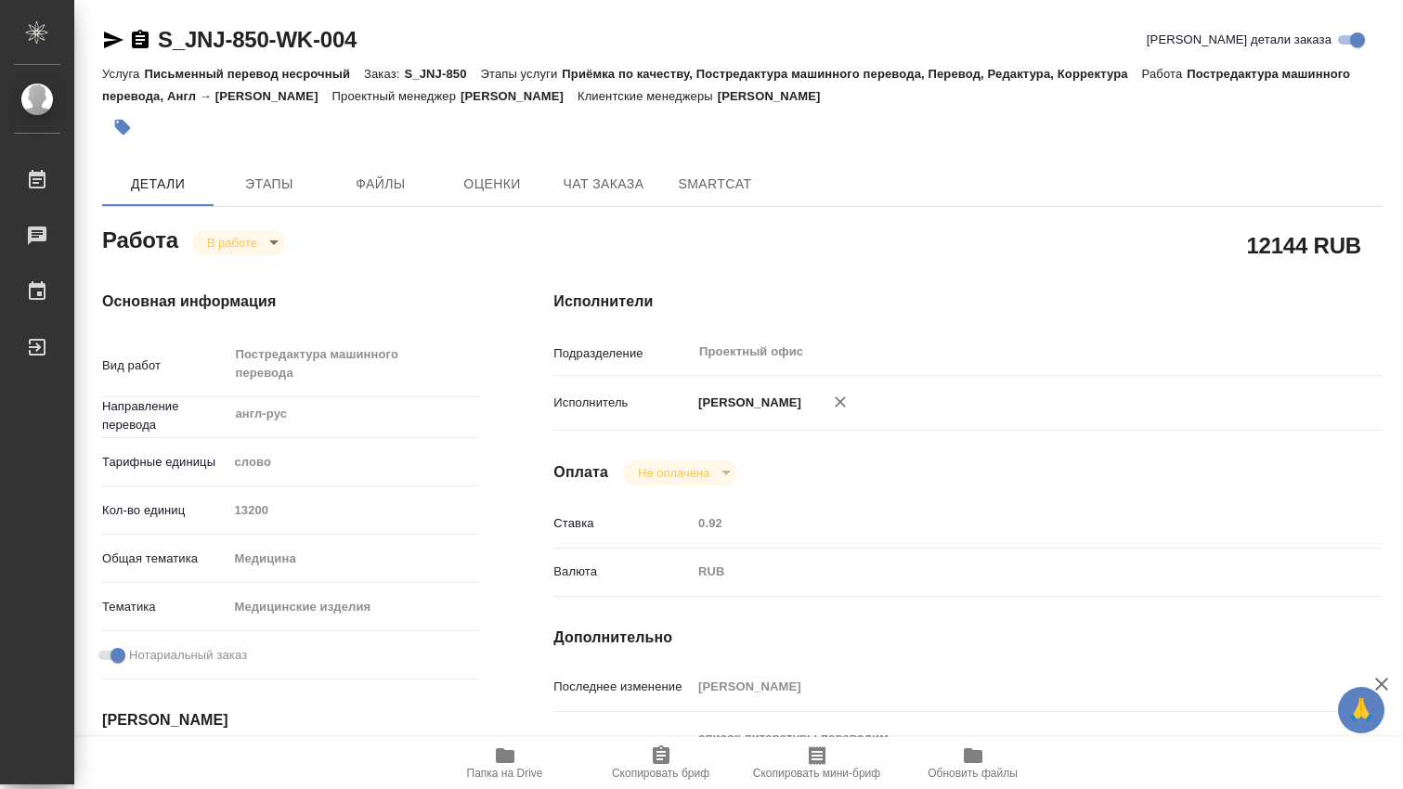
type textarea "x"
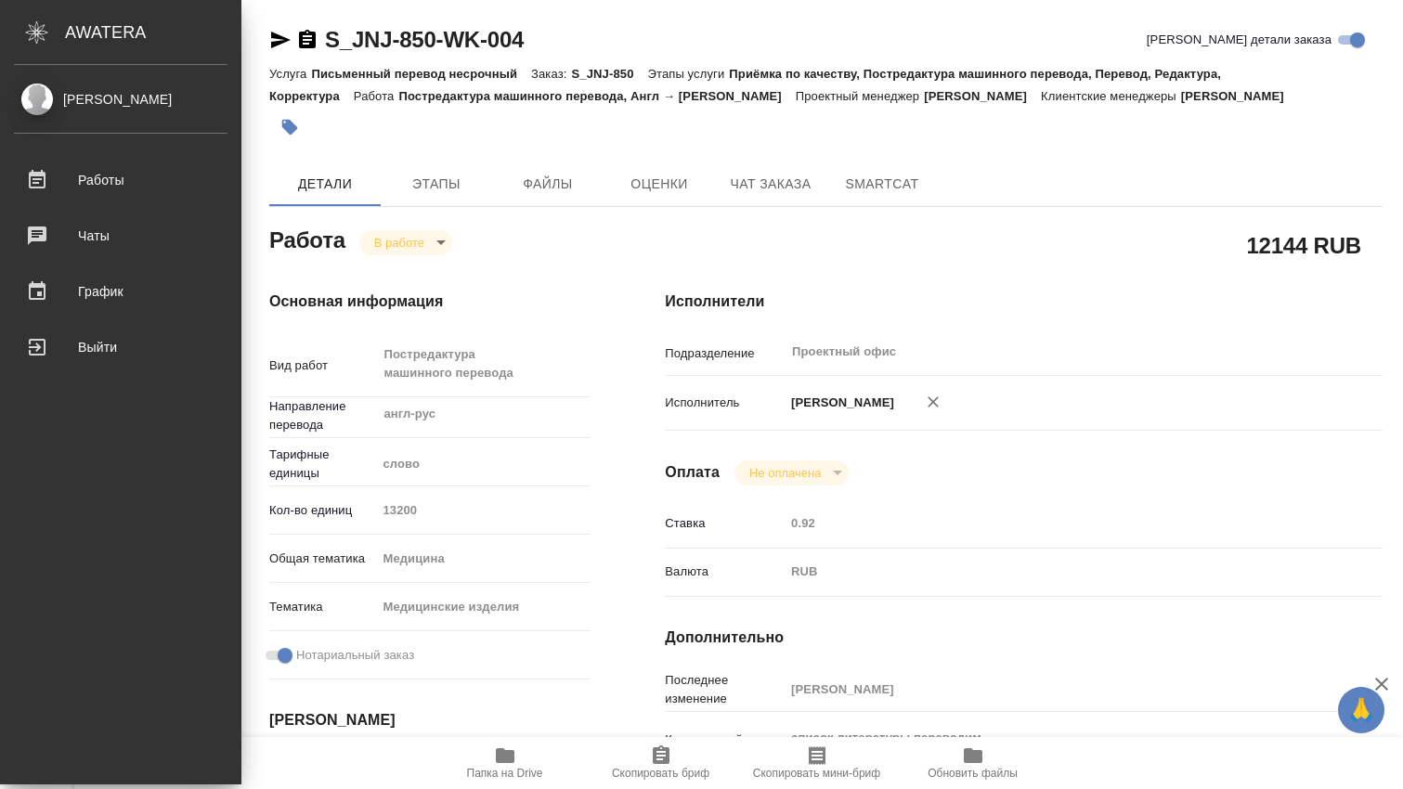
type textarea "x"
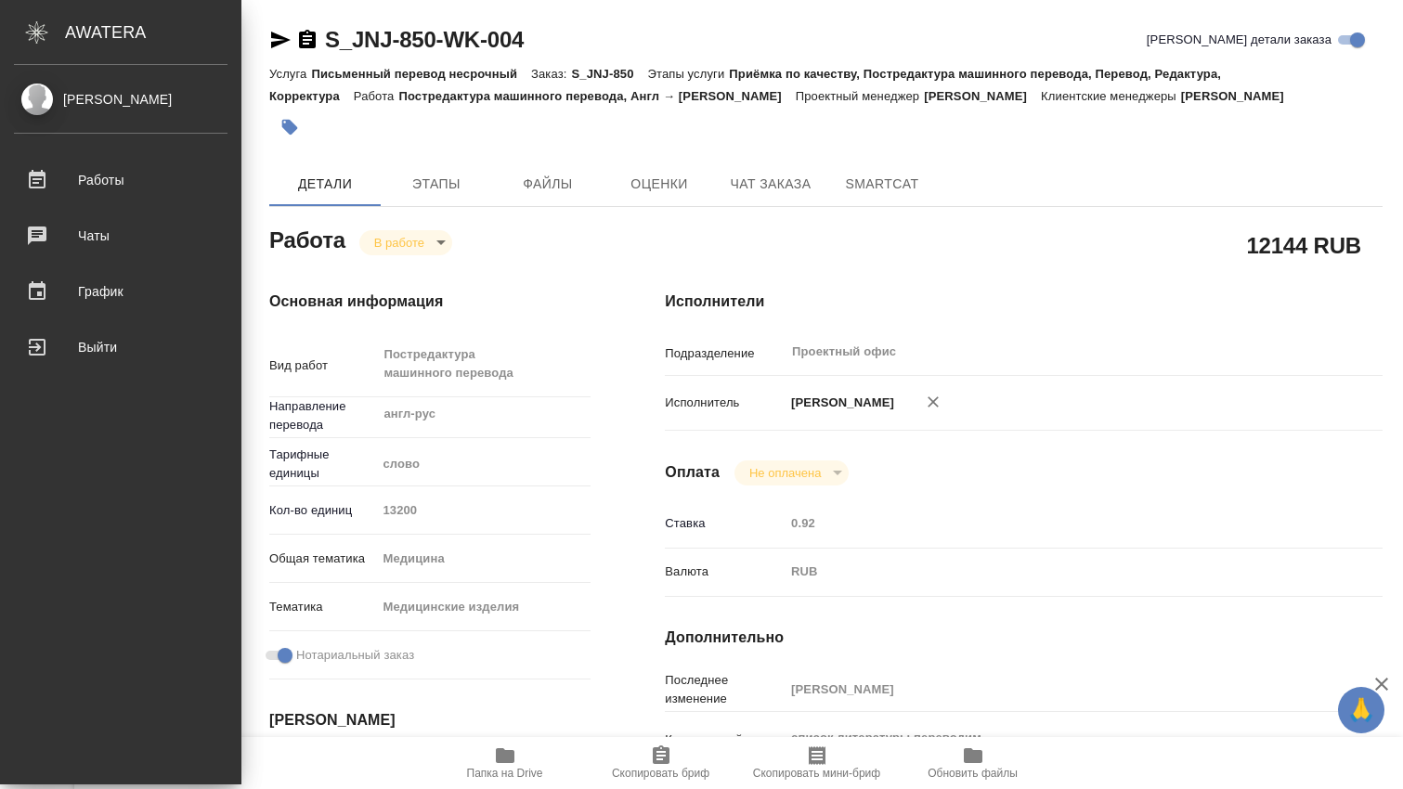
type textarea "x"
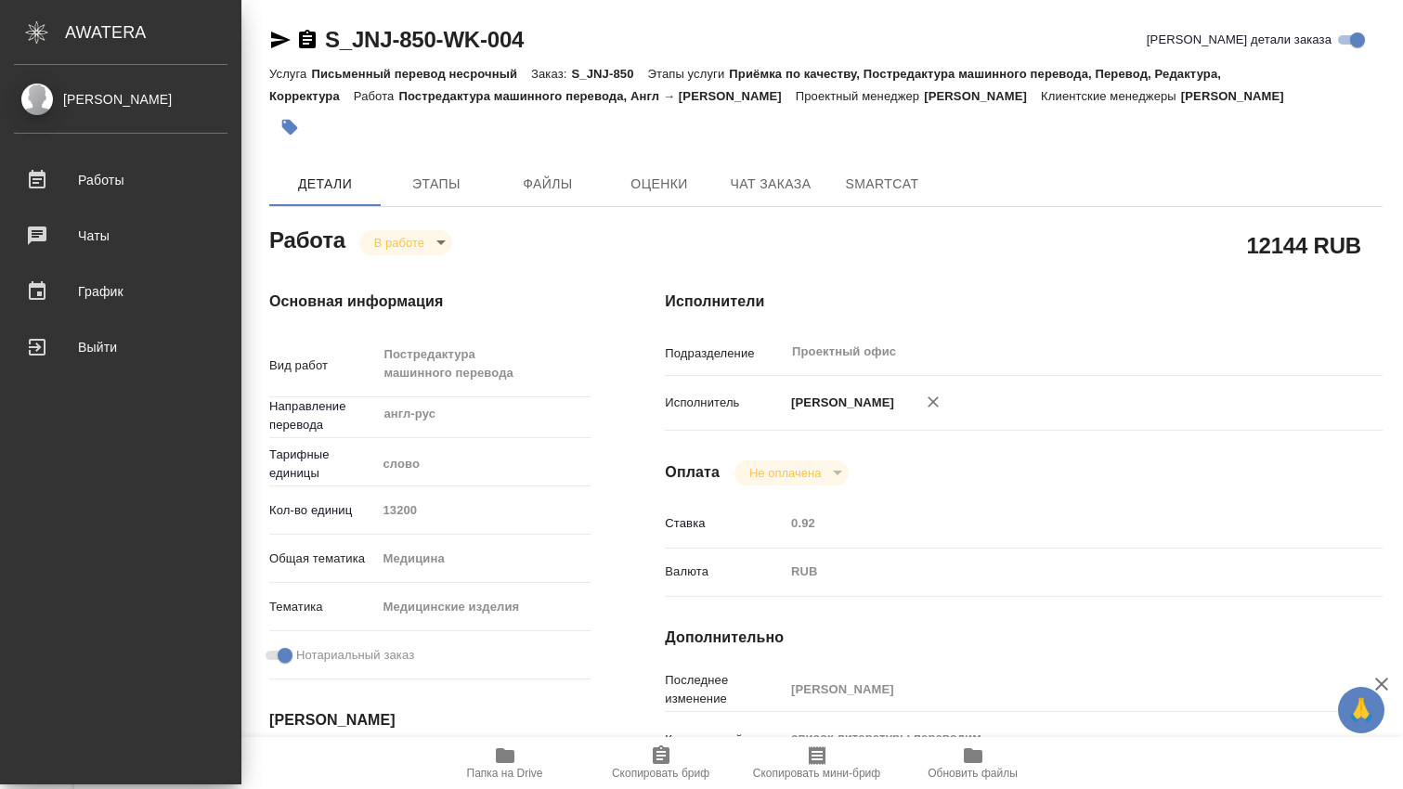
type textarea "x"
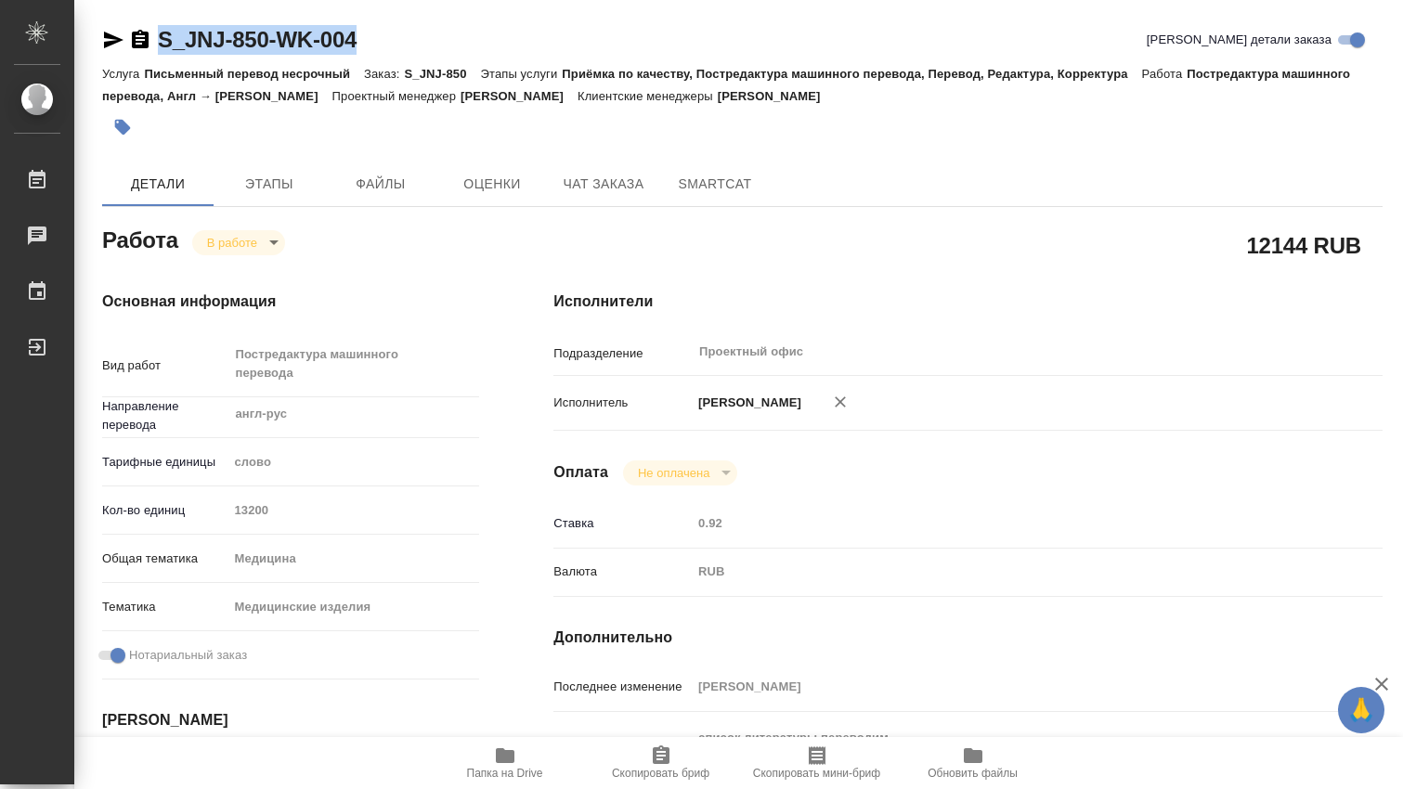
drag, startPoint x: 359, startPoint y: 37, endPoint x: 158, endPoint y: 35, distance: 201.5
click at [158, 35] on div "S_JNJ-850-WK-004 Кратко детали заказа" at bounding box center [742, 40] width 1280 height 30
copy link "S_JNJ-850-WK-004"
click at [505, 756] on icon "button" at bounding box center [505, 755] width 19 height 15
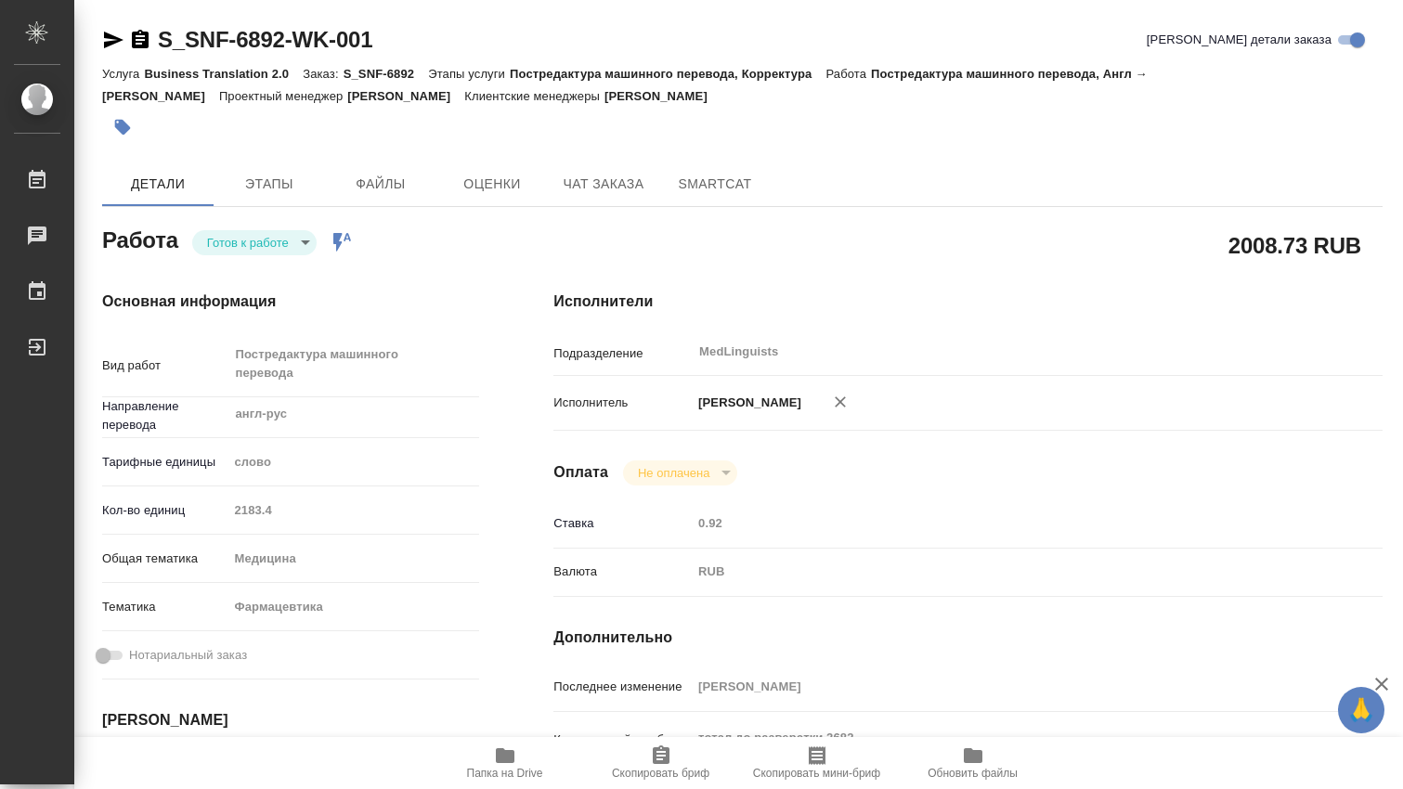
click at [306, 240] on body "🙏 .cls-1 fill:#fff; AWATERA [PERSON_NAME] 0 Чаты График Выйти S_SNF-6892-WK-001…" at bounding box center [701, 394] width 1403 height 789
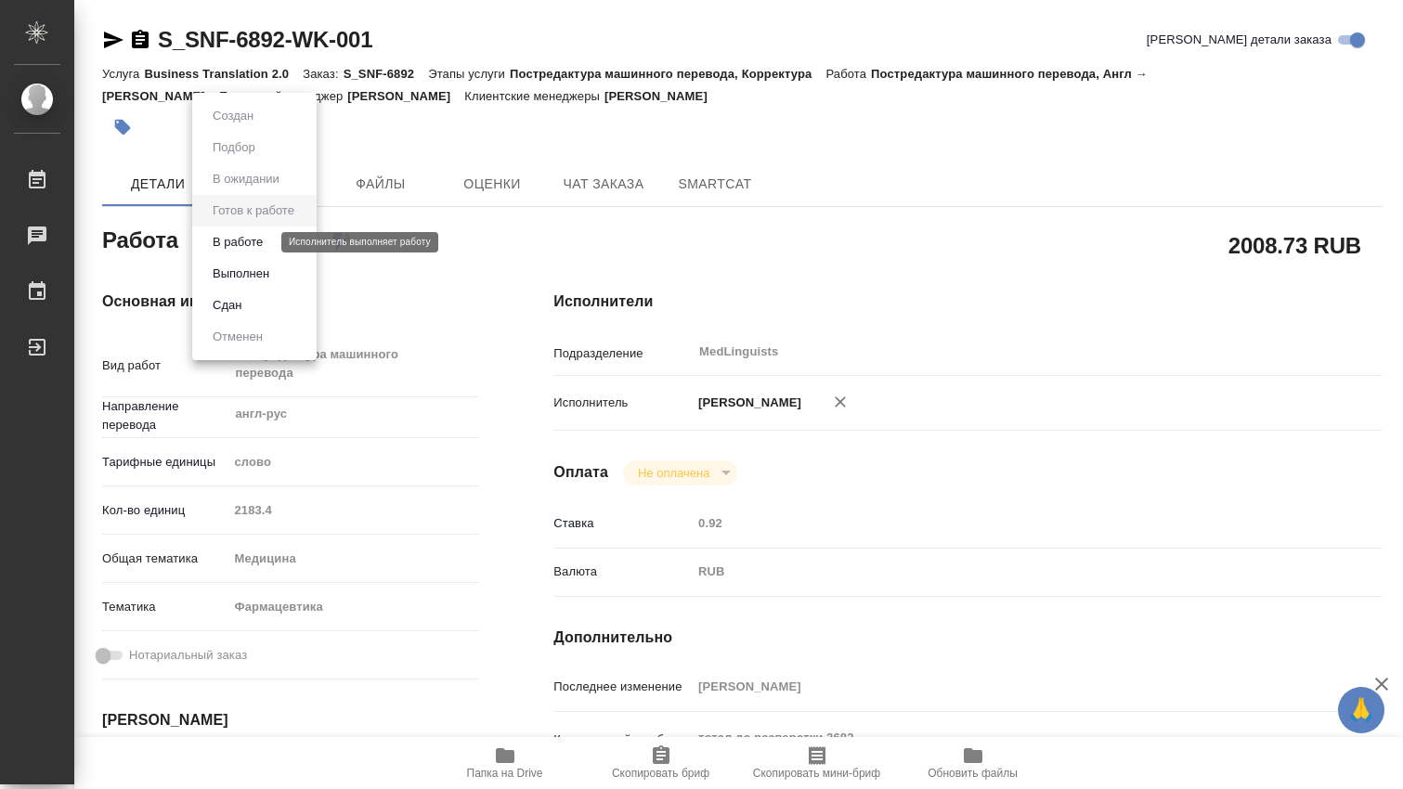
click at [241, 244] on button "В работе" at bounding box center [237, 242] width 61 height 20
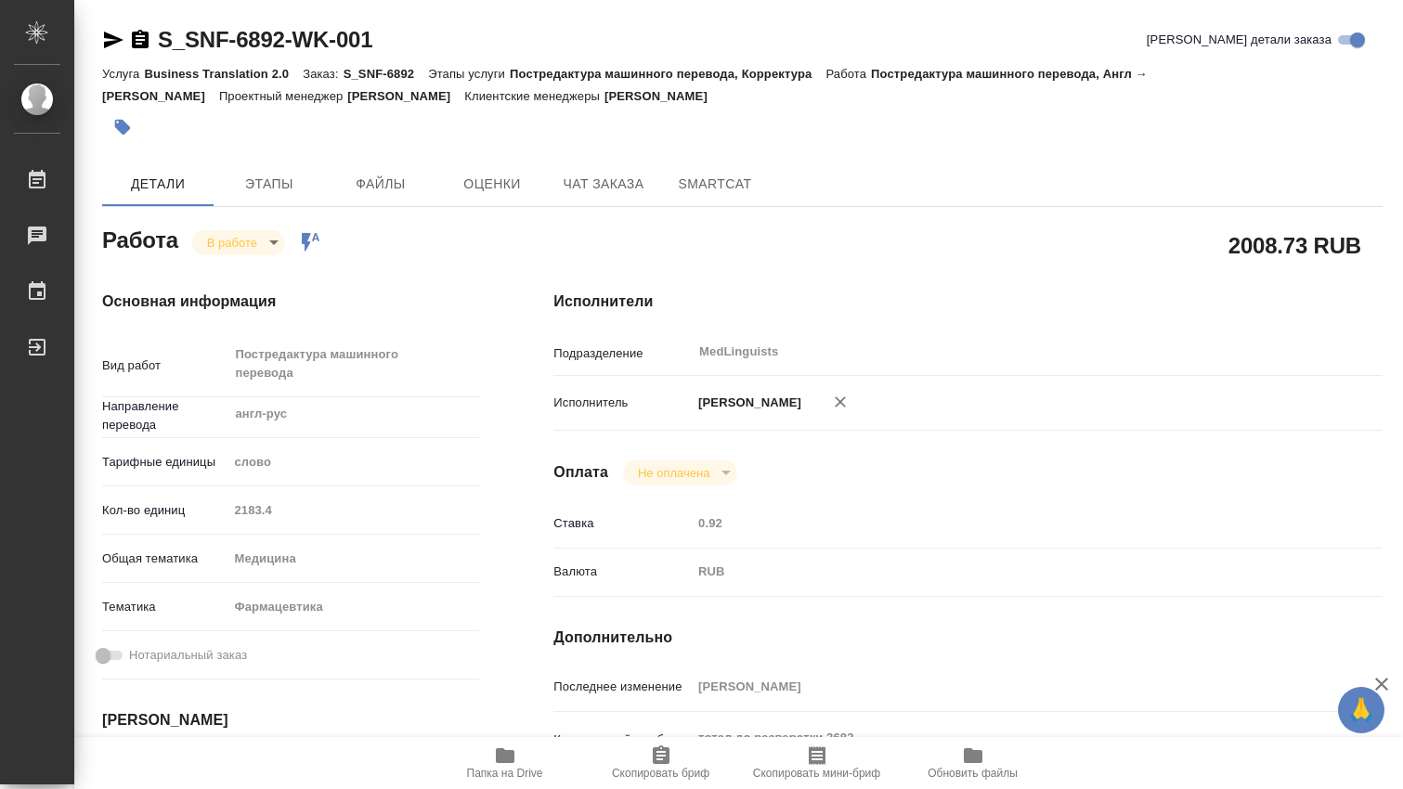
type textarea "x"
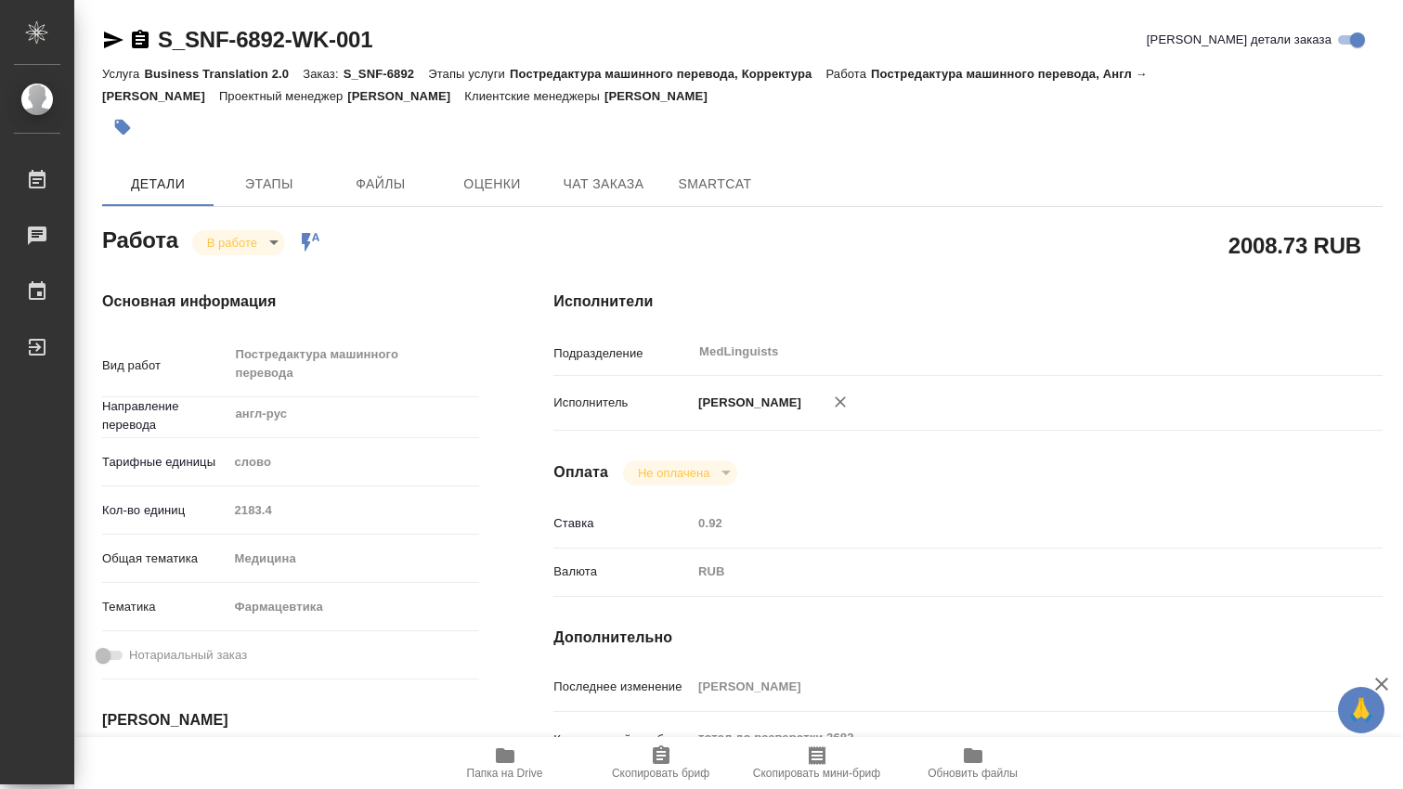
type textarea "x"
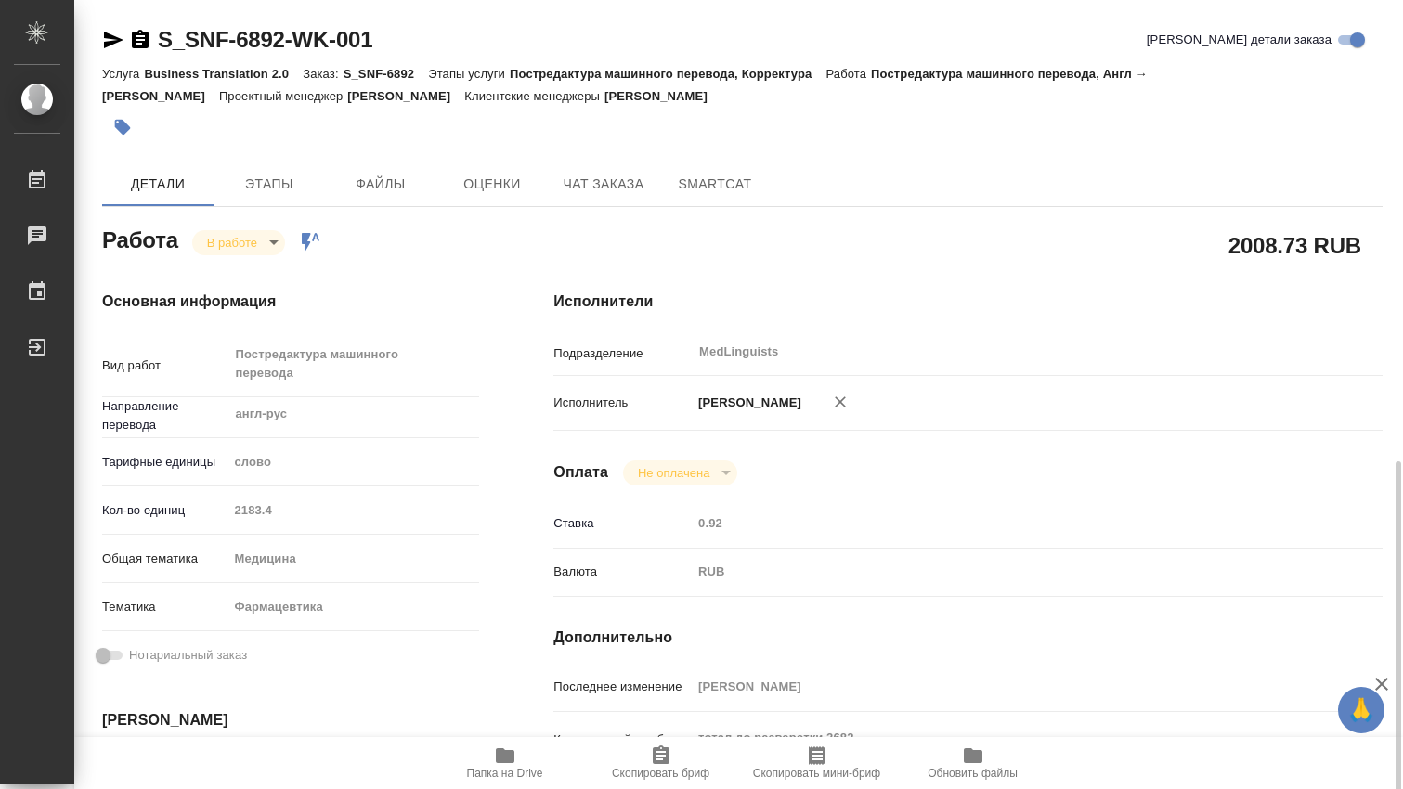
scroll to position [309, 0]
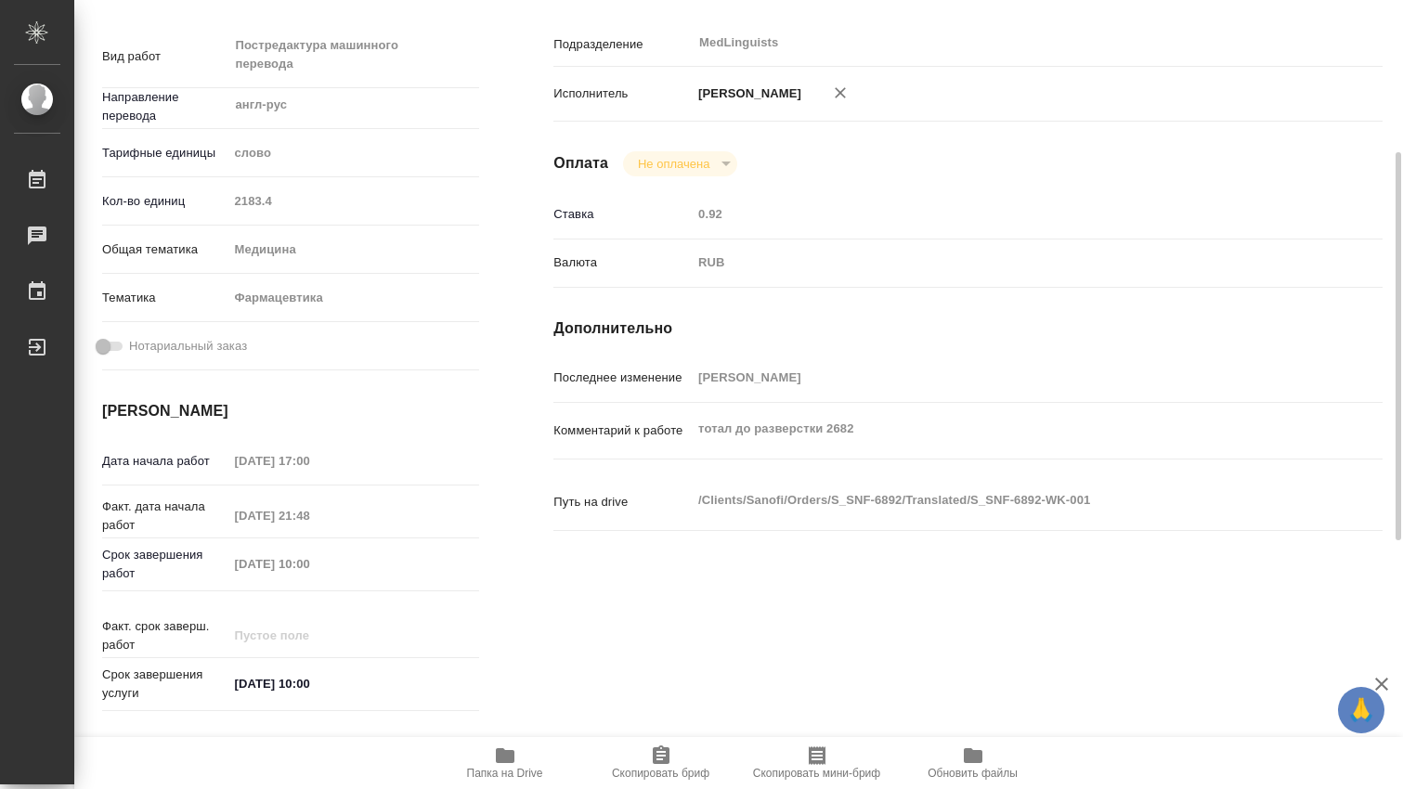
type textarea "x"
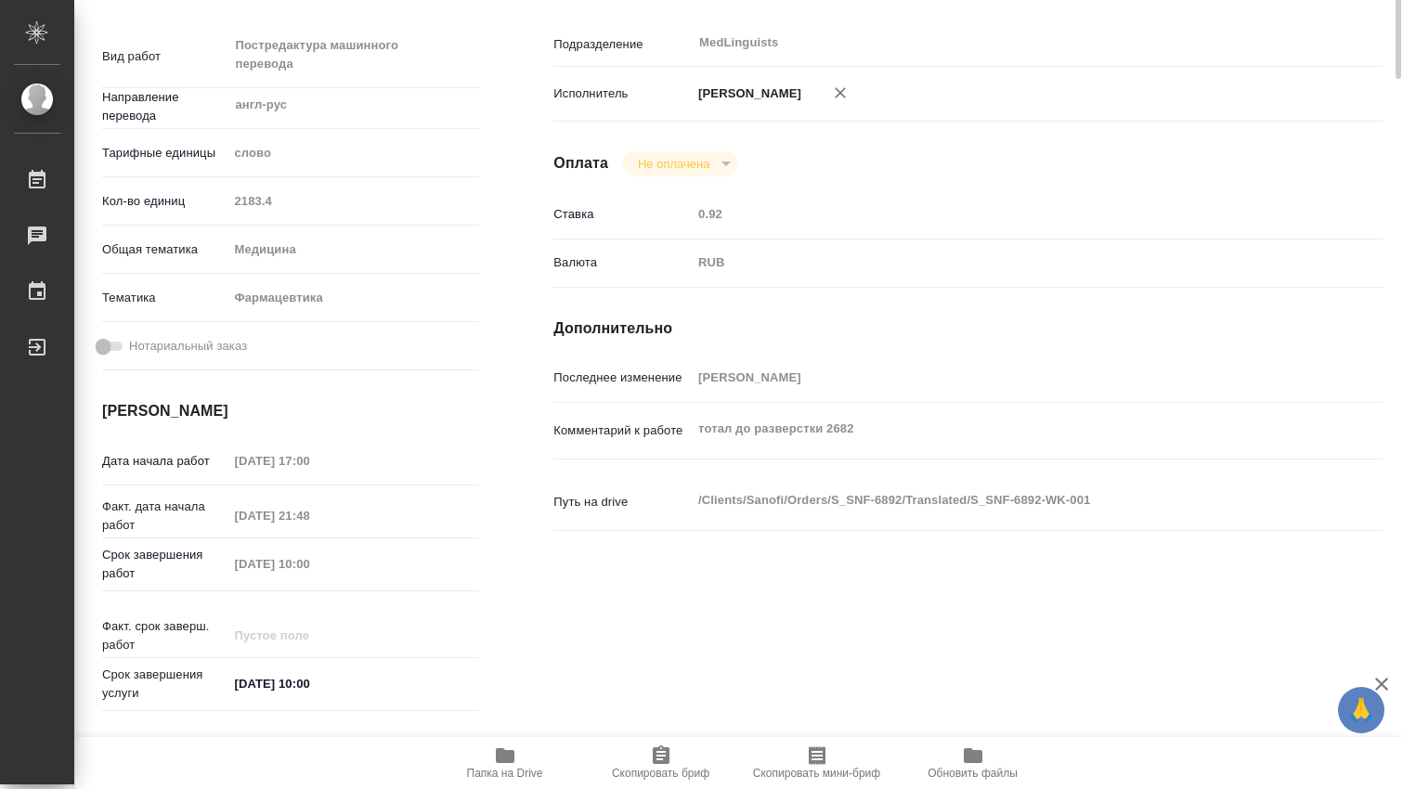
scroll to position [0, 0]
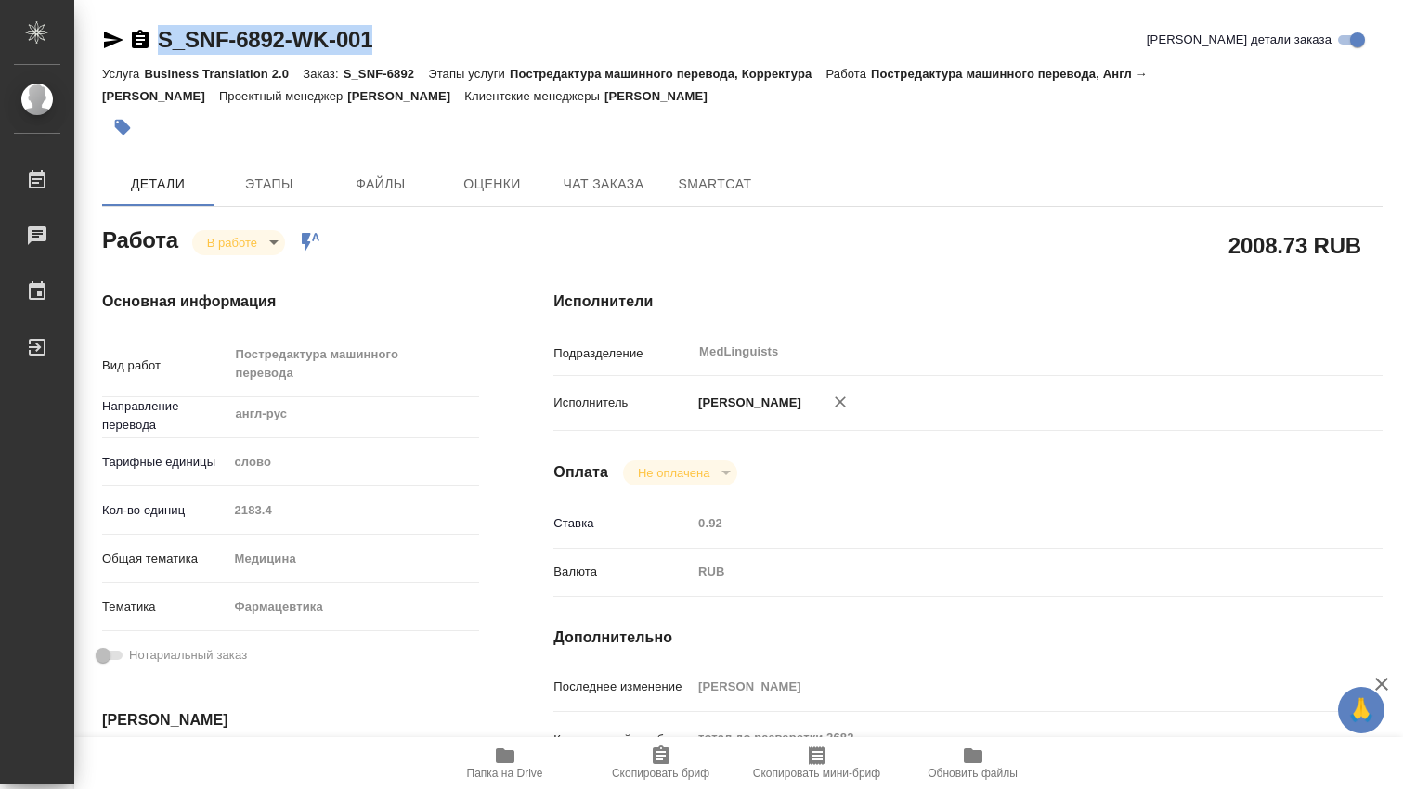
drag, startPoint x: 393, startPoint y: 37, endPoint x: 164, endPoint y: 24, distance: 228.8
copy link "S_SNF-6892-WK-001"
type textarea "x"
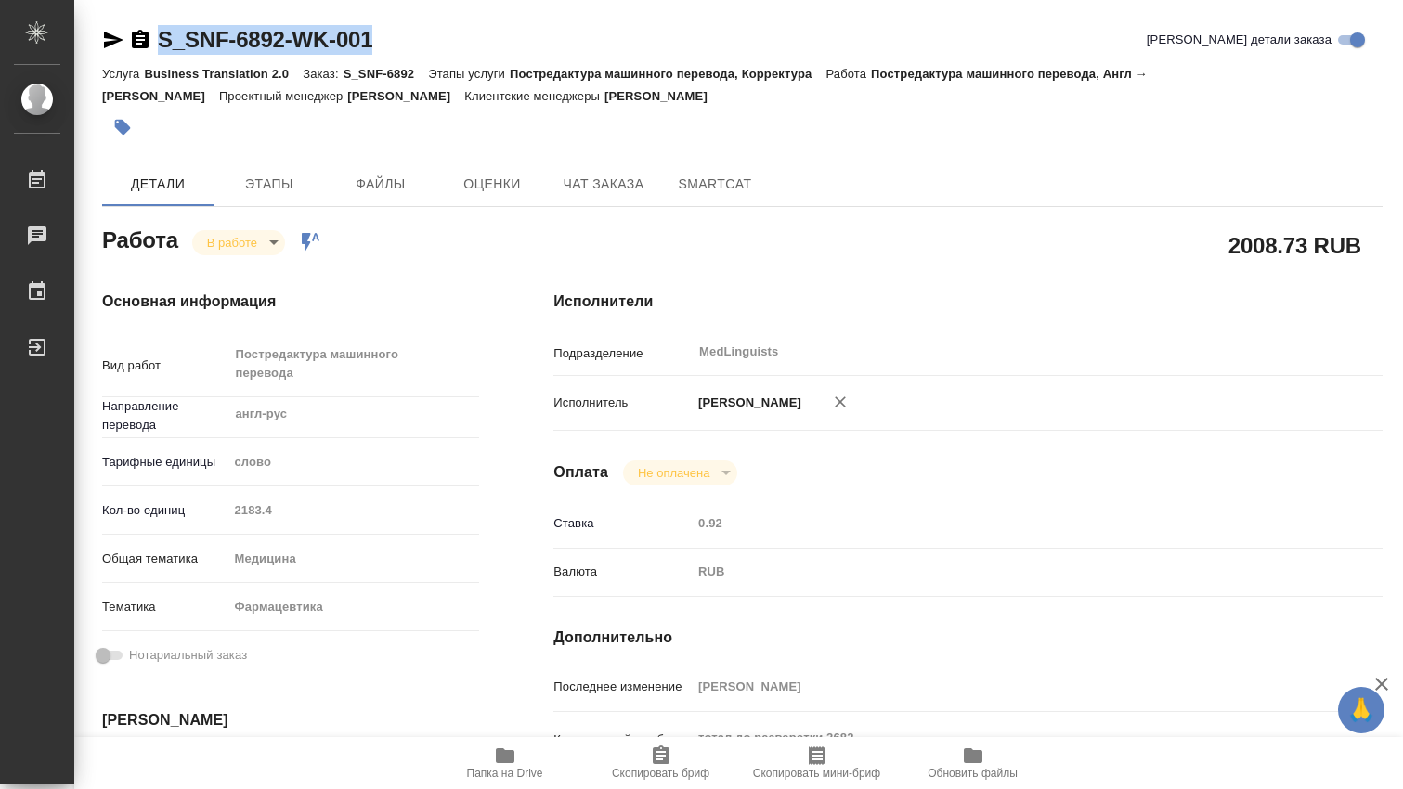
type textarea "x"
click at [495, 753] on icon "button" at bounding box center [505, 756] width 22 height 22
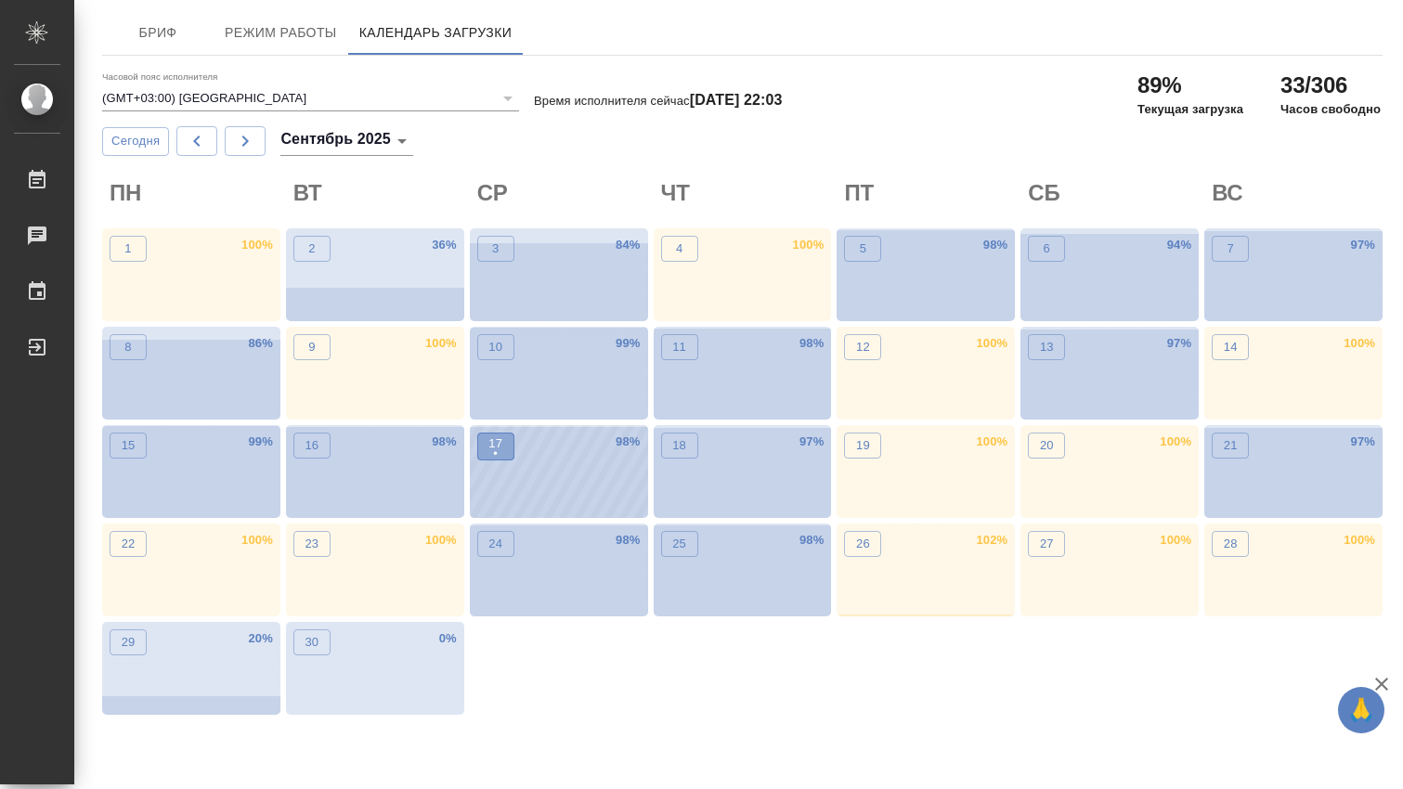
click at [497, 450] on p "•" at bounding box center [495, 454] width 14 height 19
click at [866, 543] on p "26" at bounding box center [863, 544] width 14 height 19
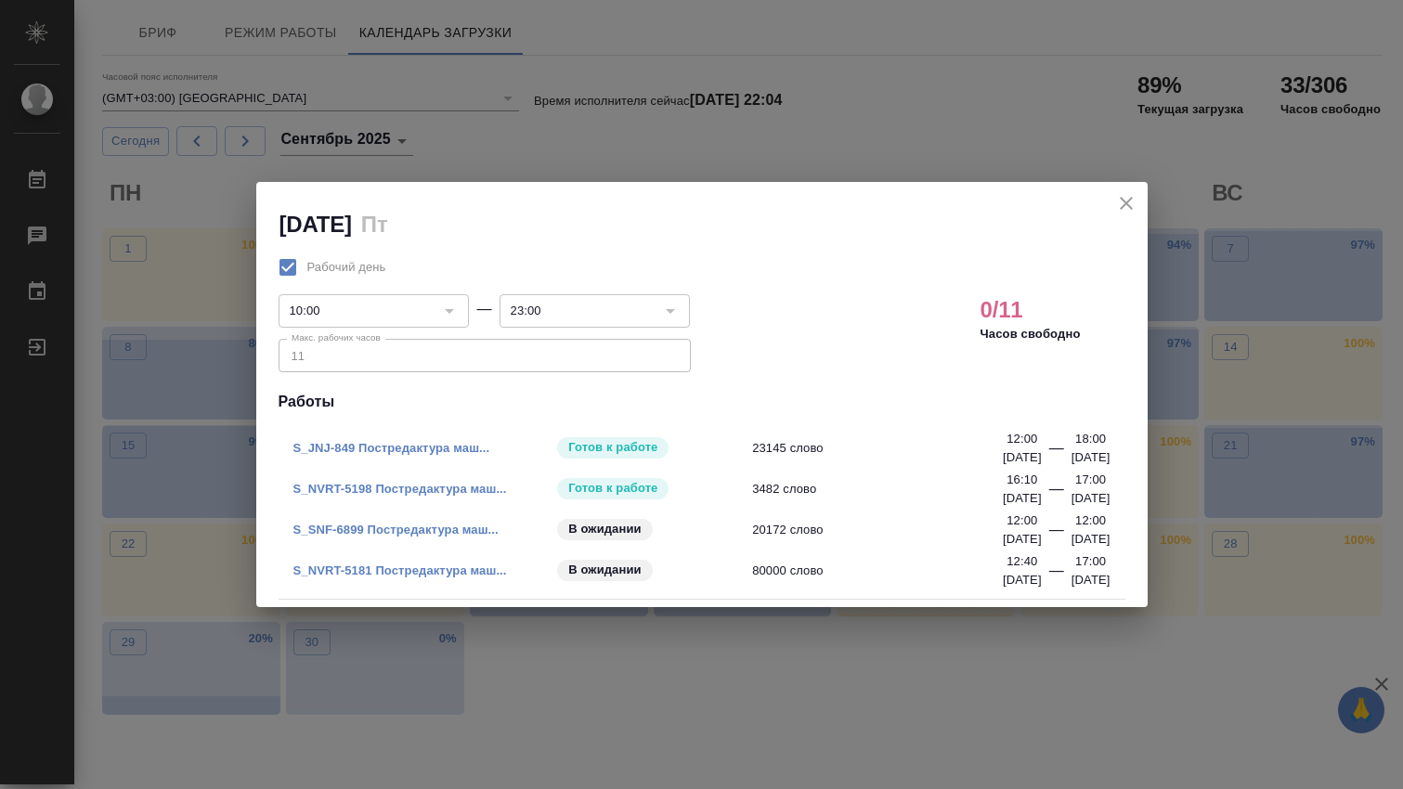
click at [396, 529] on link "S_SNF-6899 Постредактура маш..." at bounding box center [395, 530] width 205 height 14
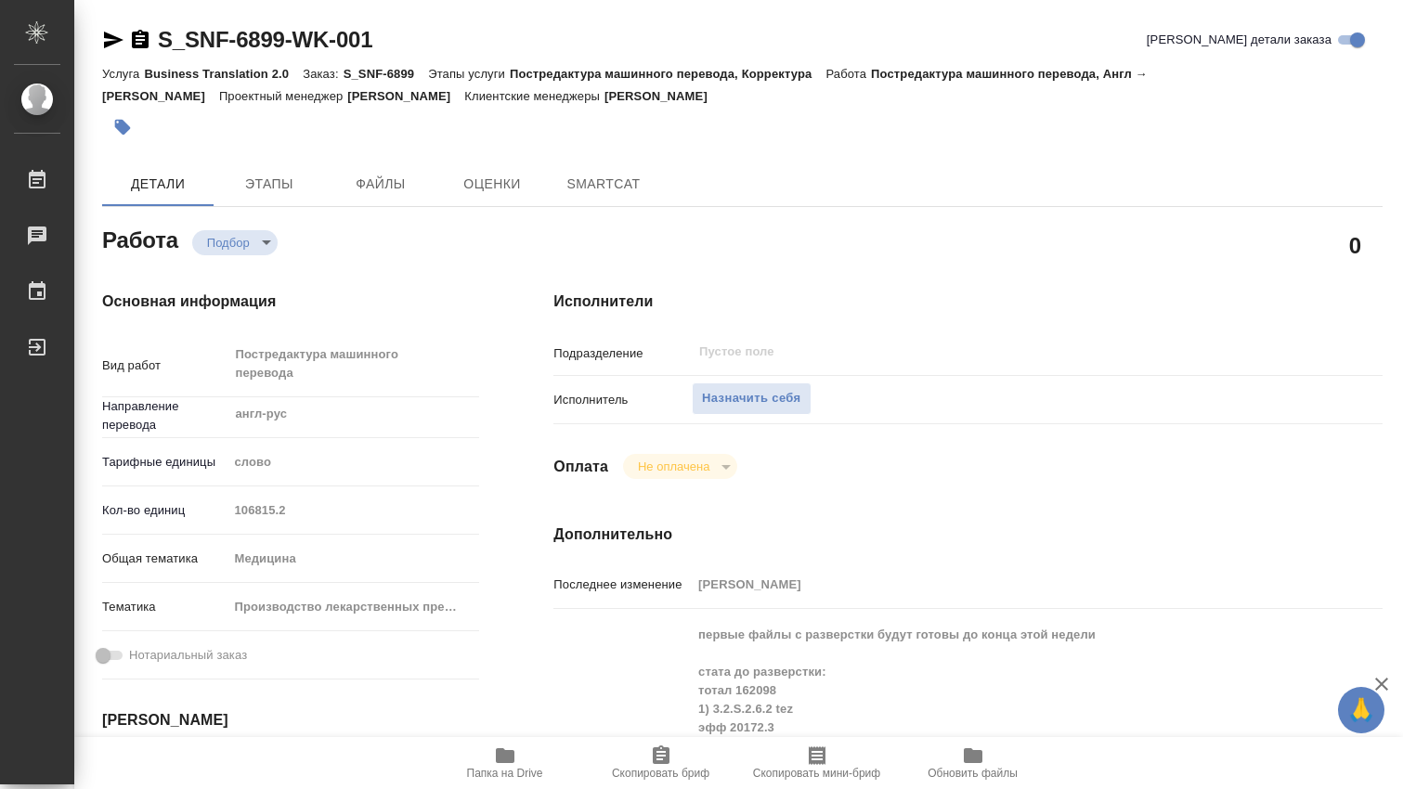
type textarea "x"
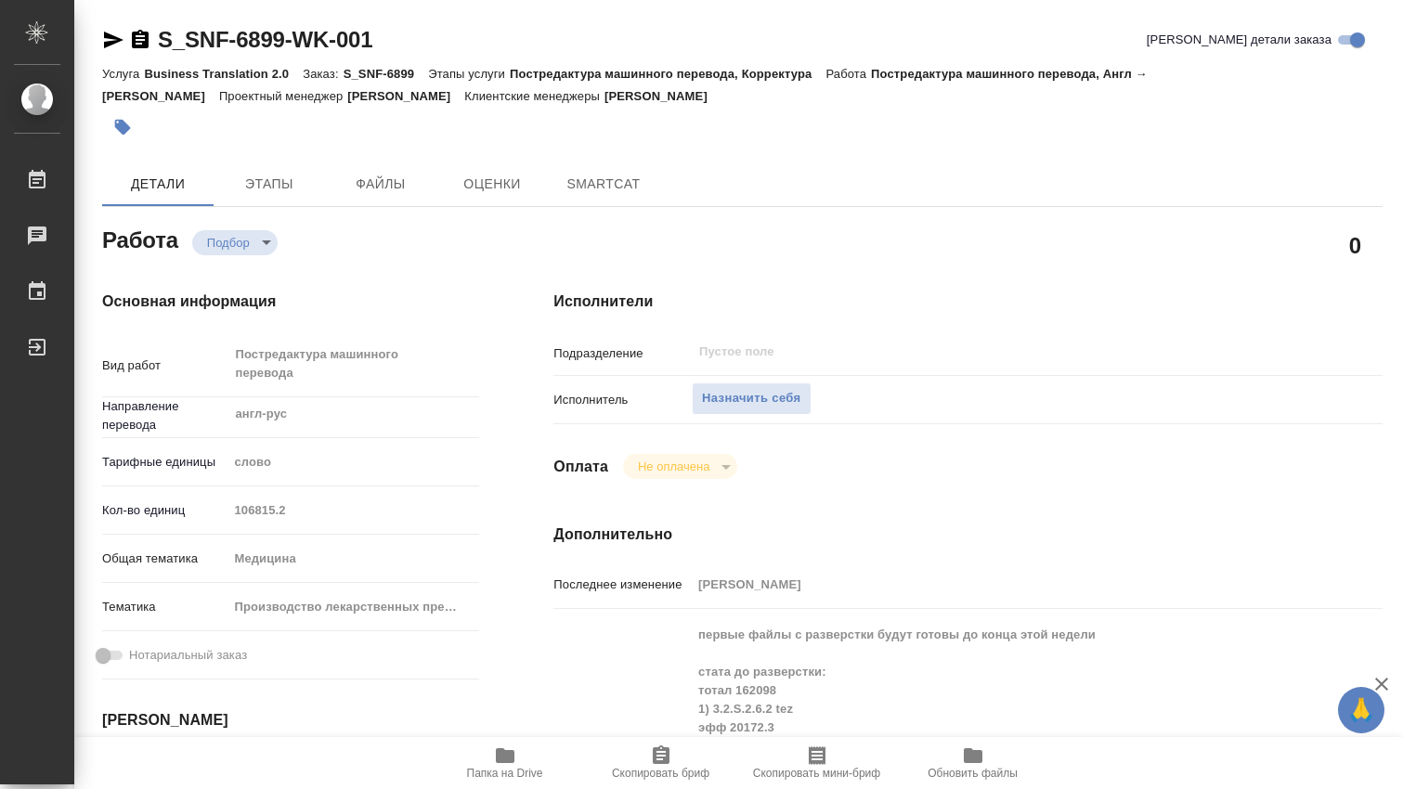
type textarea "x"
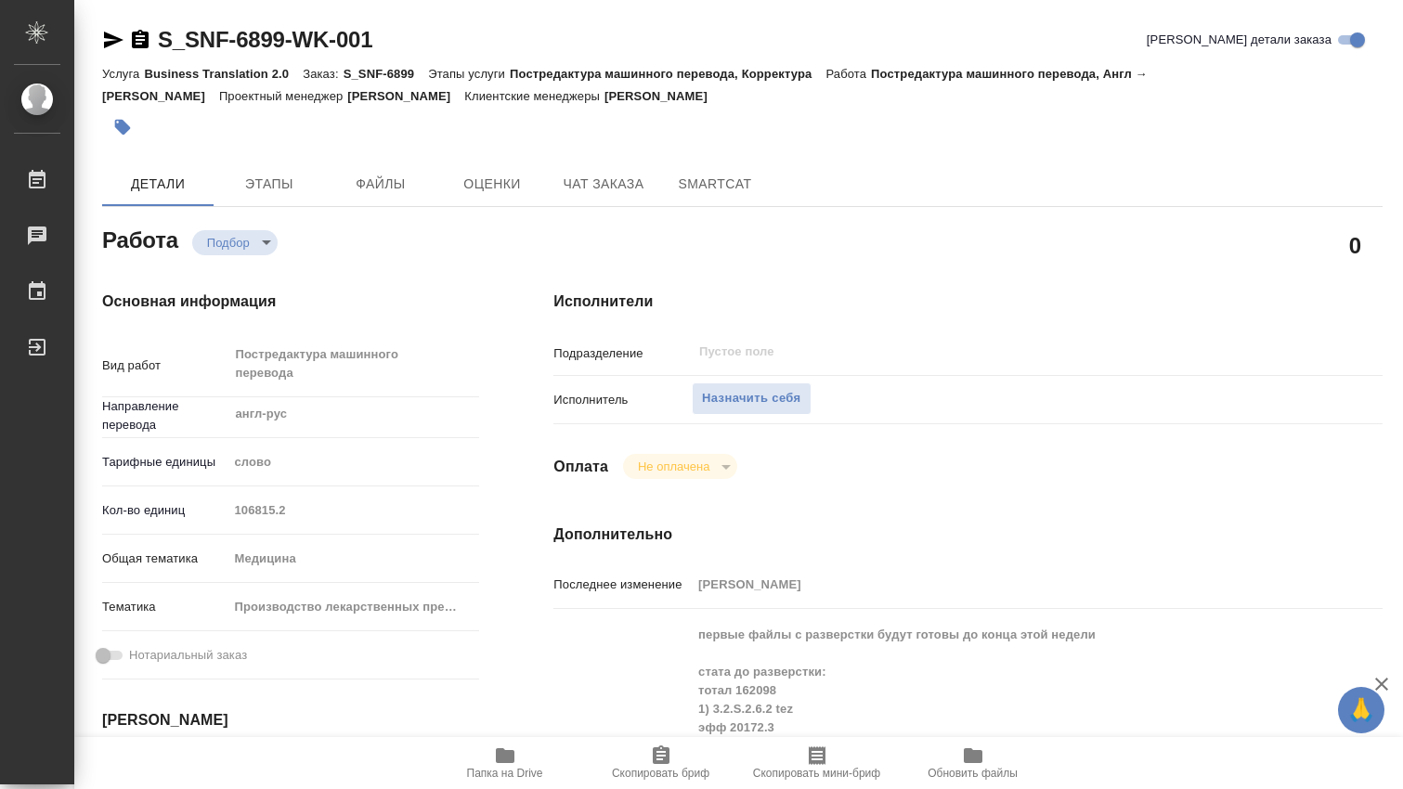
type textarea "x"
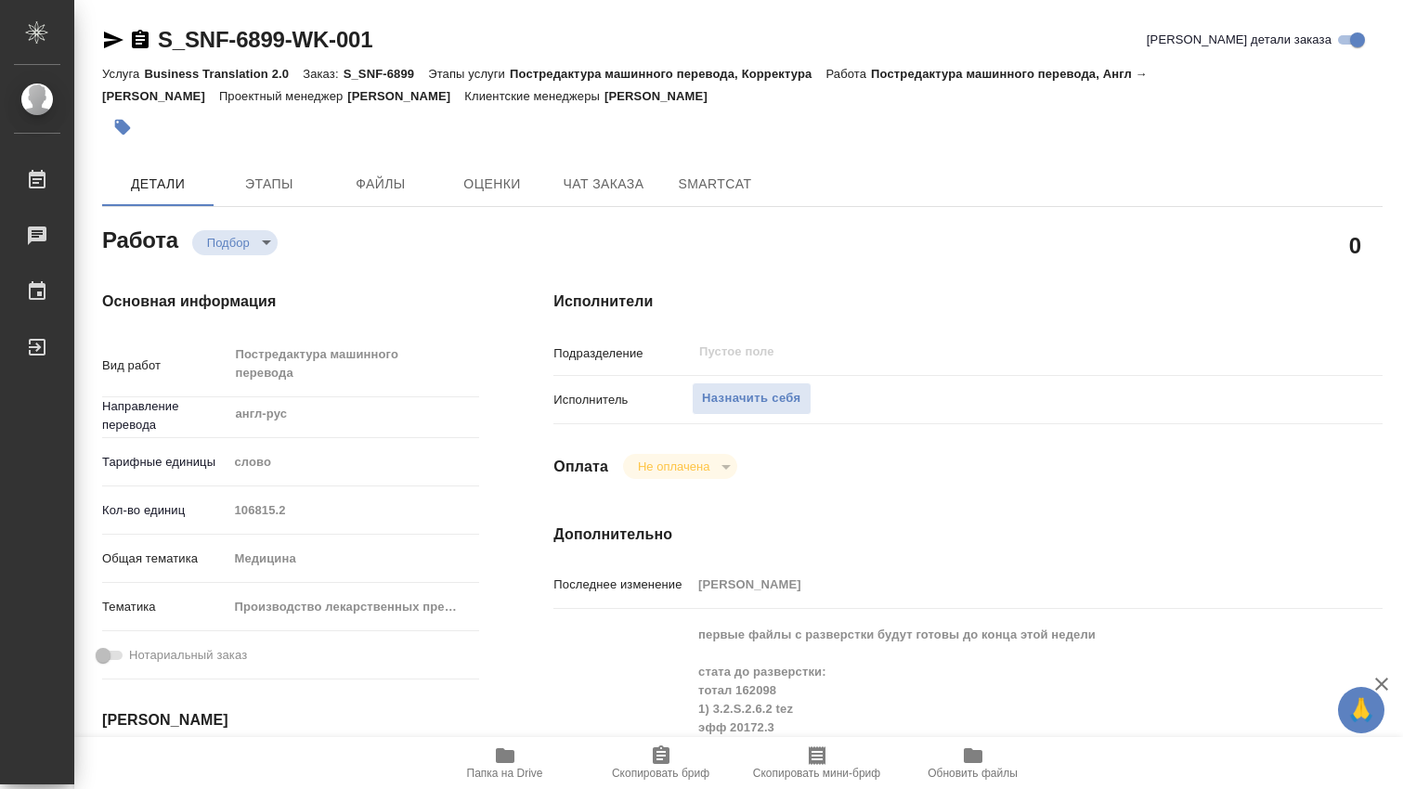
type textarea "x"
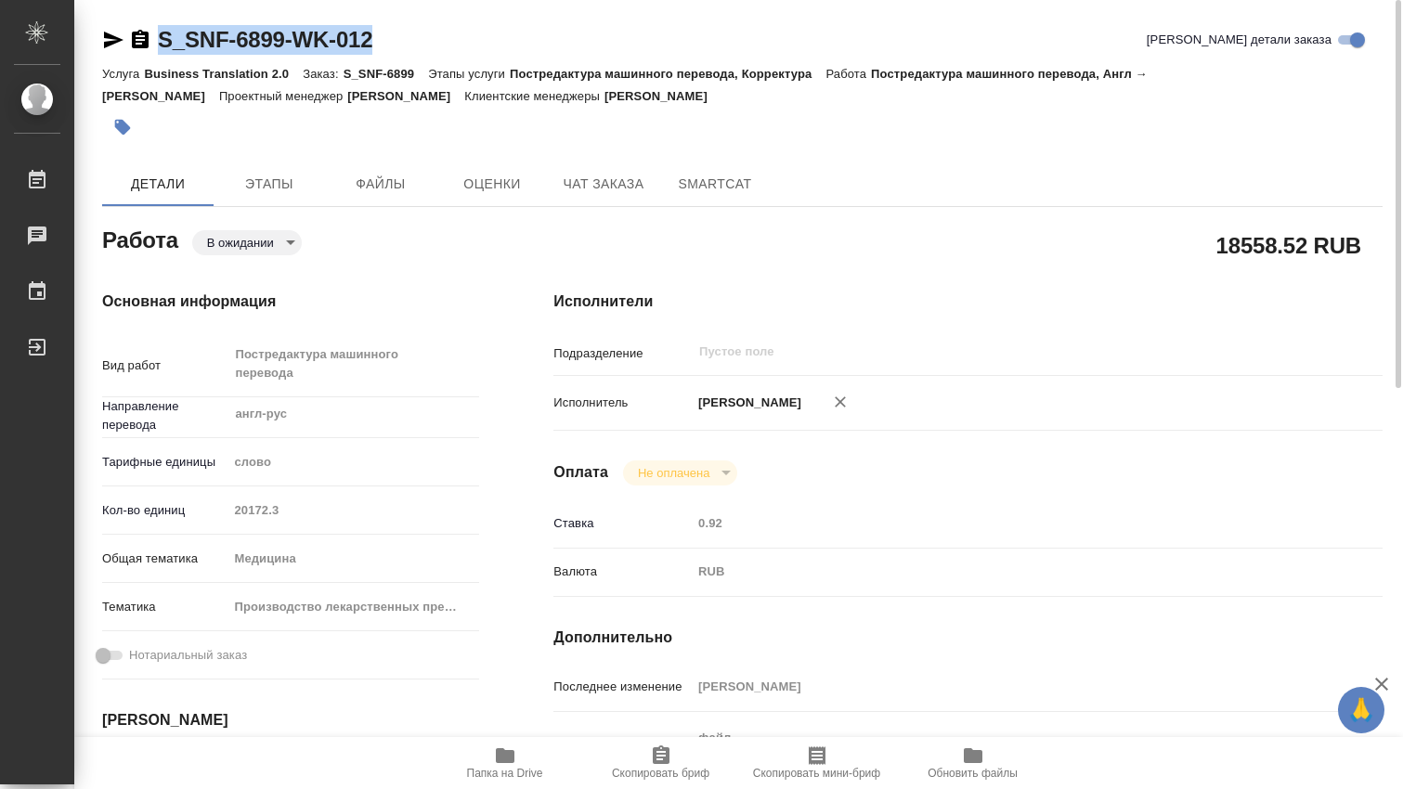
drag, startPoint x: 382, startPoint y: 47, endPoint x: 154, endPoint y: 35, distance: 227.8
click at [154, 35] on div "S_SNF-6899-WK-012 [PERSON_NAME] детали заказа" at bounding box center [742, 40] width 1280 height 30
copy link "S_SNF-6899-WK-012"
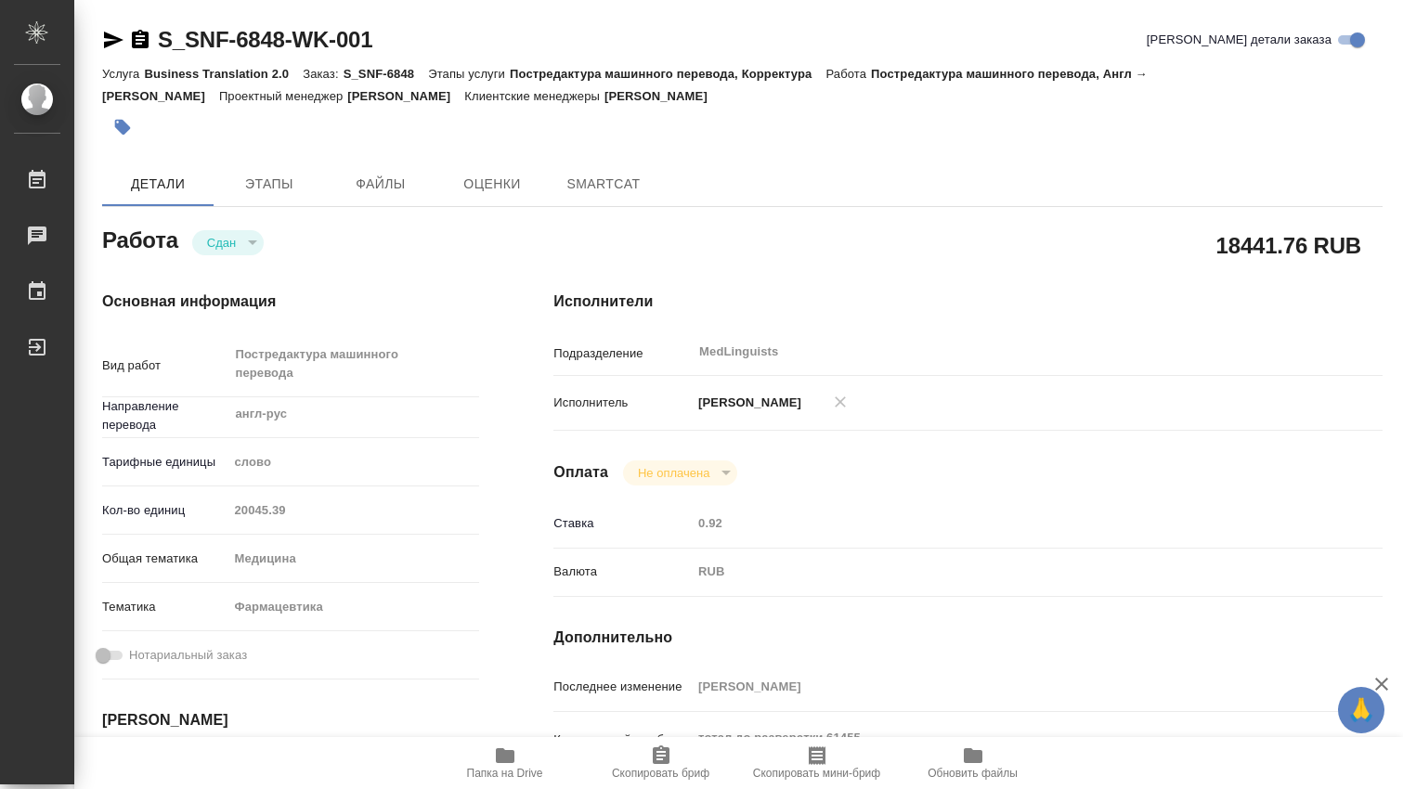
type textarea "x"
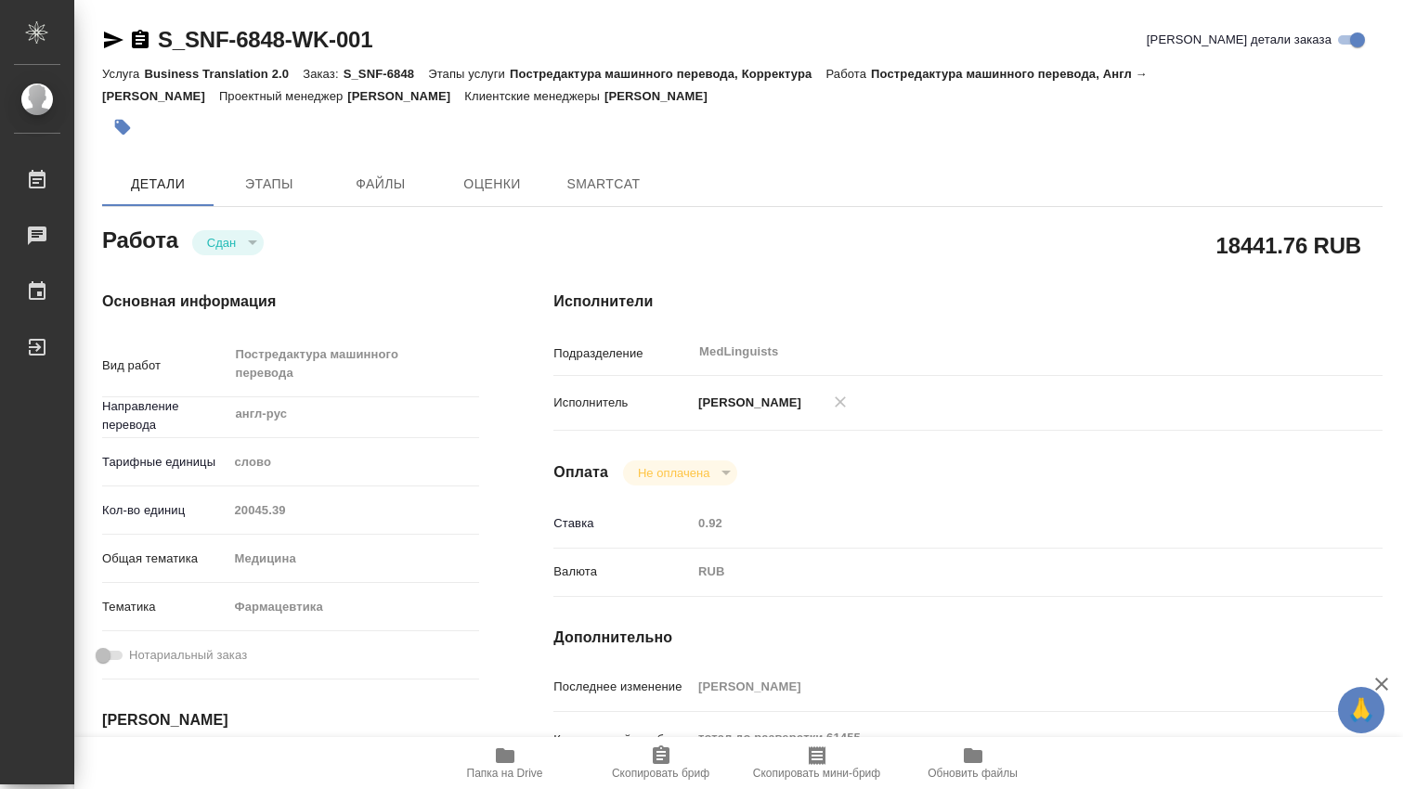
type textarea "x"
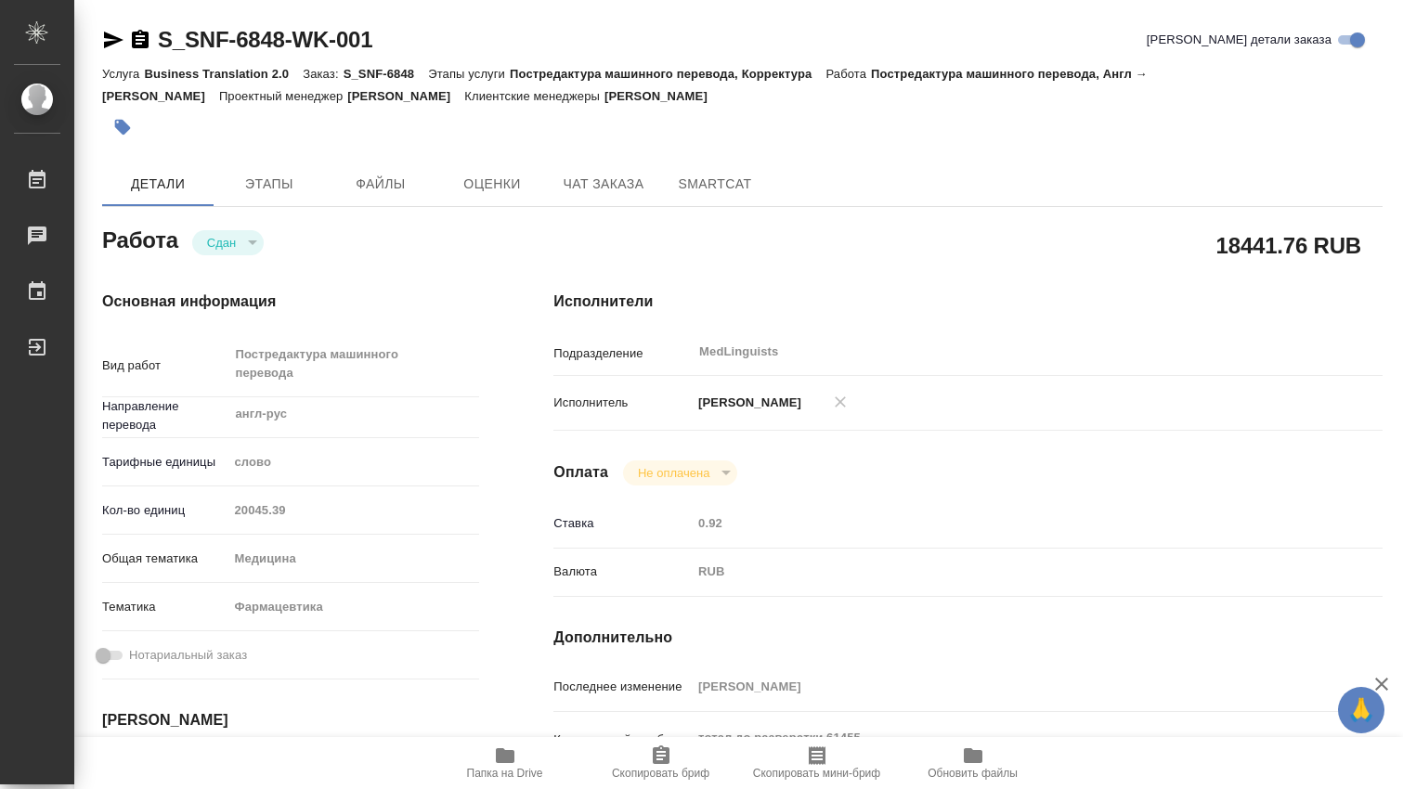
type textarea "x"
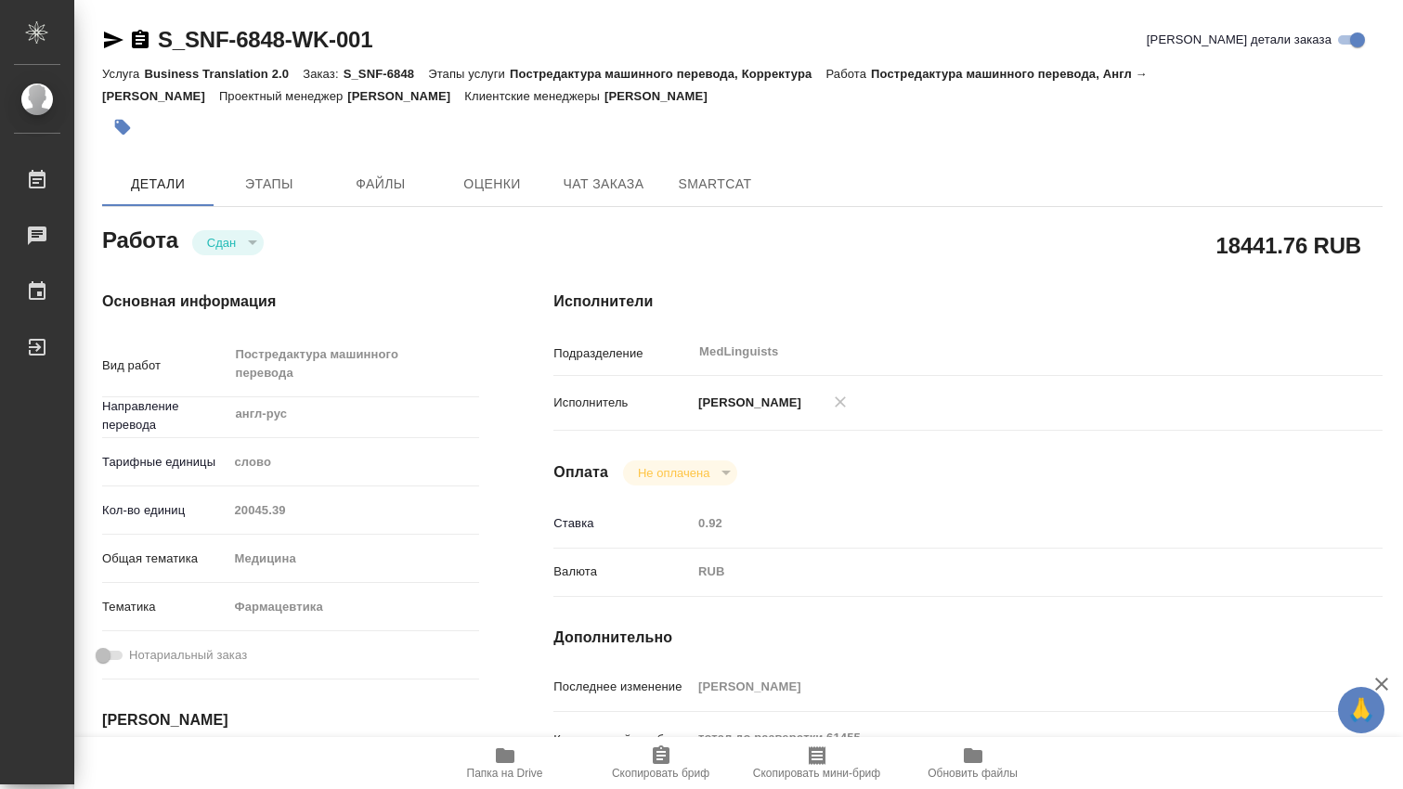
click at [212, 504] on div "Кол-во единиц 20045.39" at bounding box center [290, 510] width 377 height 32
type textarea "x"
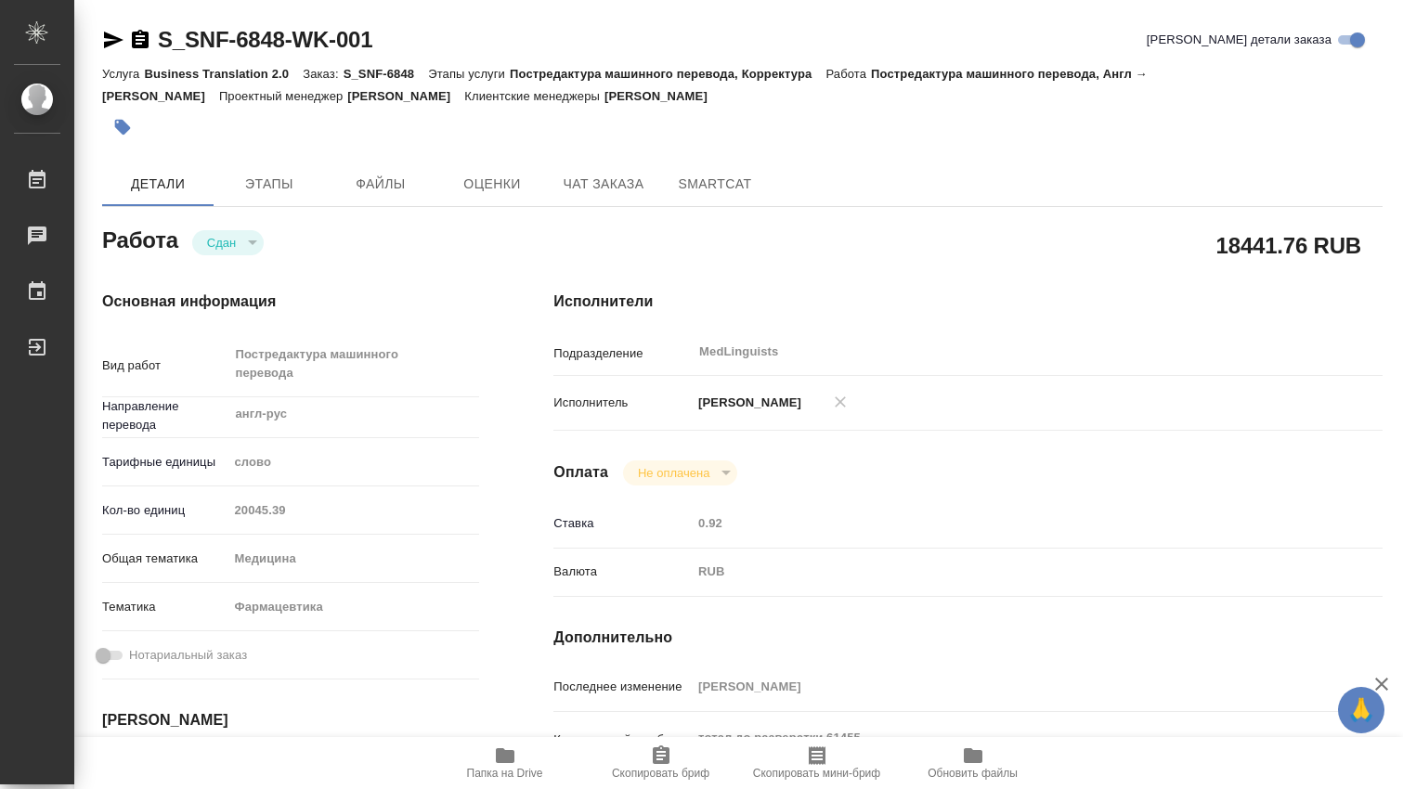
type textarea "x"
